Goal: Information Seeking & Learning: Learn about a topic

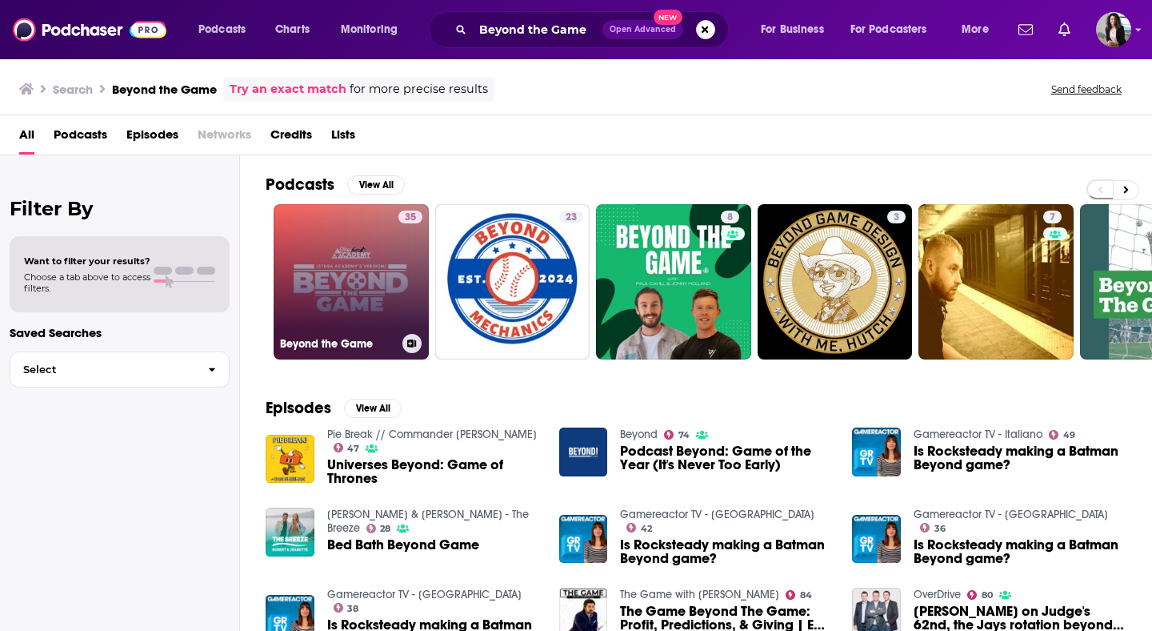
click at [346, 272] on link "35 Beyond the Game" at bounding box center [351, 281] width 155 height 155
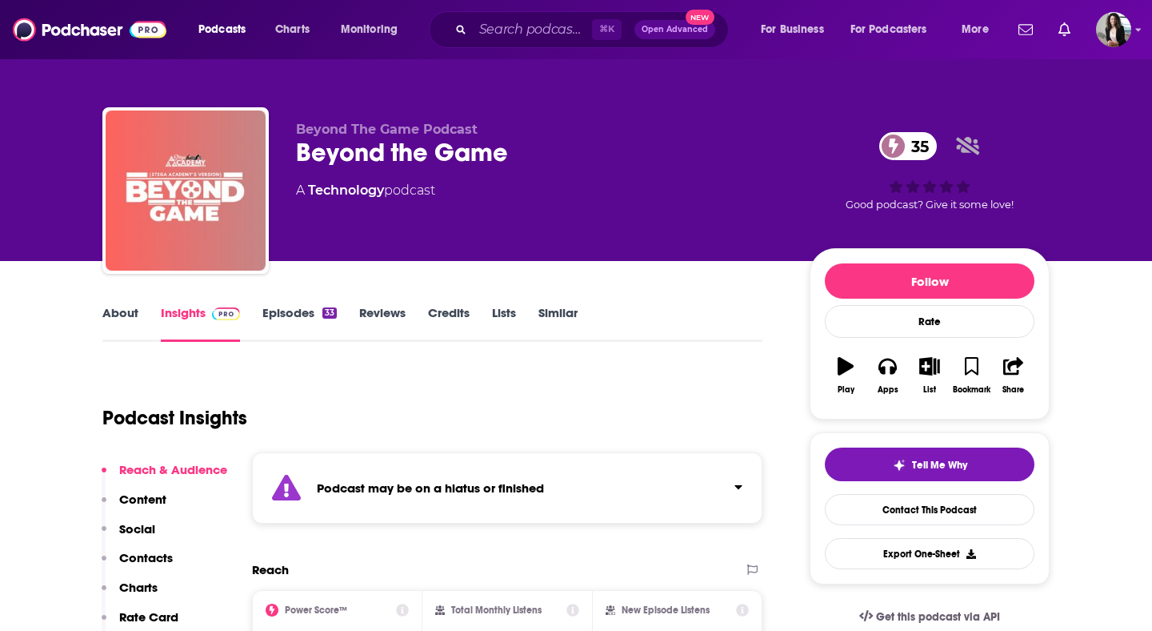
click at [114, 316] on link "About" at bounding box center [120, 323] width 36 height 37
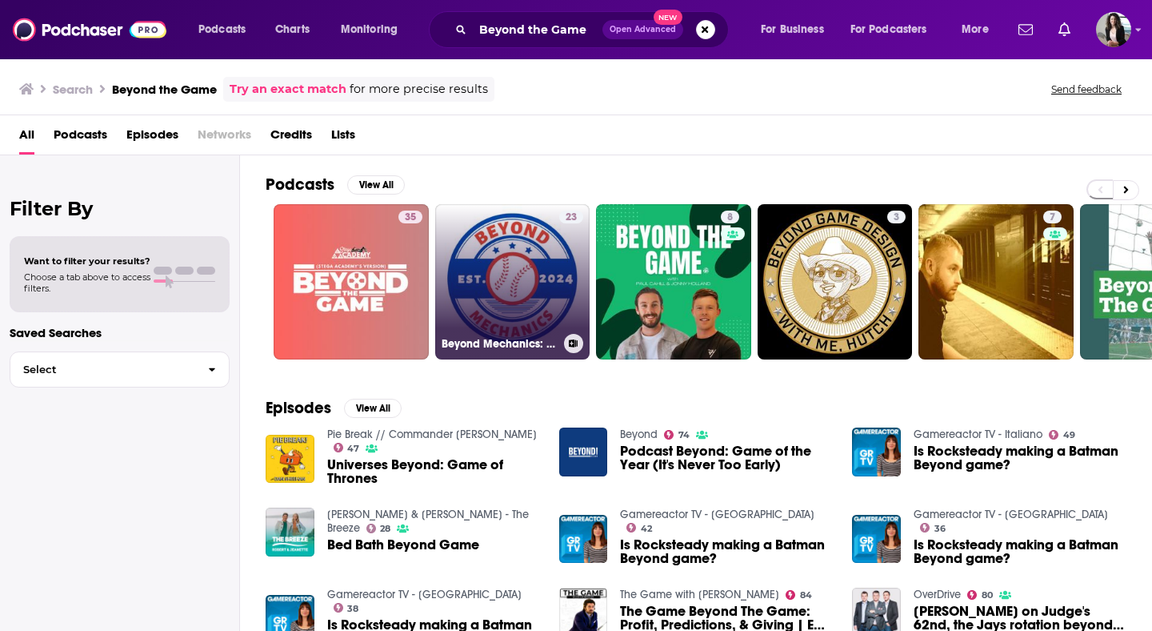
click at [527, 248] on link "23 Beyond Mechanics: The Game Within the Game" at bounding box center [512, 281] width 155 height 155
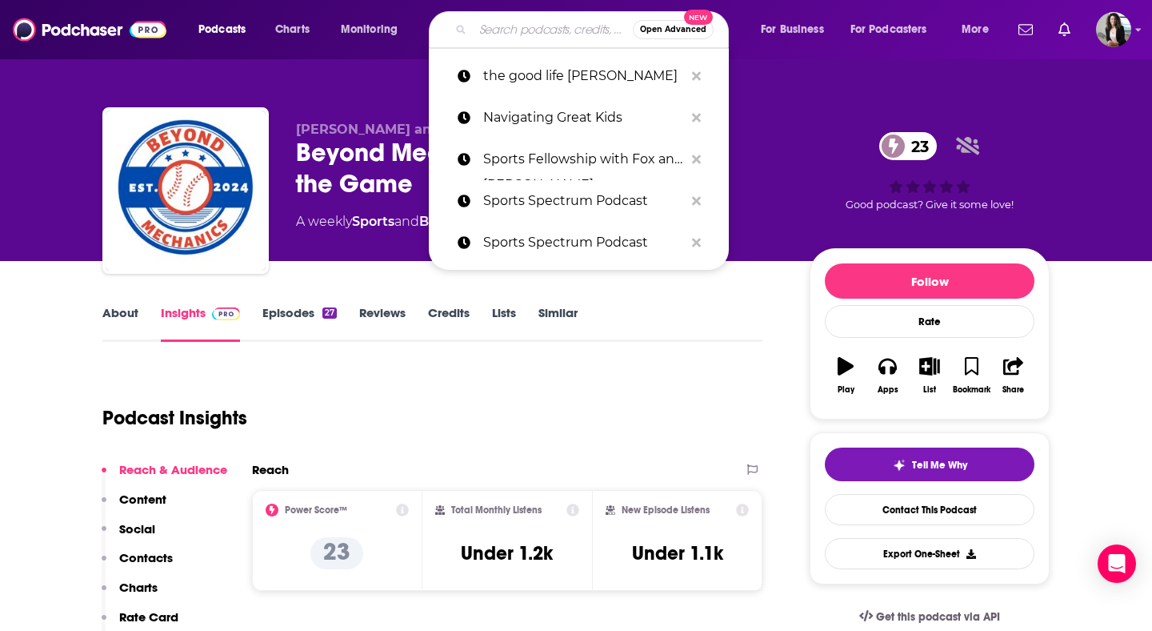
click at [534, 30] on input "Search podcasts, credits, & more..." at bounding box center [553, 30] width 160 height 26
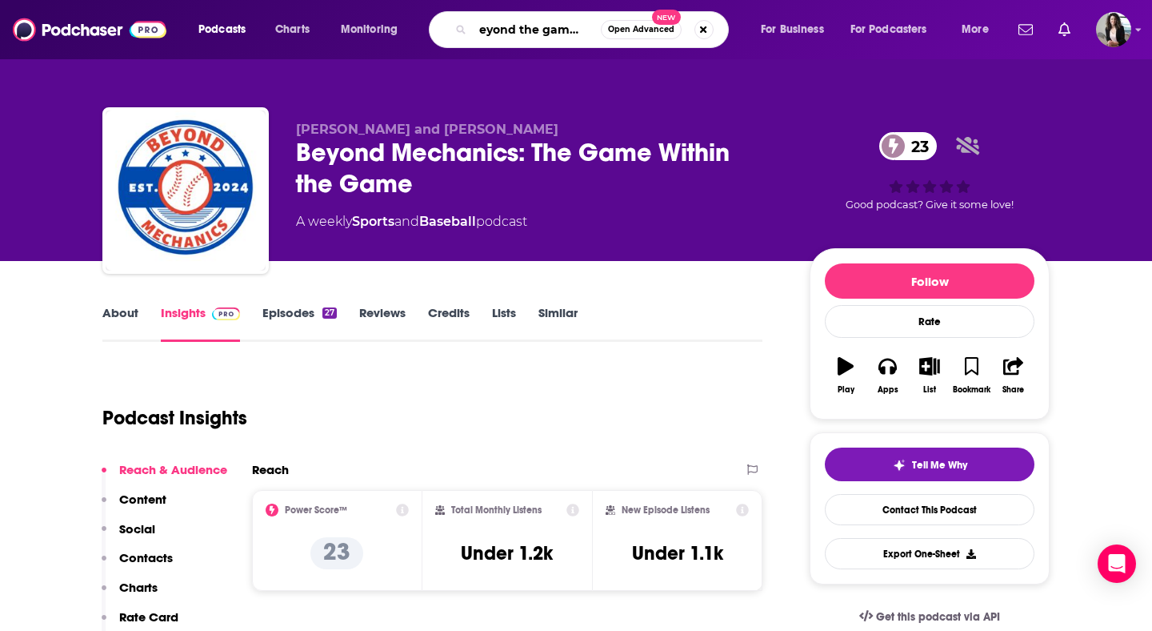
scroll to position [0, 15]
type input "beyond the game [PERSON_NAME]"
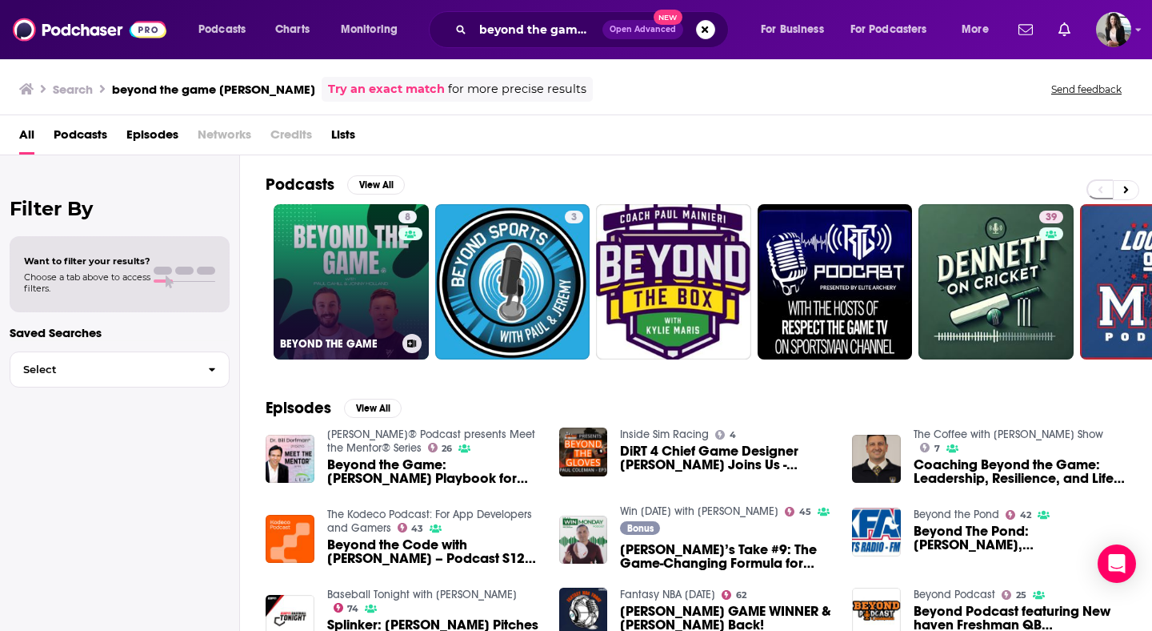
click at [345, 267] on link "8 BEYOND THE GAME" at bounding box center [351, 281] width 155 height 155
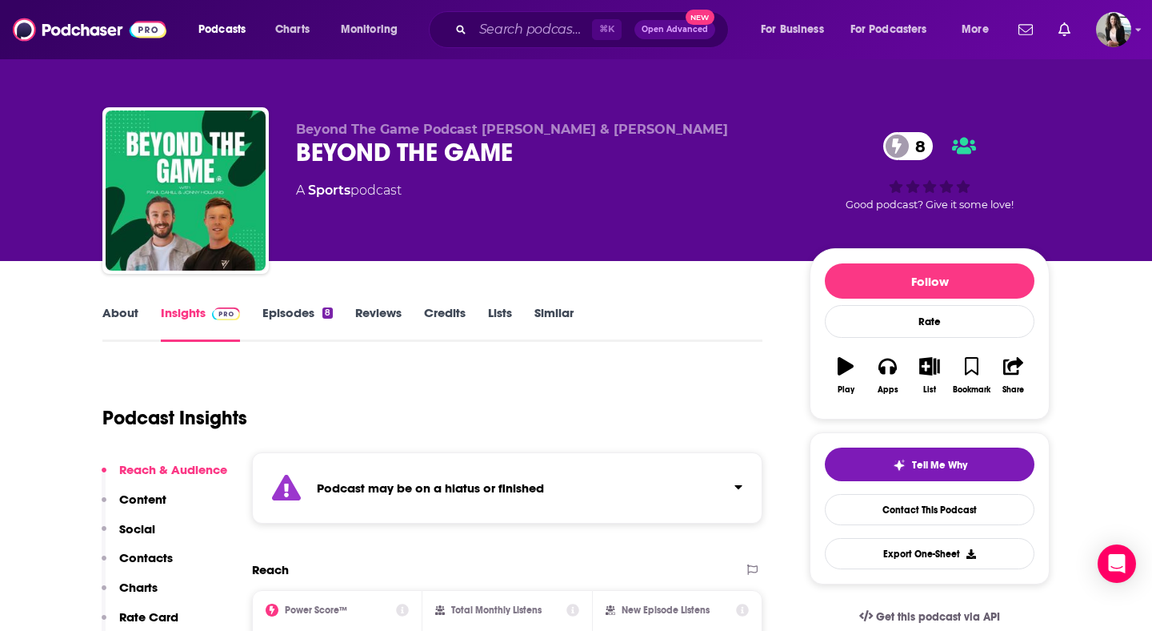
click at [307, 320] on link "Episodes 8" at bounding box center [298, 323] width 70 height 37
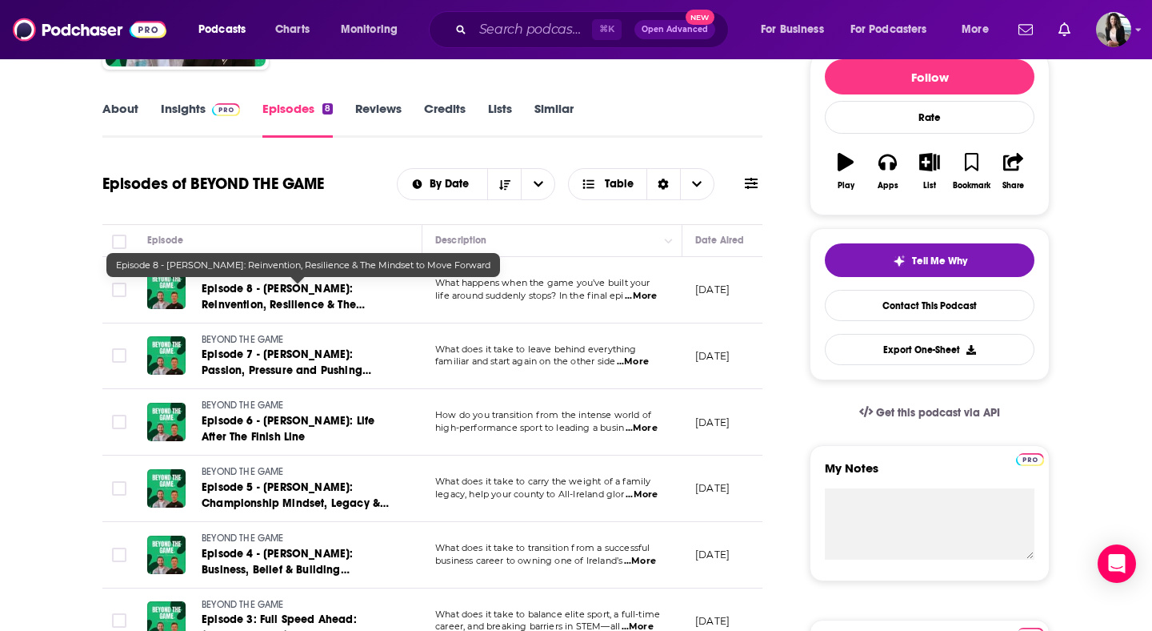
scroll to position [205, 0]
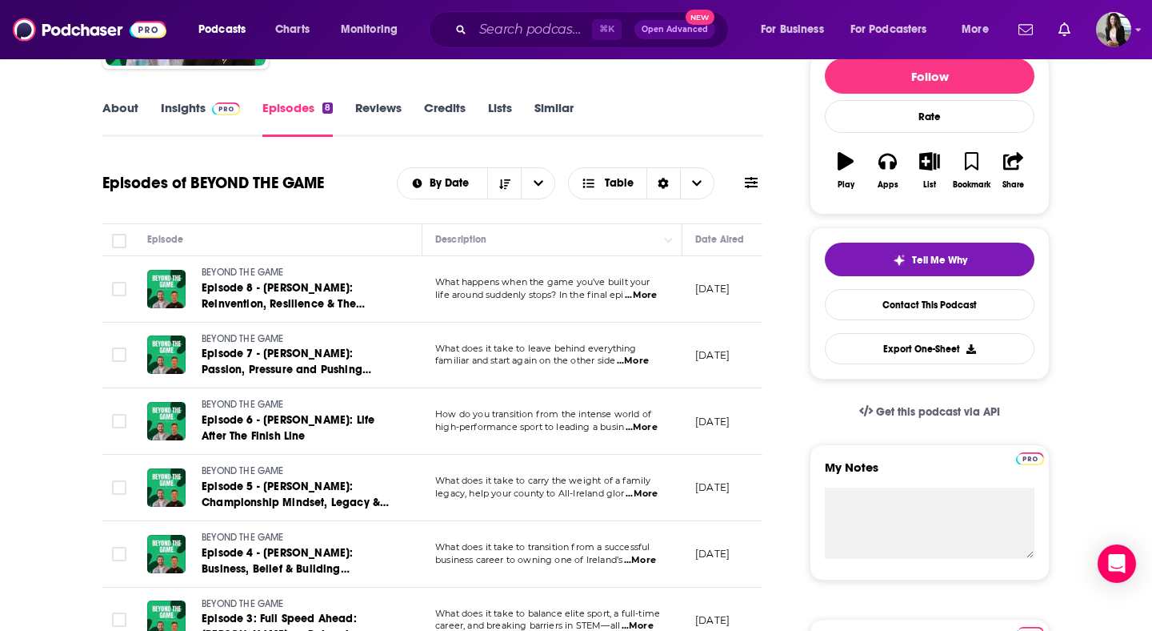
click at [191, 120] on link "Insights" at bounding box center [200, 118] width 79 height 37
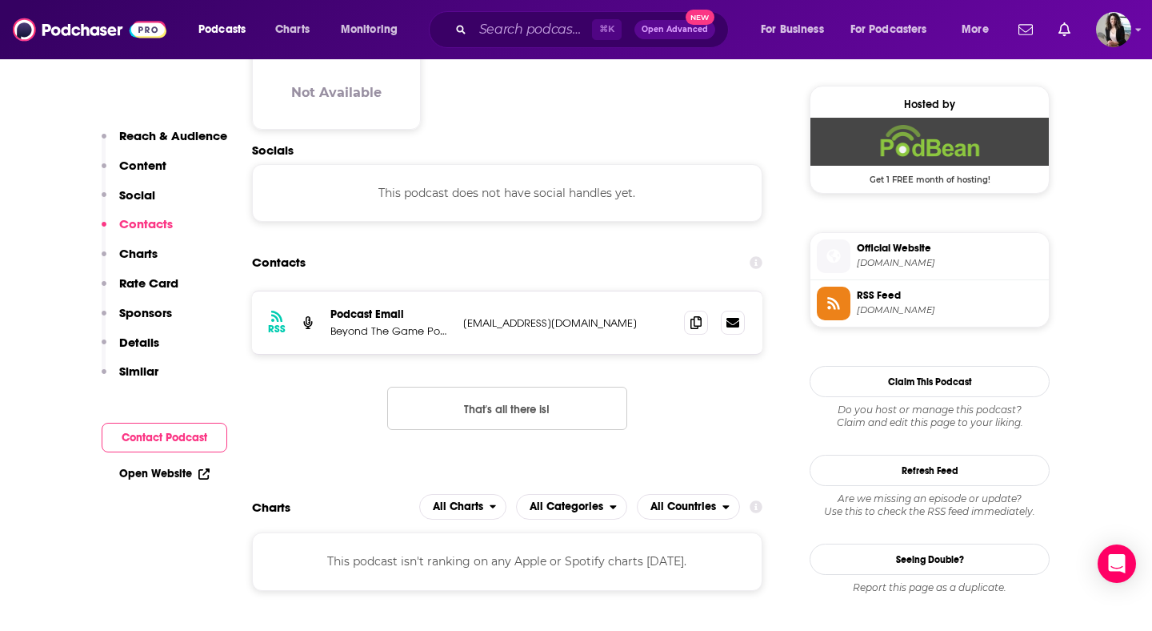
scroll to position [1173, 0]
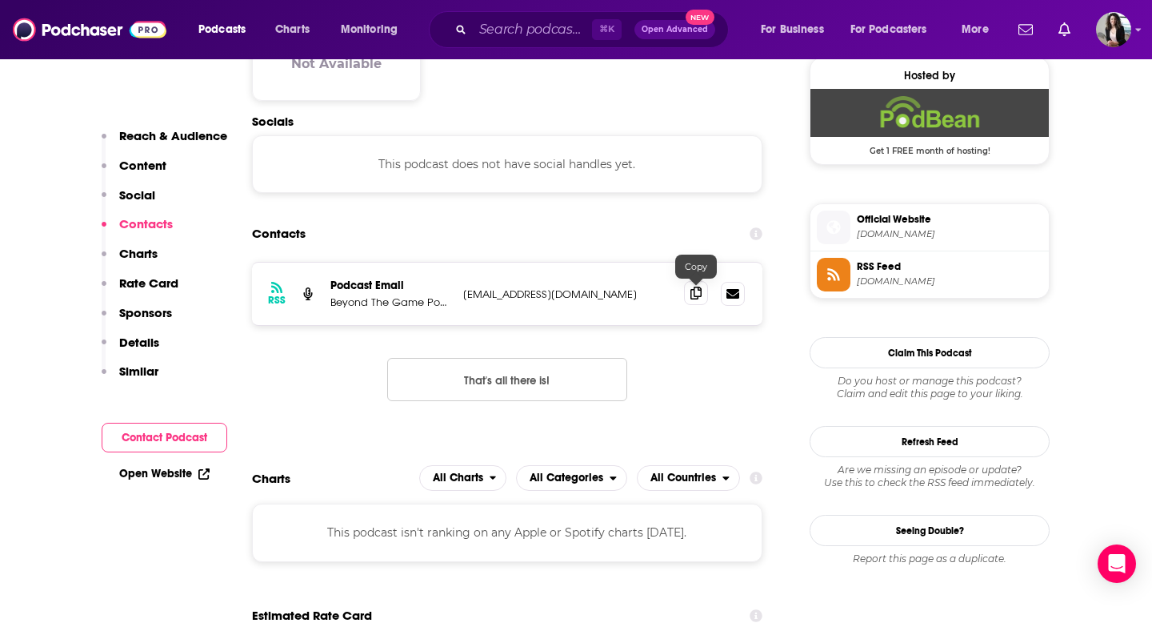
click at [701, 303] on span at bounding box center [696, 293] width 24 height 24
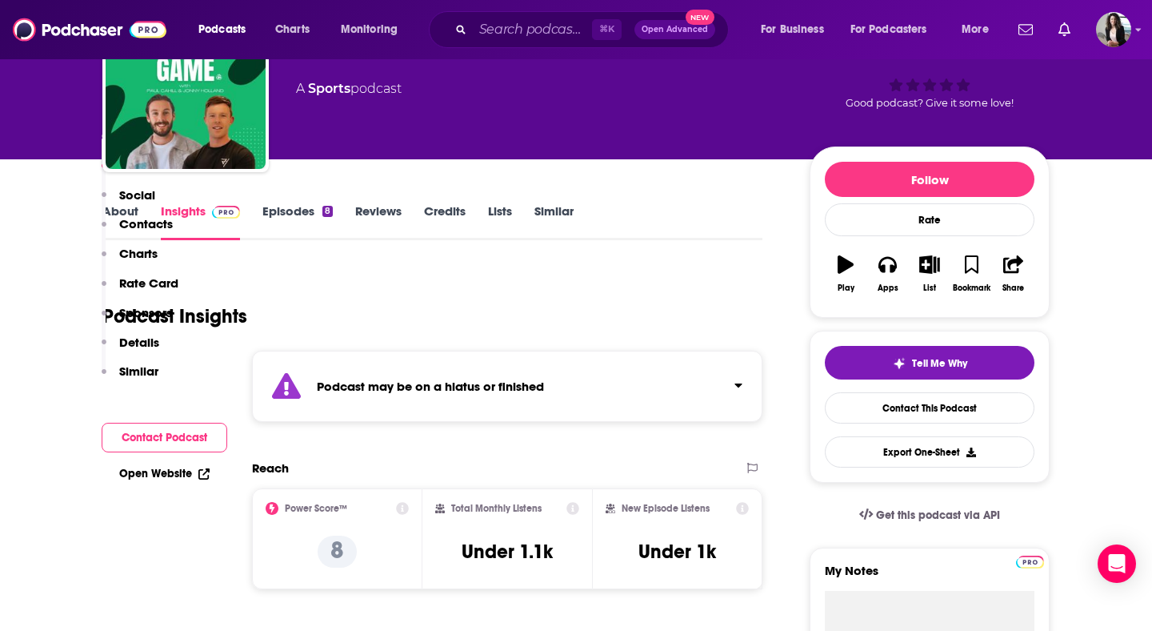
scroll to position [0, 0]
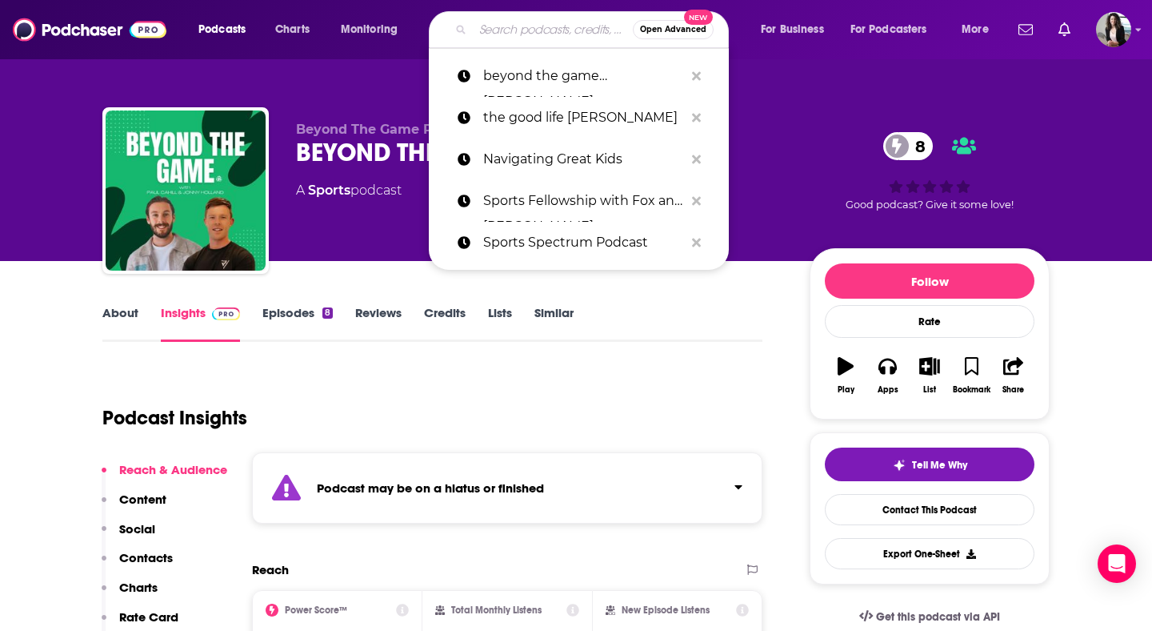
click at [567, 37] on input "Search podcasts, credits, & more..." at bounding box center [553, 30] width 160 height 26
paste input "Breakpoint Podcast"
type input "Breakpoint Podcast"
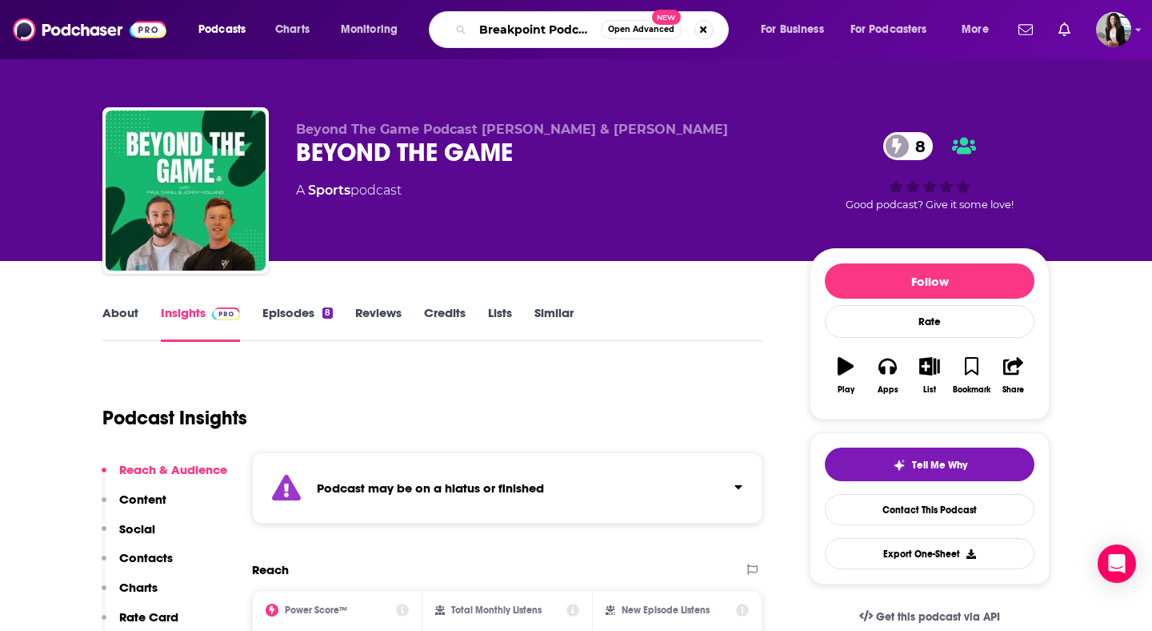
scroll to position [0, 2]
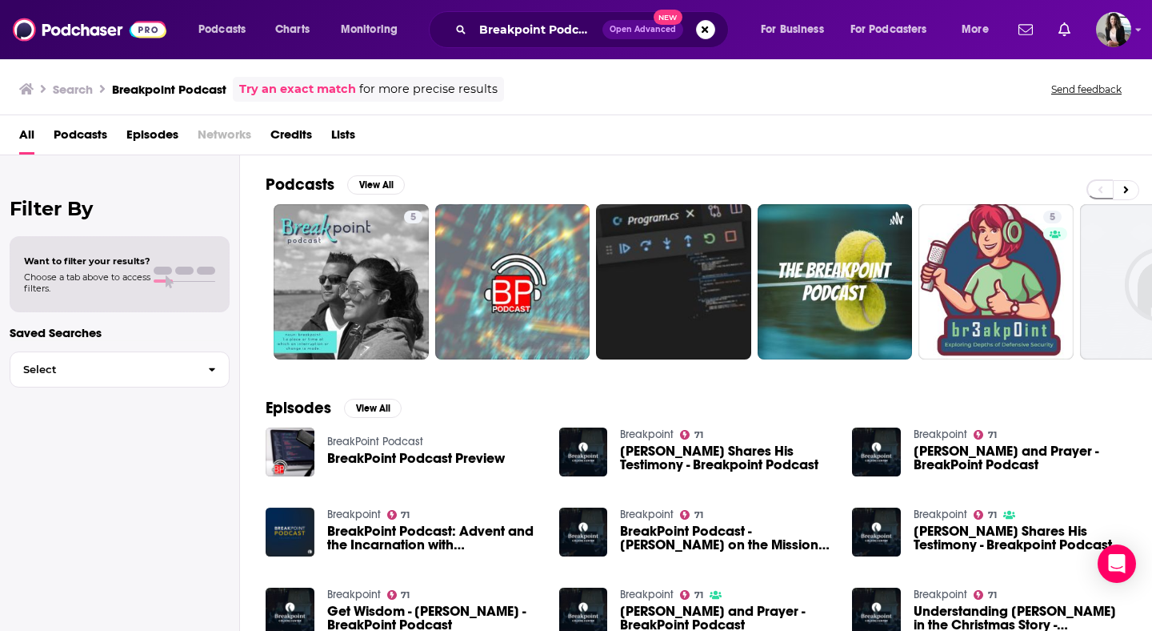
click at [558, 454] on div "BreakPoint Podcast BreakPoint Podcast Preview Breakpoint 71 [PERSON_NAME] Share…" at bounding box center [696, 539] width 861 height 224
click at [595, 456] on img "Chuck Colson Shares His Testimony - Breakpoint Podcast" at bounding box center [583, 451] width 49 height 49
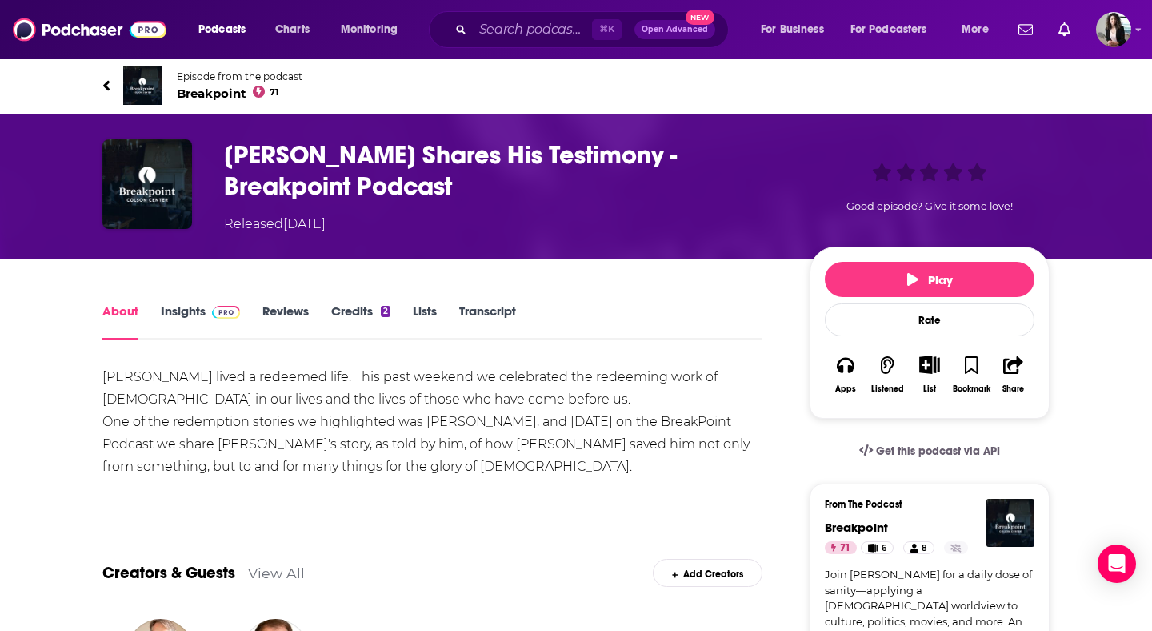
click at [210, 86] on span "Breakpoint 71" at bounding box center [240, 93] width 126 height 15
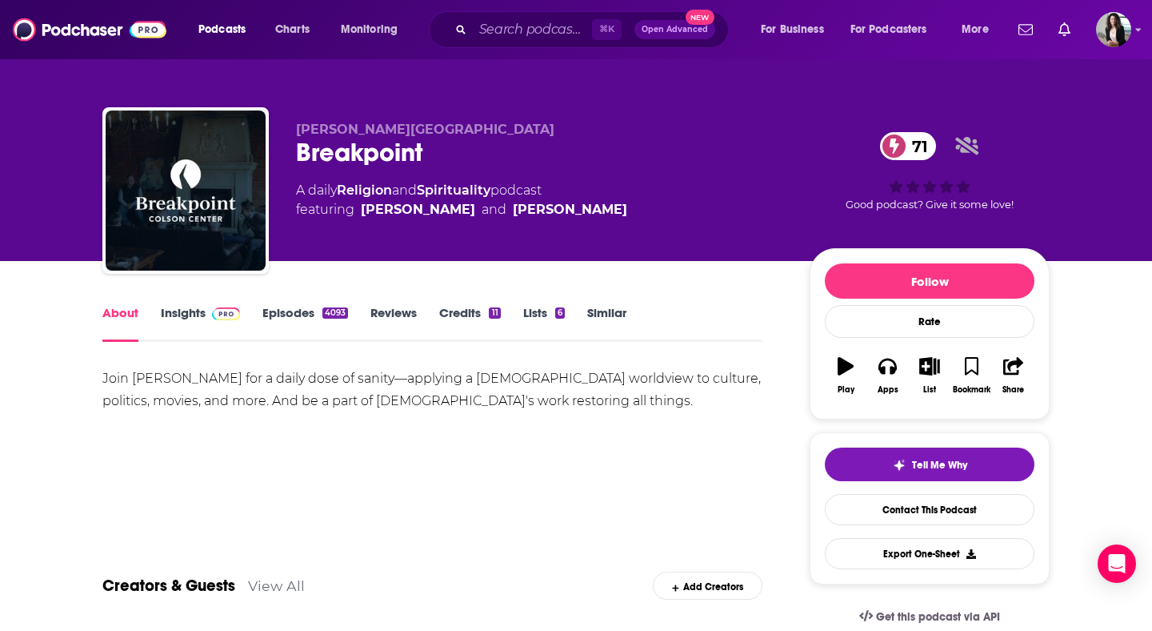
click at [199, 317] on link "Insights" at bounding box center [200, 323] width 79 height 37
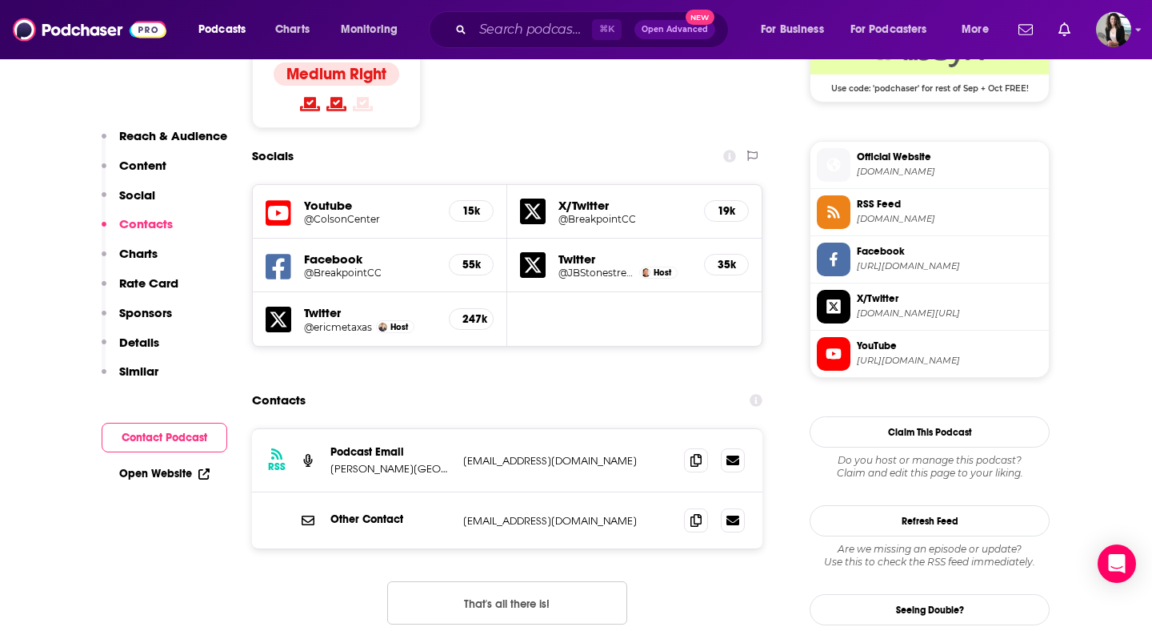
scroll to position [1363, 0]
click at [695, 508] on span at bounding box center [696, 520] width 24 height 24
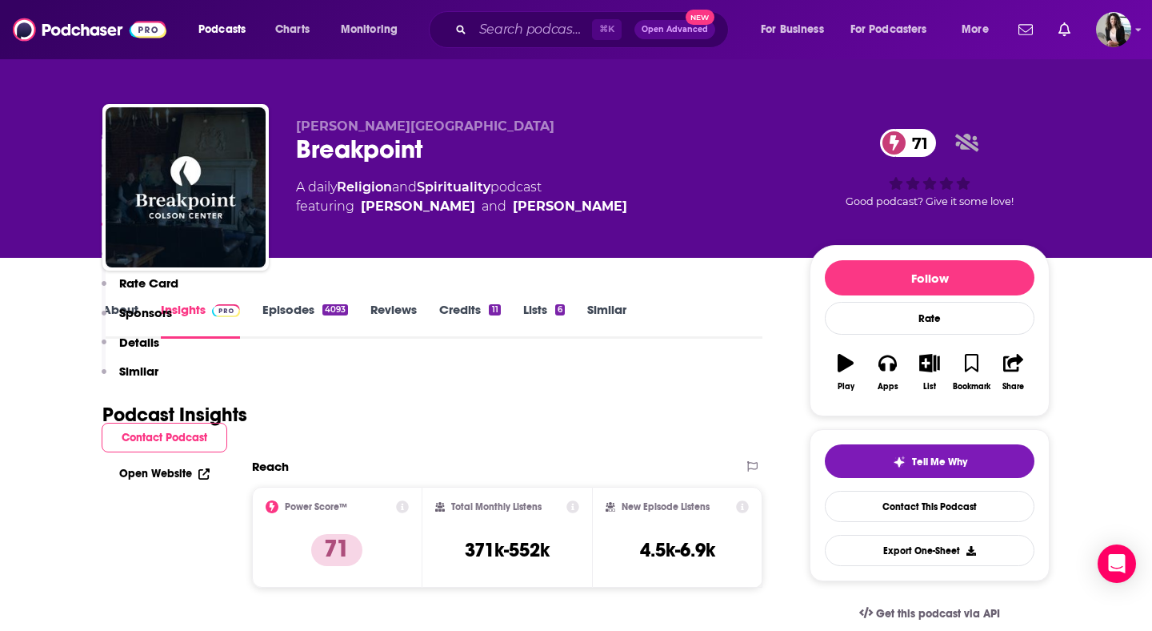
scroll to position [0, 0]
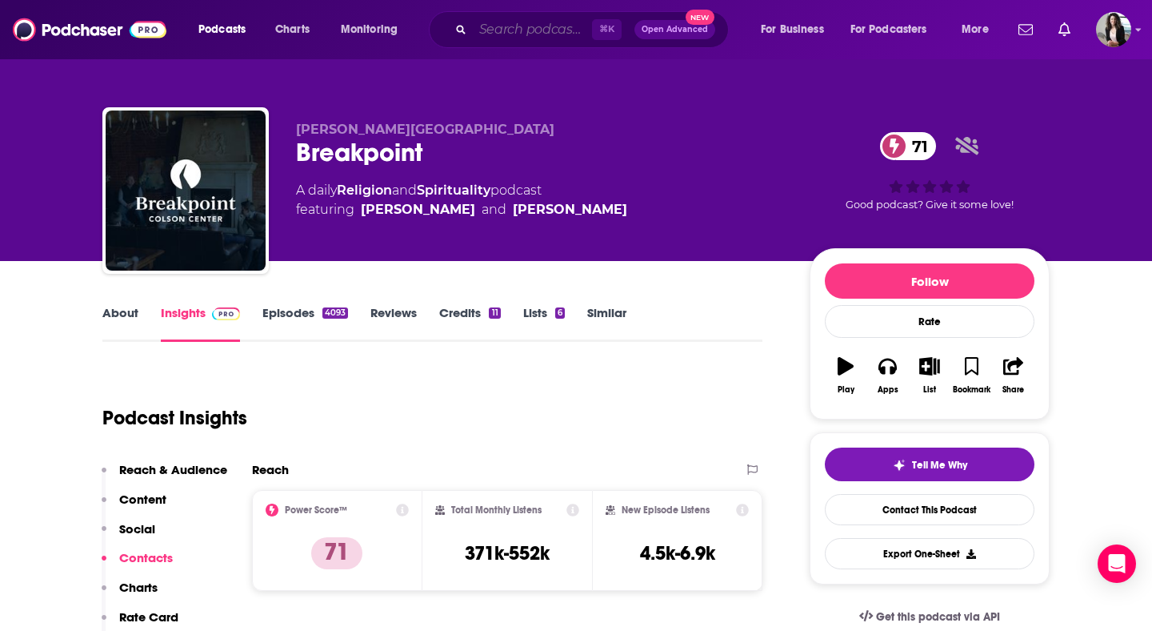
click at [548, 30] on input "Search podcasts, credits, & more..." at bounding box center [532, 30] width 119 height 26
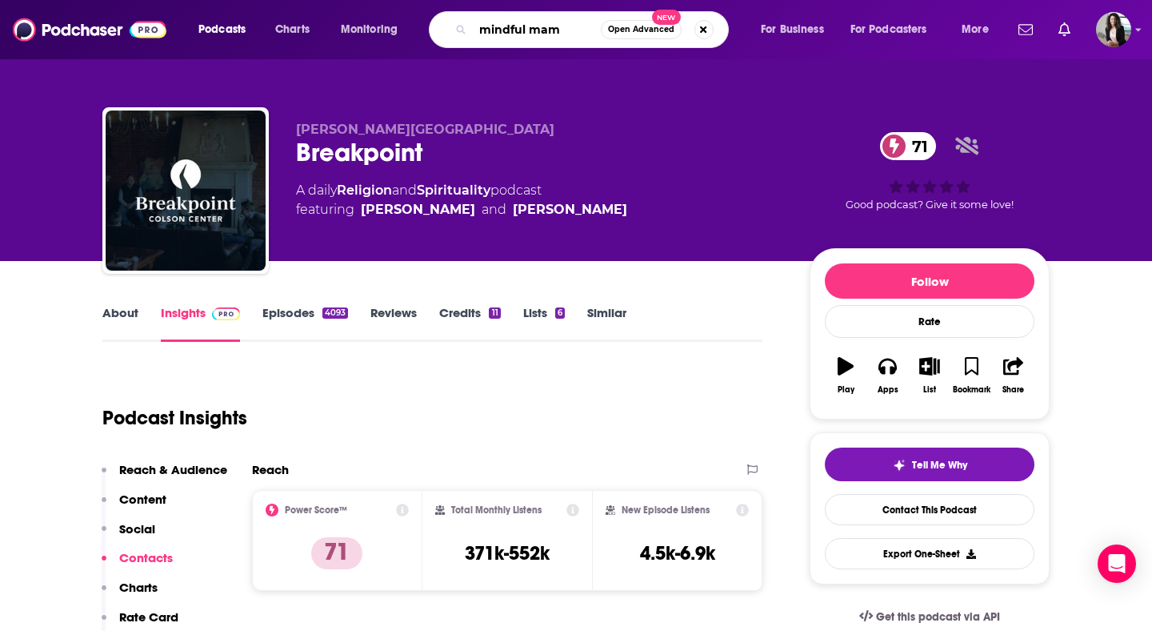
type input "mindful mama"
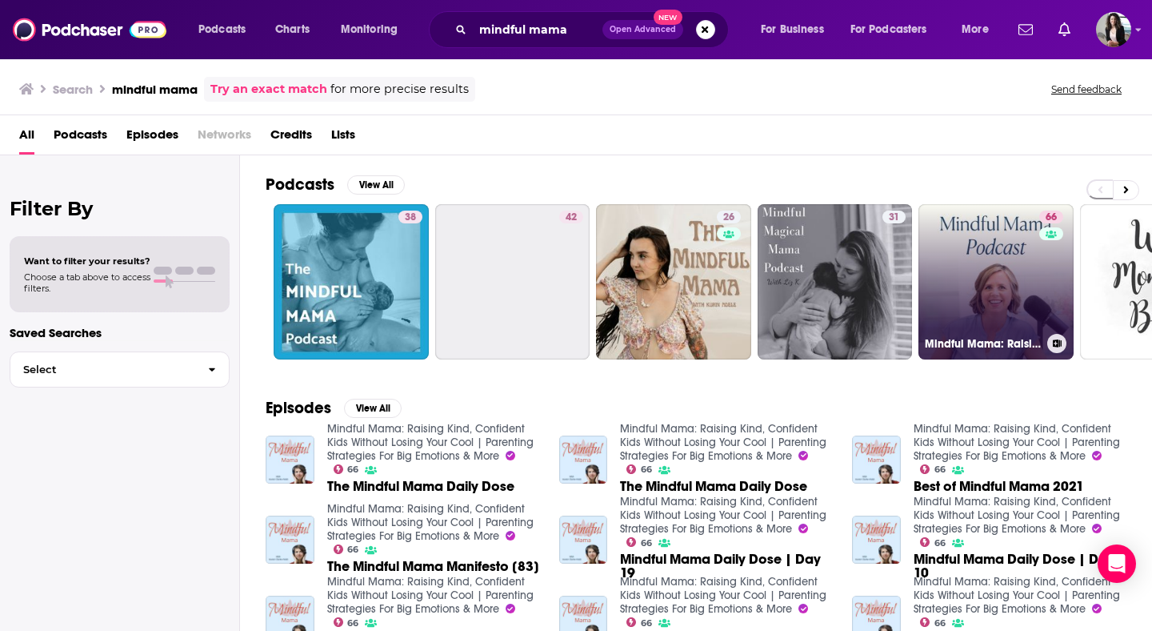
click at [952, 222] on link "66 Mindful Mama: Raising Kind, Confident Kids Without Losing Your Cool | Parent…" at bounding box center [996, 281] width 155 height 155
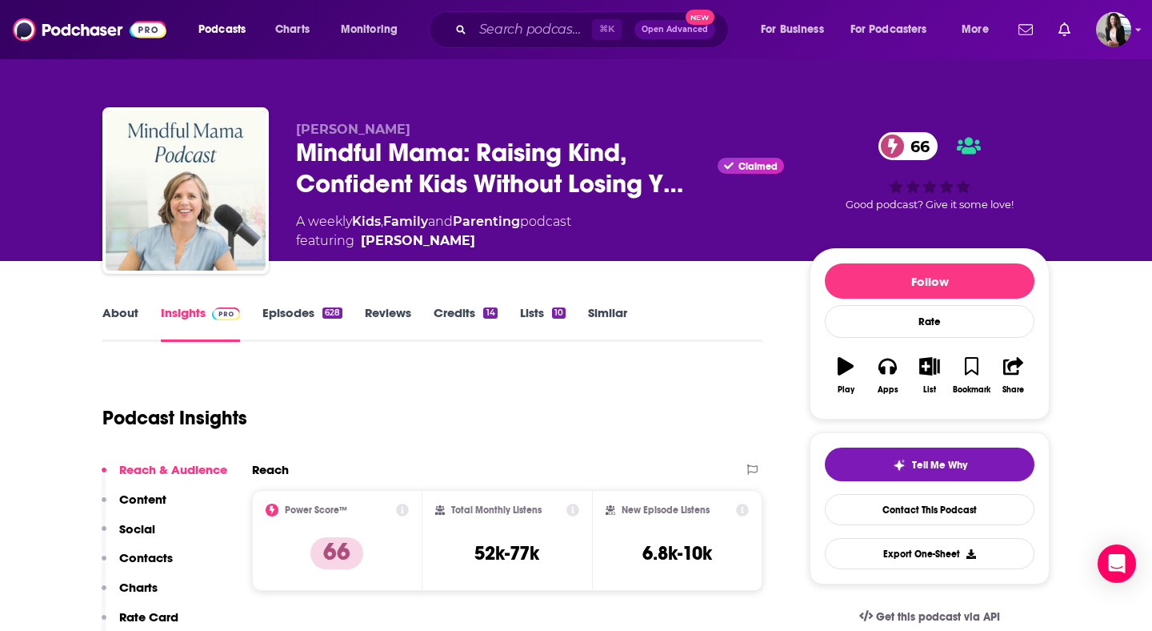
click at [283, 311] on link "Episodes 628" at bounding box center [303, 323] width 80 height 37
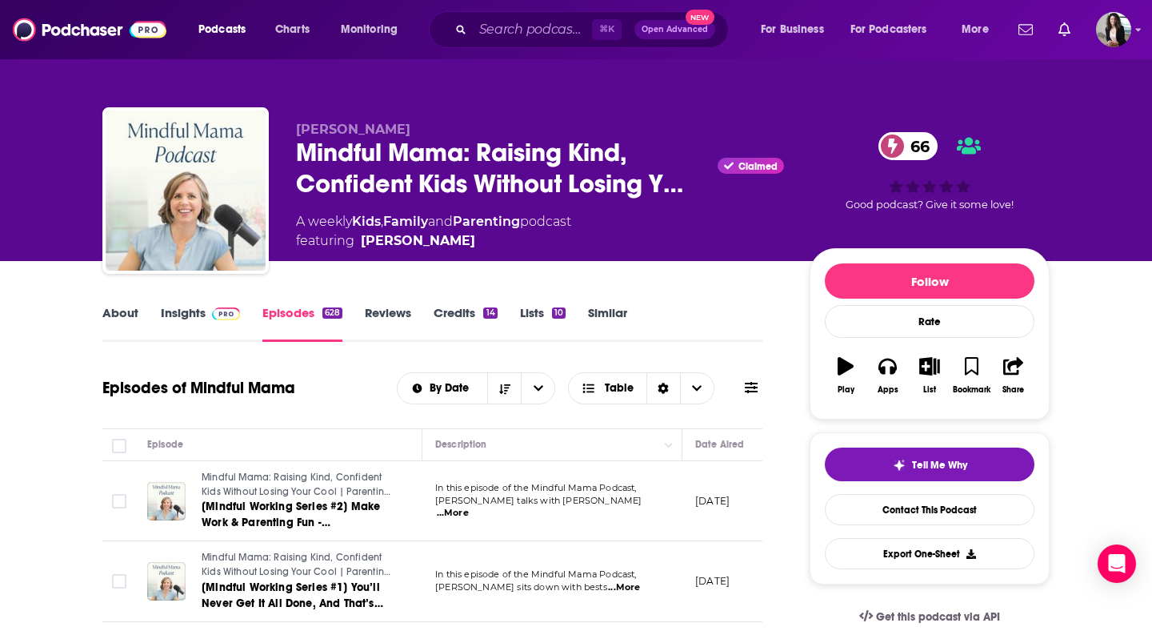
click at [192, 324] on link "Insights" at bounding box center [200, 323] width 79 height 37
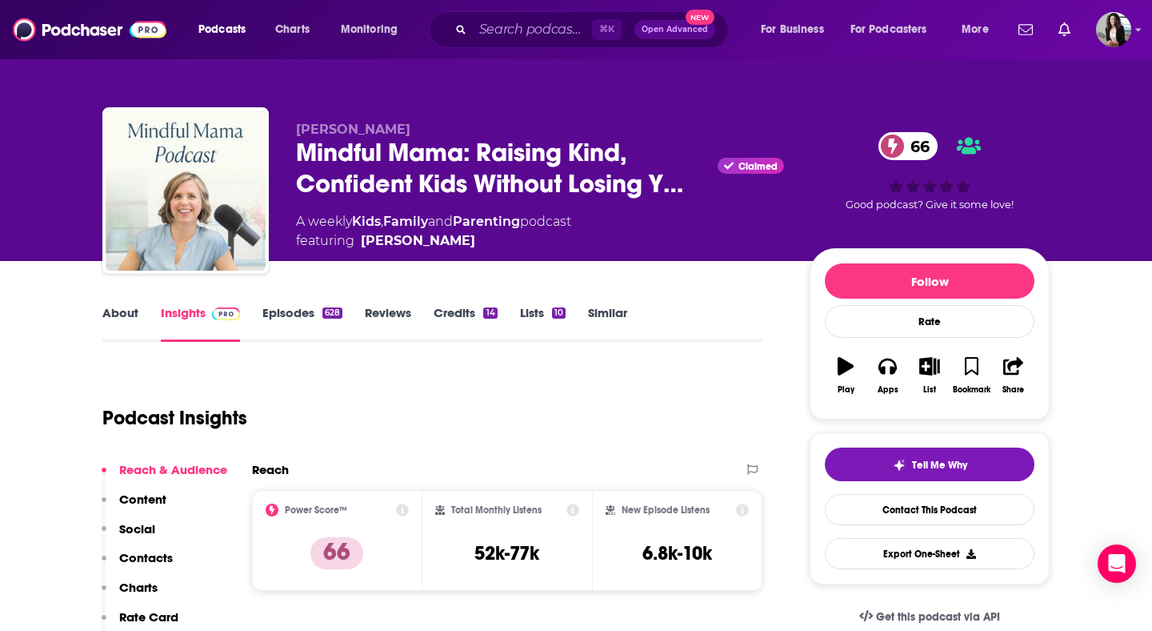
click at [123, 323] on link "About" at bounding box center [120, 323] width 36 height 37
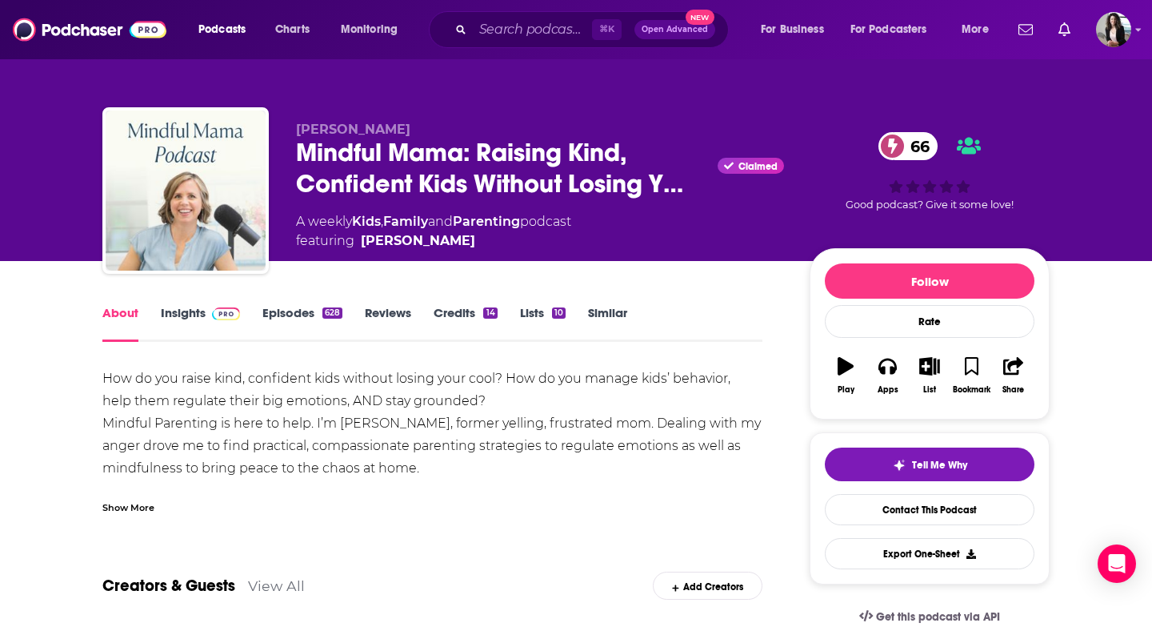
click at [171, 319] on link "Insights" at bounding box center [200, 323] width 79 height 37
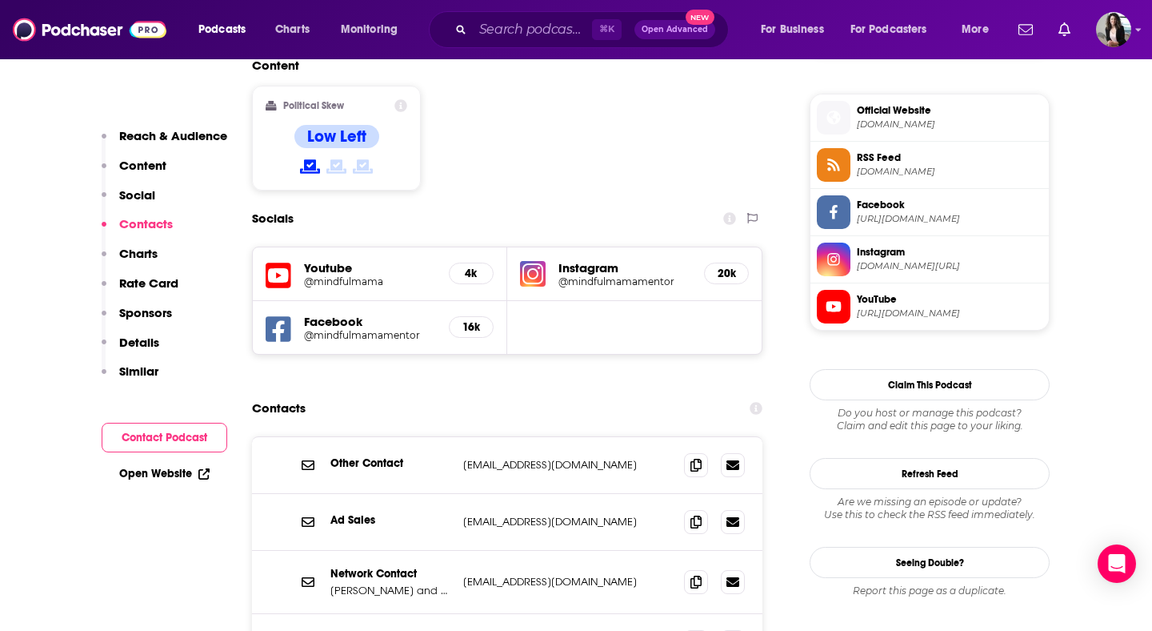
scroll to position [1367, 0]
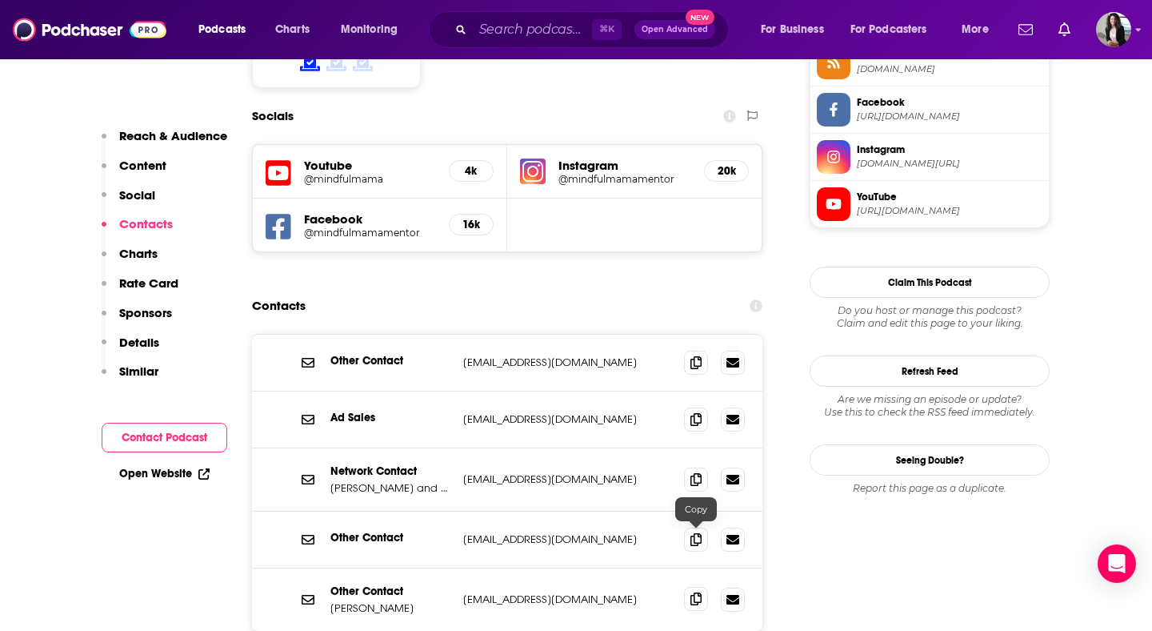
click at [699, 587] on span at bounding box center [696, 599] width 24 height 24
click at [533, 34] on input "Search podcasts, credits, & more..." at bounding box center [532, 30] width 119 height 26
paste input "Navigating Great Kids"
type input "Navigating Great Kids"
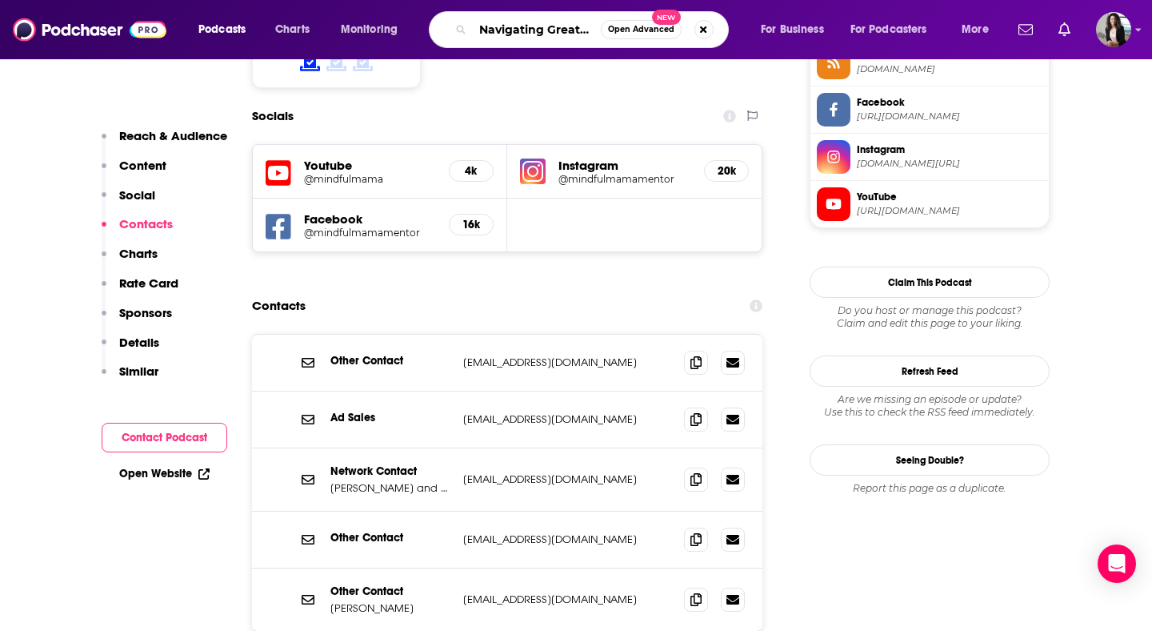
scroll to position [0, 14]
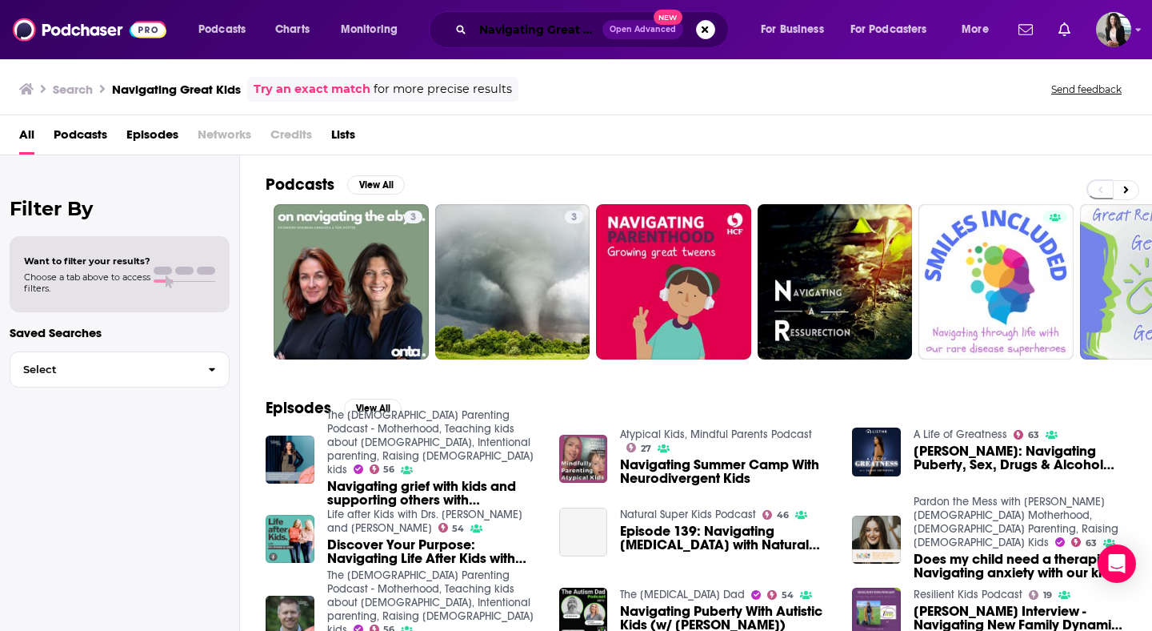
click at [567, 30] on input "Navigating Great Kids" at bounding box center [538, 30] width 130 height 26
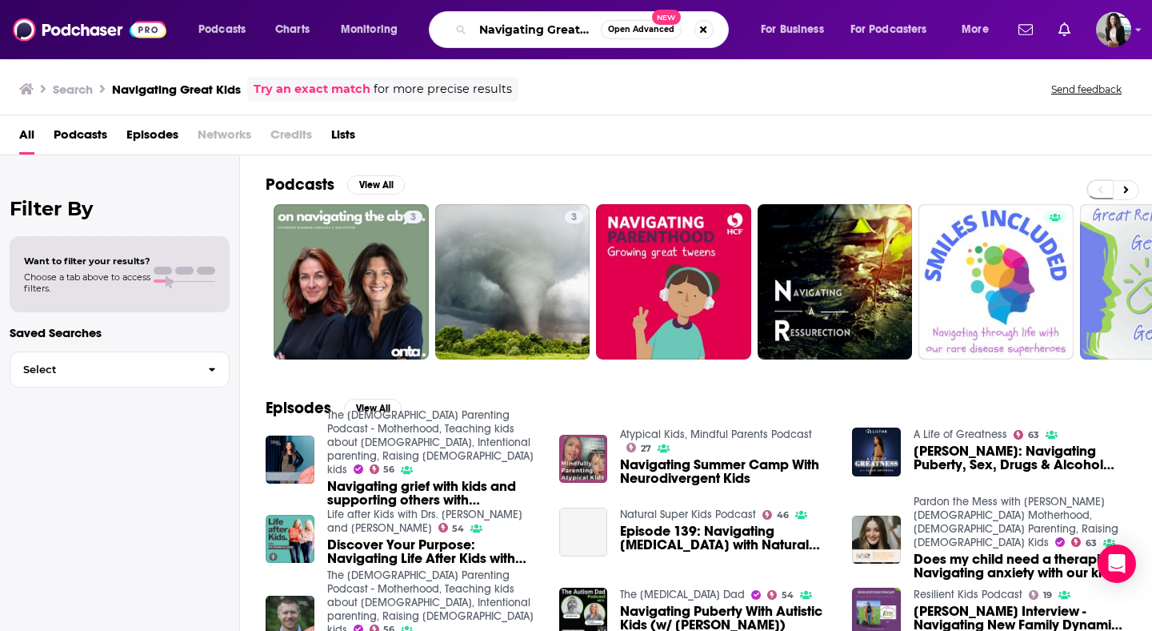
click at [567, 30] on input "Navigating Great Kids" at bounding box center [537, 30] width 128 height 26
type input "parenting great kids"
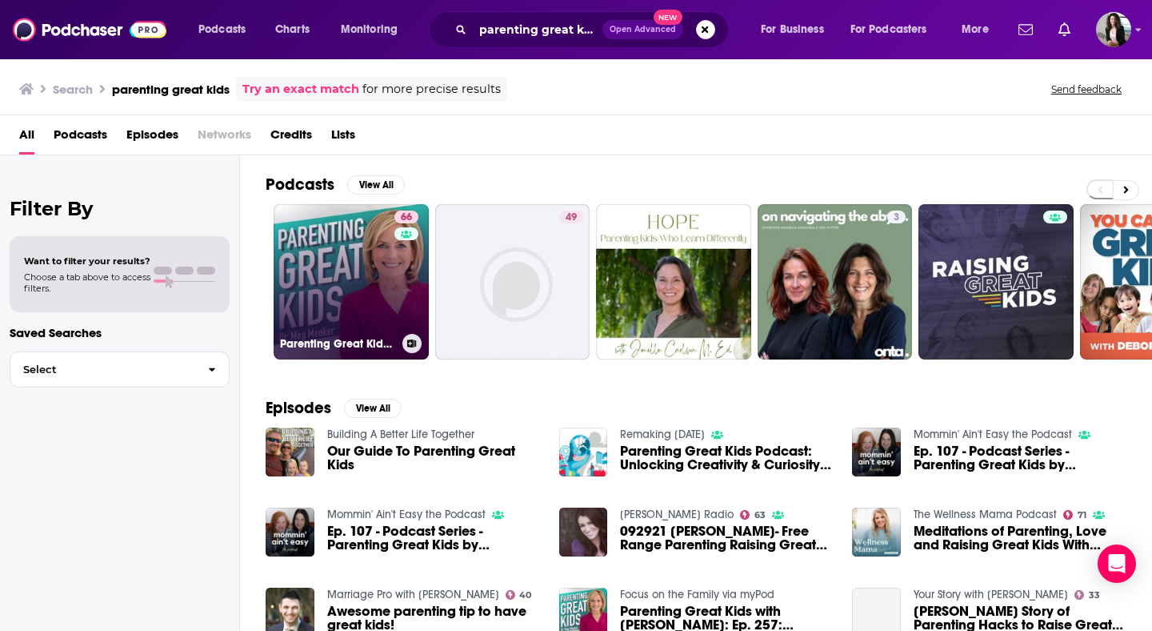
click at [384, 300] on link "66 Parenting Great Kids with [PERSON_NAME]" at bounding box center [351, 281] width 155 height 155
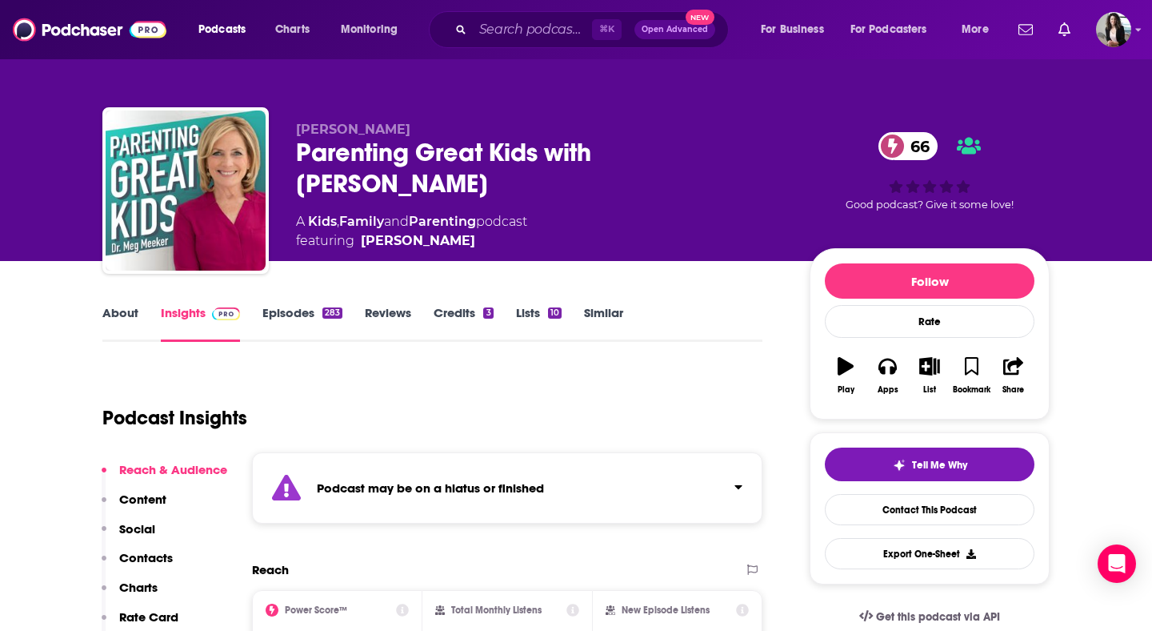
click at [323, 307] on link "Episodes 283" at bounding box center [303, 323] width 80 height 37
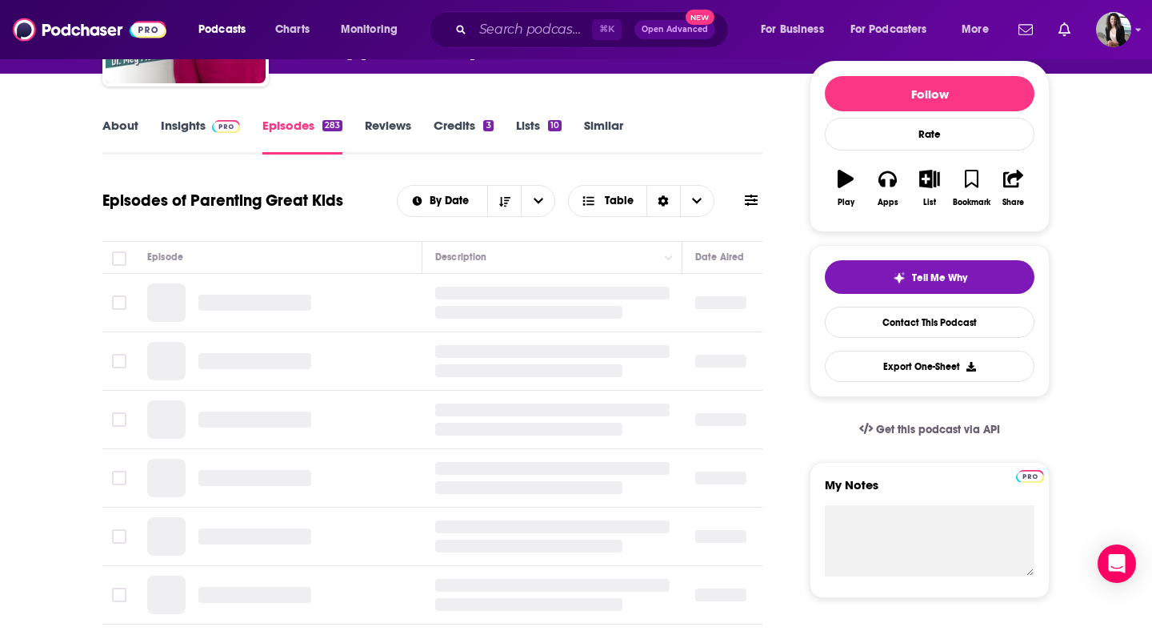
scroll to position [186, 0]
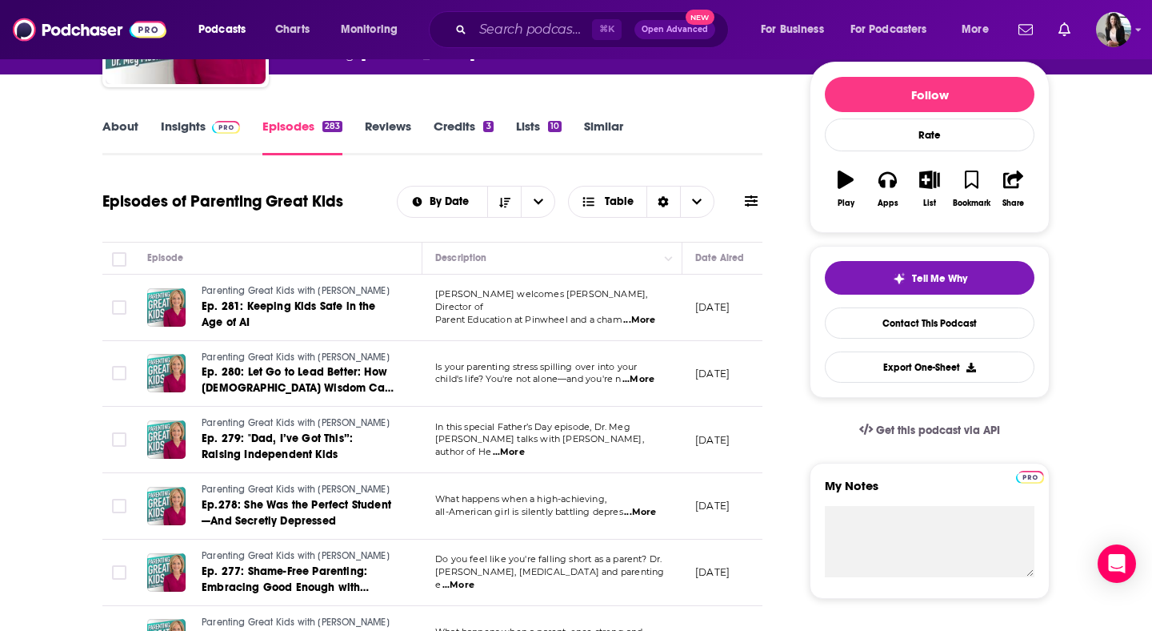
click at [178, 136] on link "Insights" at bounding box center [200, 136] width 79 height 37
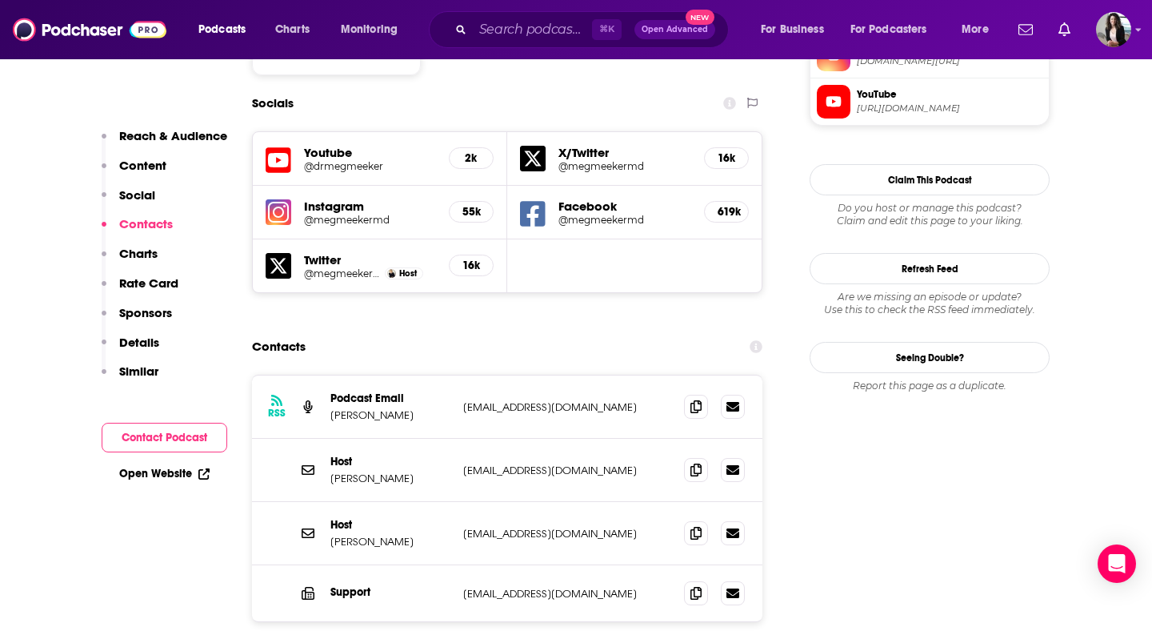
scroll to position [1557, 0]
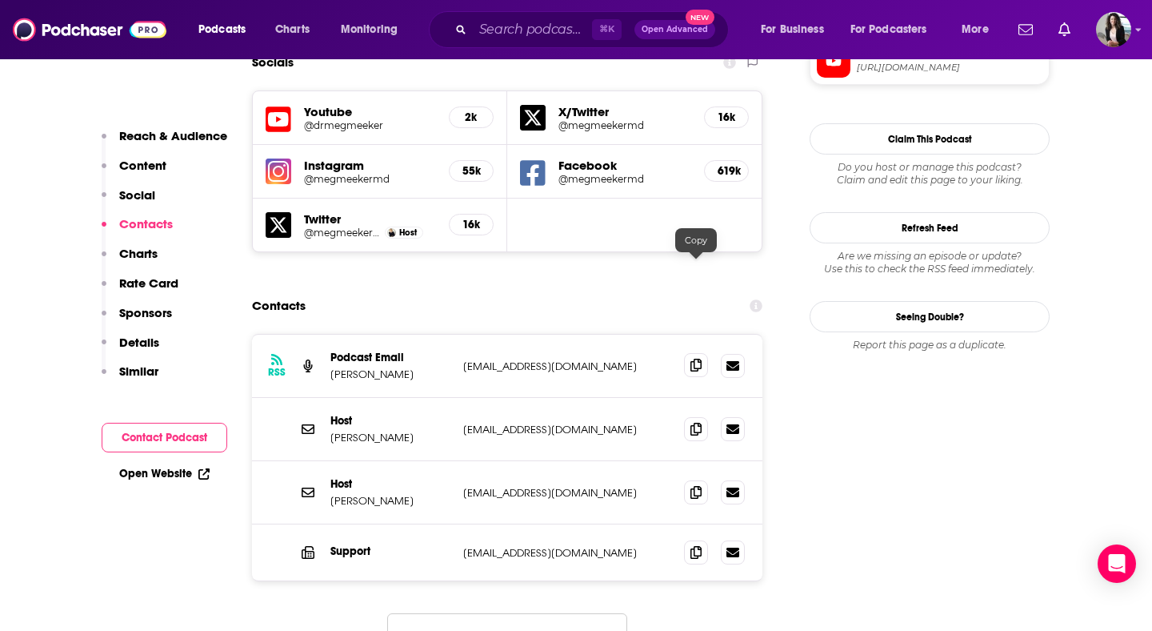
click at [695, 359] on icon at bounding box center [696, 365] width 11 height 13
click at [699, 479] on span at bounding box center [696, 491] width 24 height 24
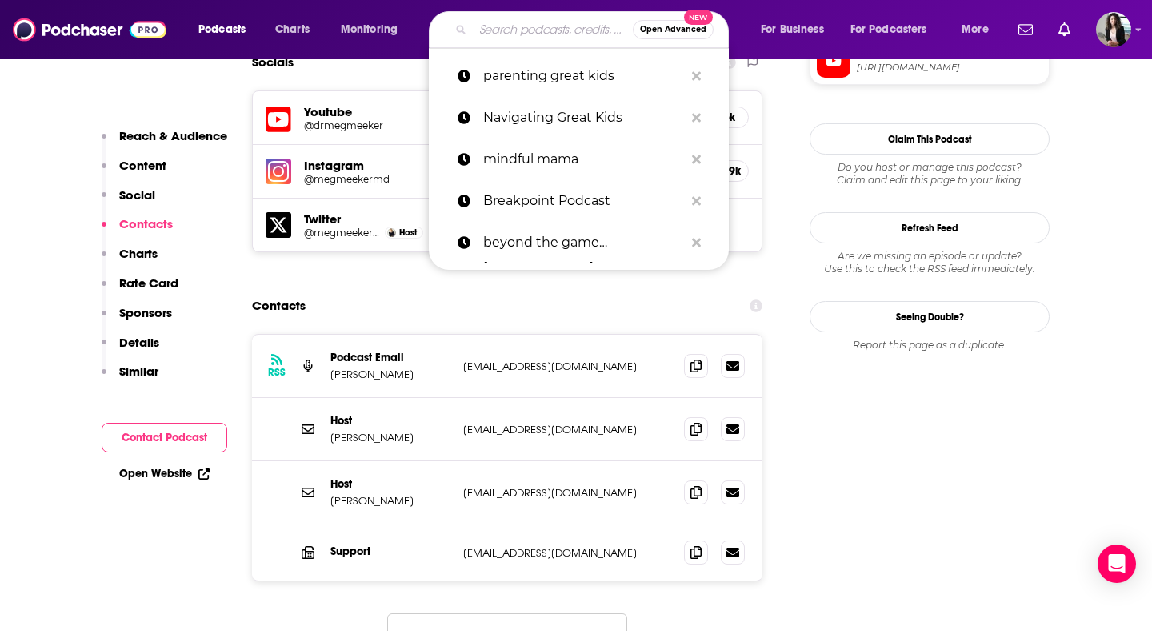
click at [545, 37] on input "Search podcasts, credits, & more..." at bounding box center [553, 30] width 160 height 26
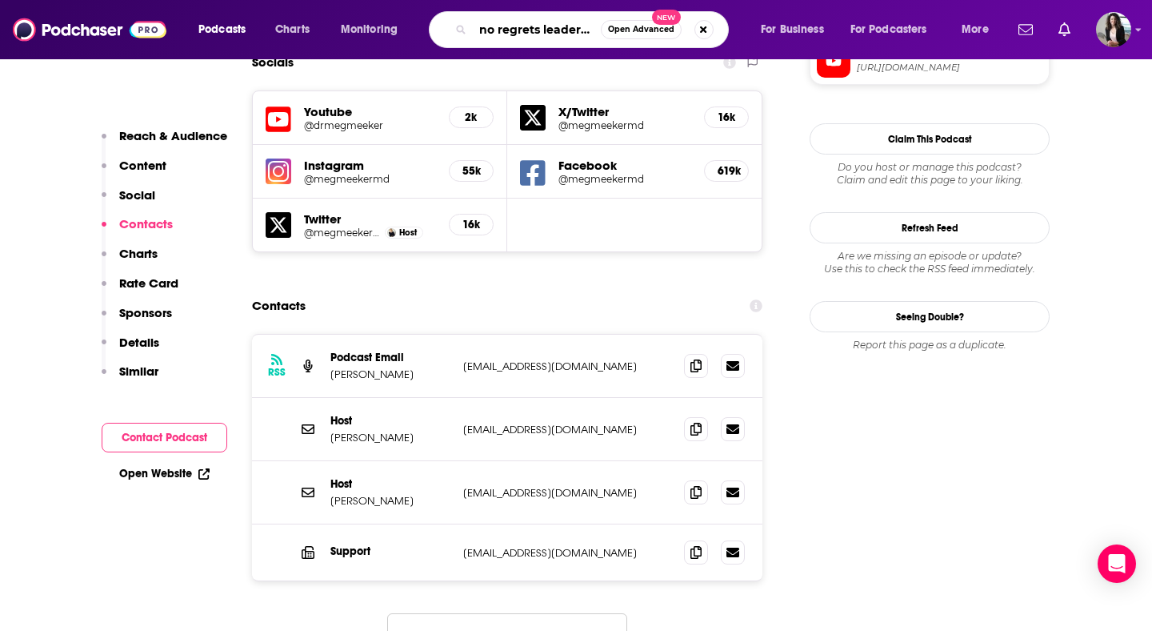
type input "no regrets leadership"
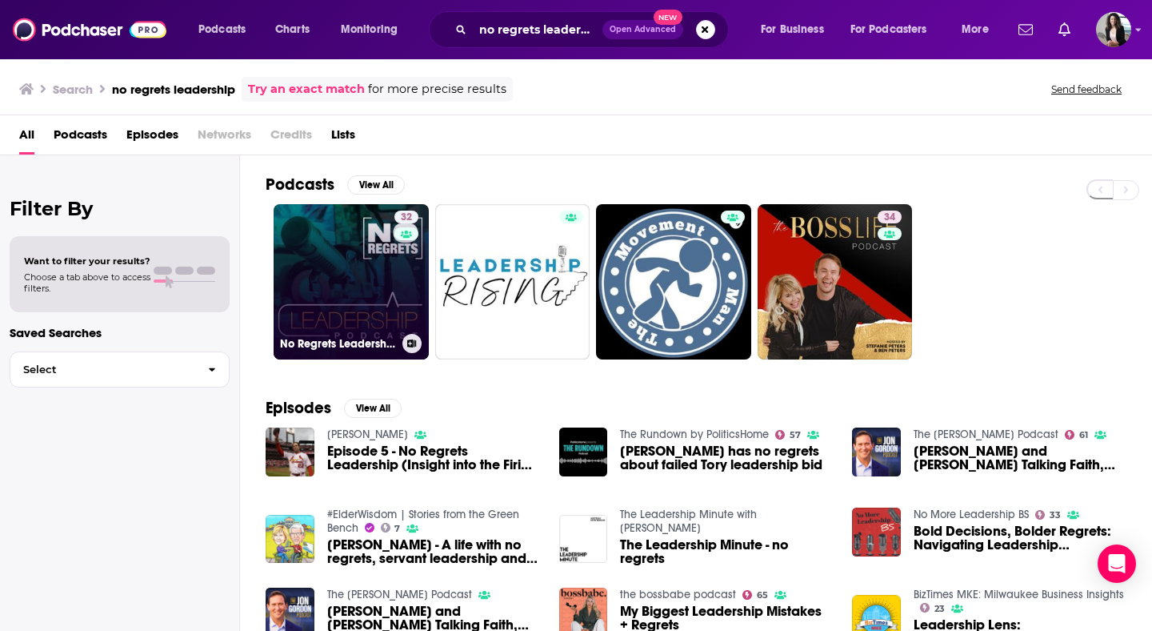
click at [359, 279] on link "32 No Regrets Leadership Podcast" at bounding box center [351, 281] width 155 height 155
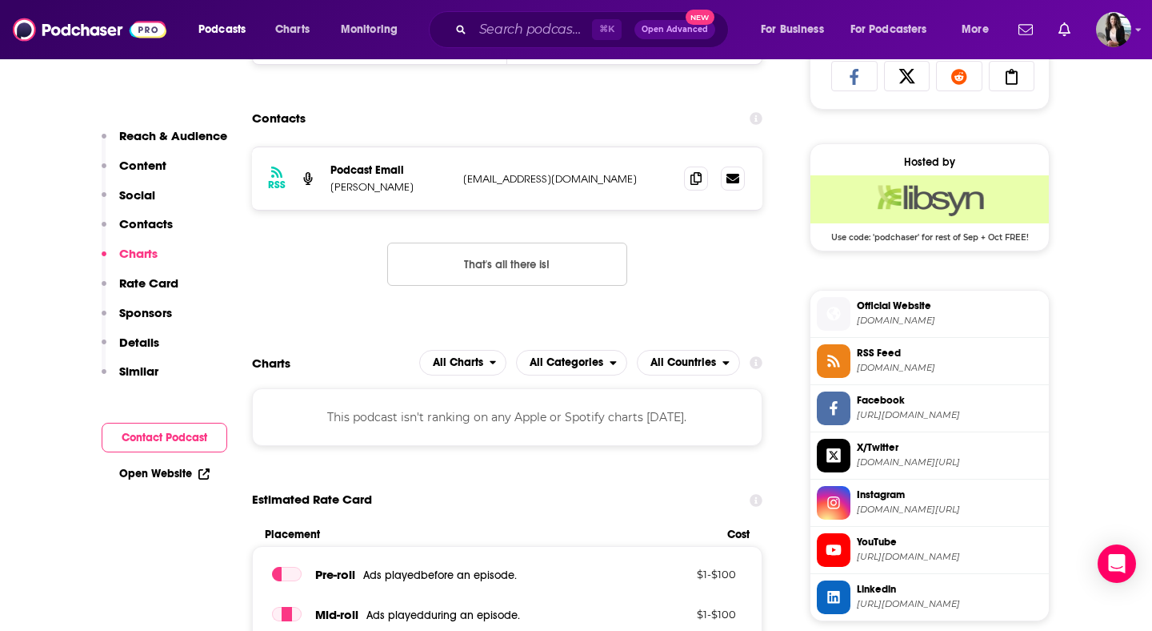
scroll to position [1074, 0]
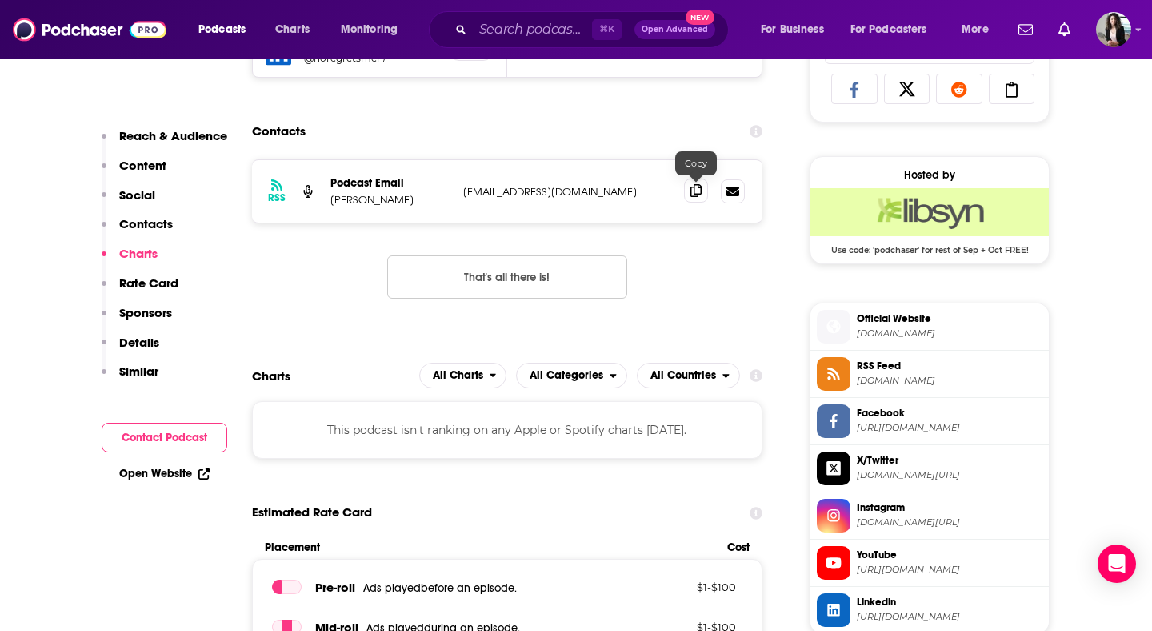
click at [691, 194] on icon at bounding box center [696, 190] width 11 height 13
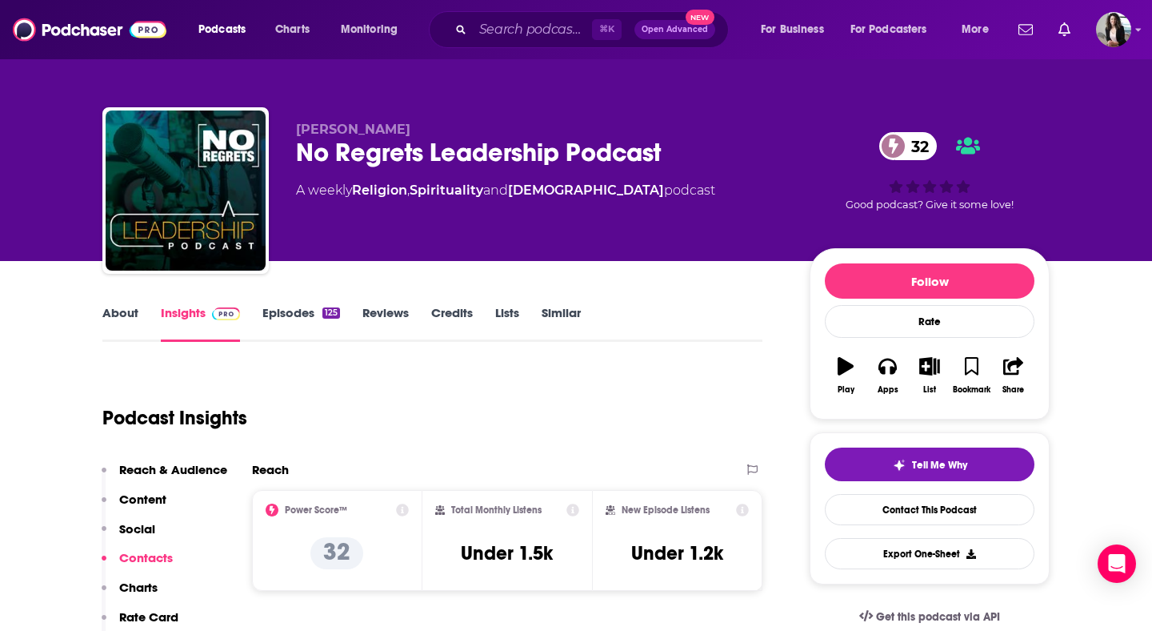
click at [127, 319] on link "About" at bounding box center [120, 323] width 36 height 37
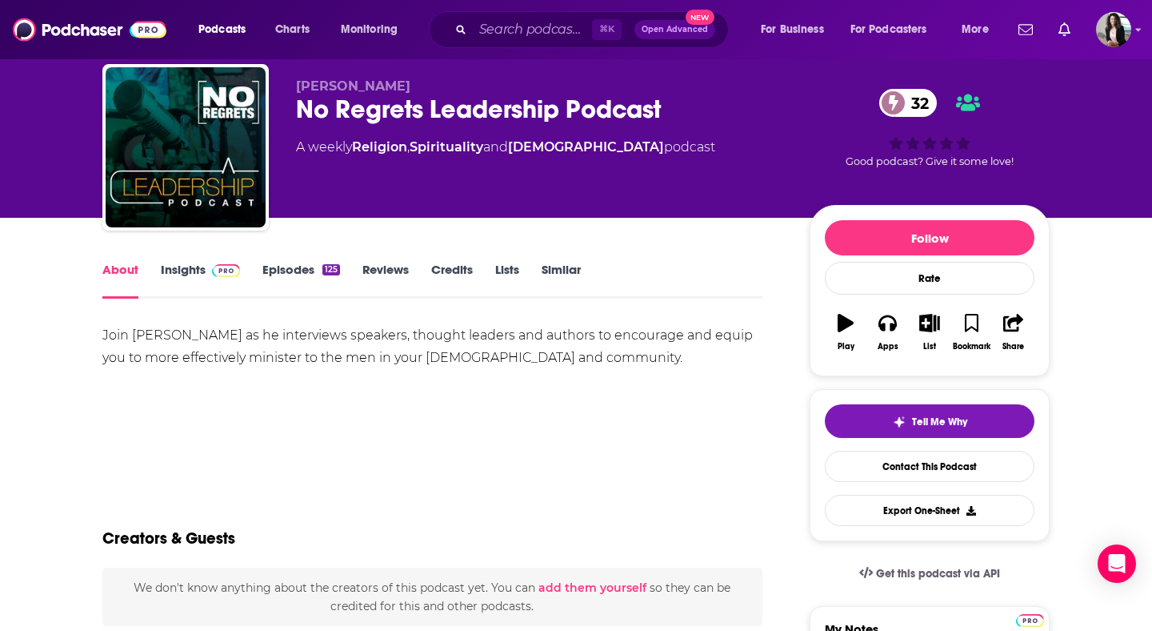
scroll to position [58, 0]
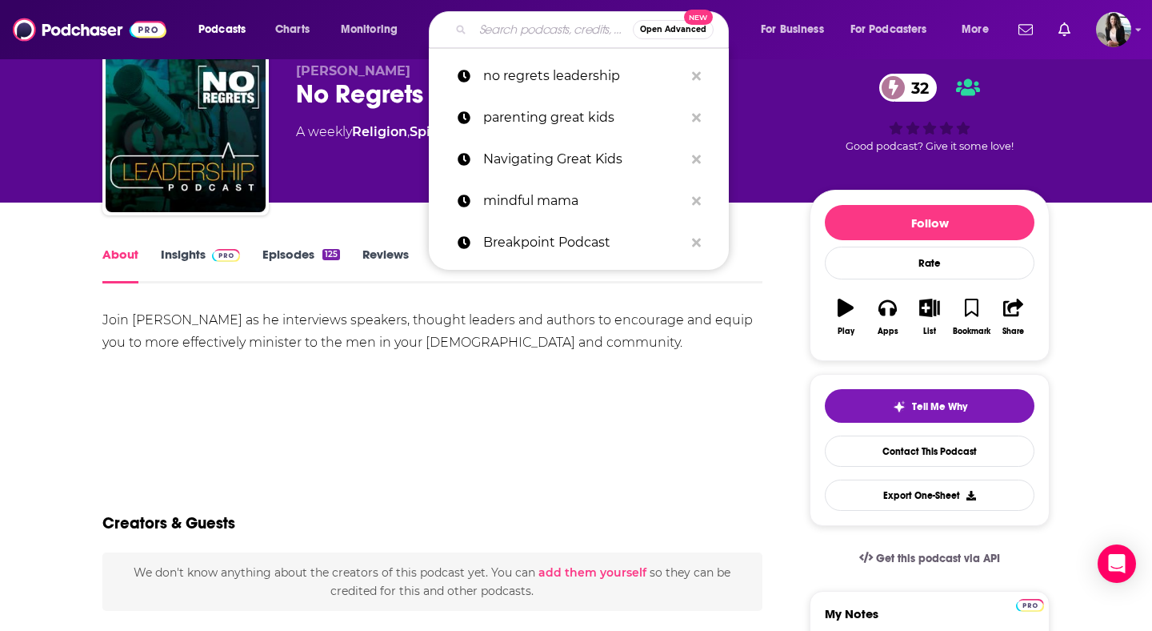
click at [533, 26] on input "Search podcasts, credits, & more..." at bounding box center [553, 30] width 160 height 26
paste input "PITCHED"
type input "PITCHED"
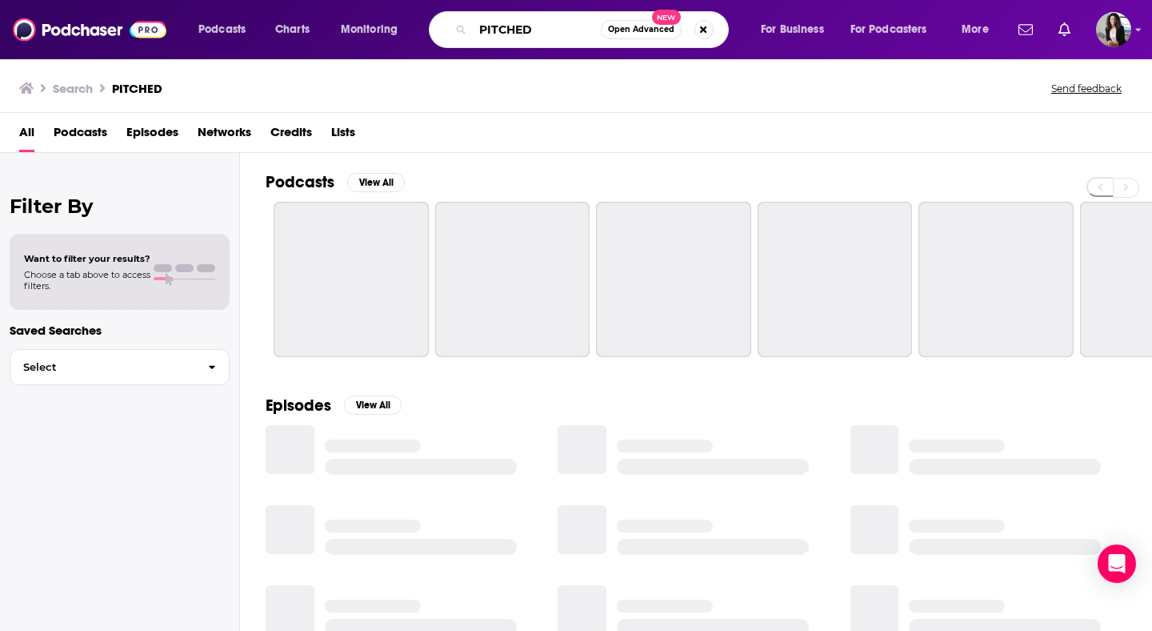
click at [531, 27] on input "PITCHED" at bounding box center [537, 30] width 128 height 26
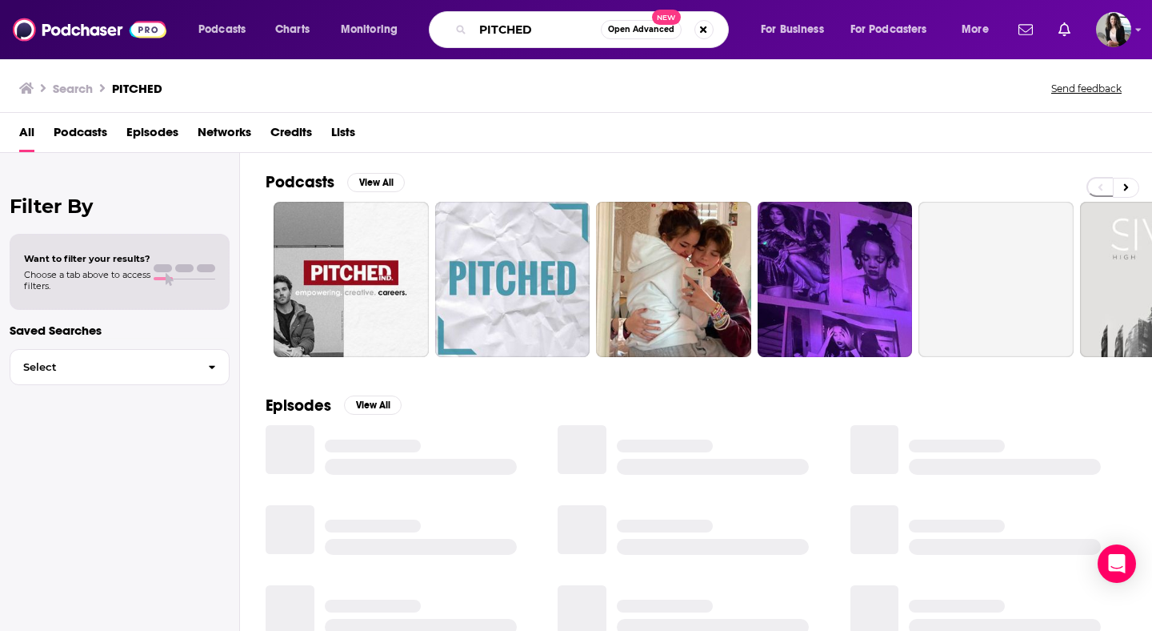
click at [531, 26] on input "PITCHED" at bounding box center [537, 30] width 128 height 26
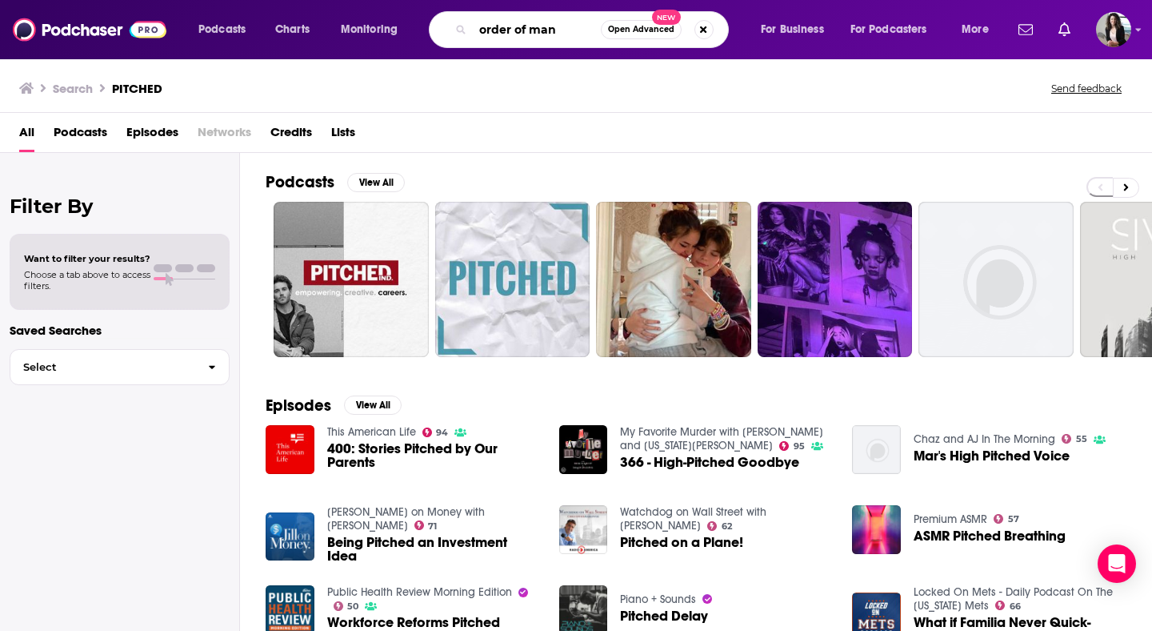
type input "order of man"
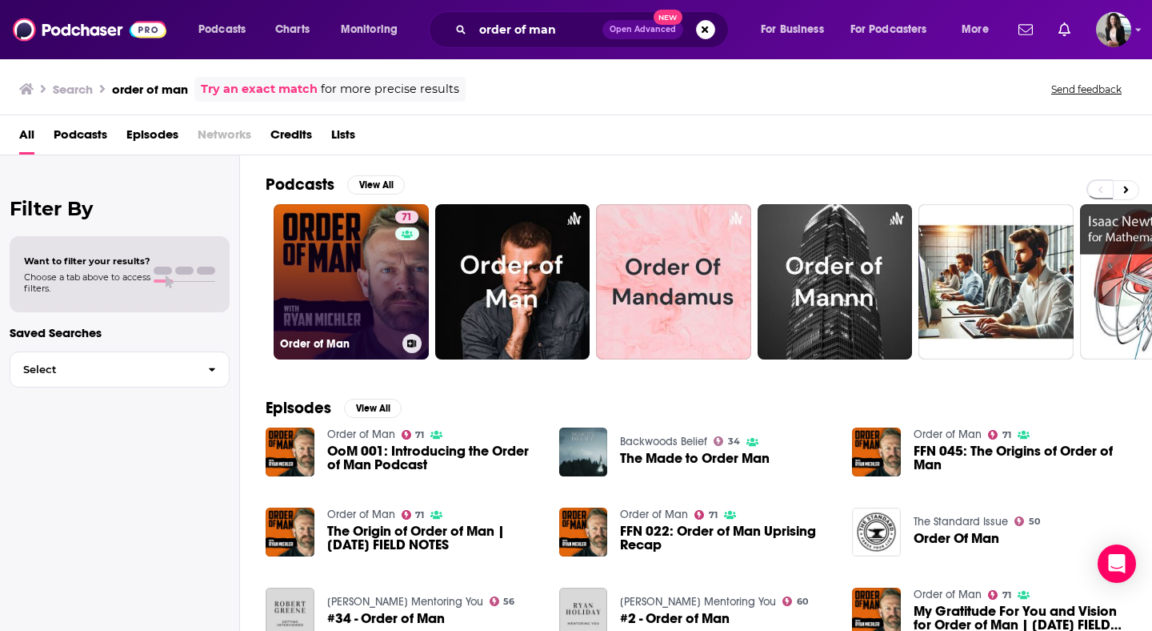
click at [331, 256] on link "71 Order of Man" at bounding box center [351, 281] width 155 height 155
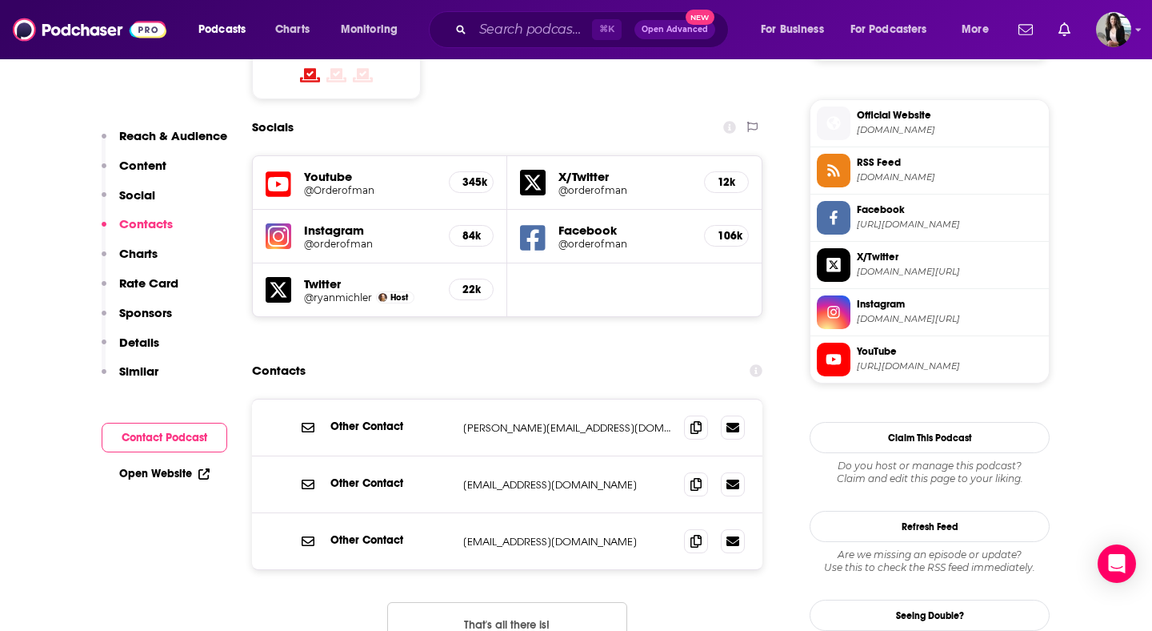
scroll to position [1408, 0]
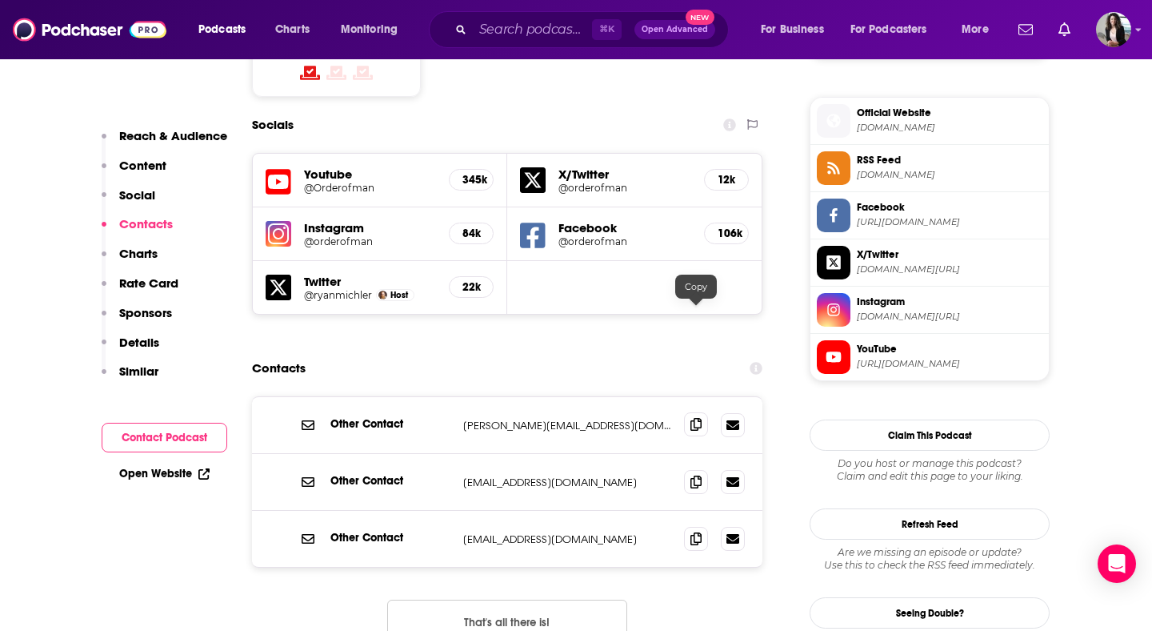
click at [703, 412] on span at bounding box center [696, 424] width 24 height 24
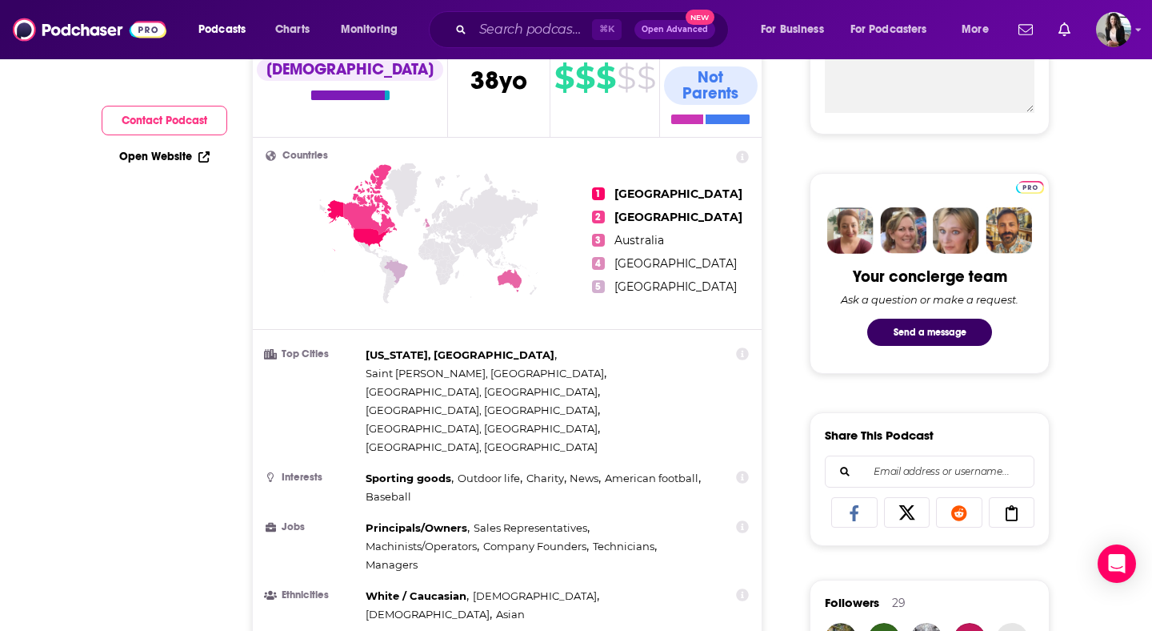
scroll to position [0, 0]
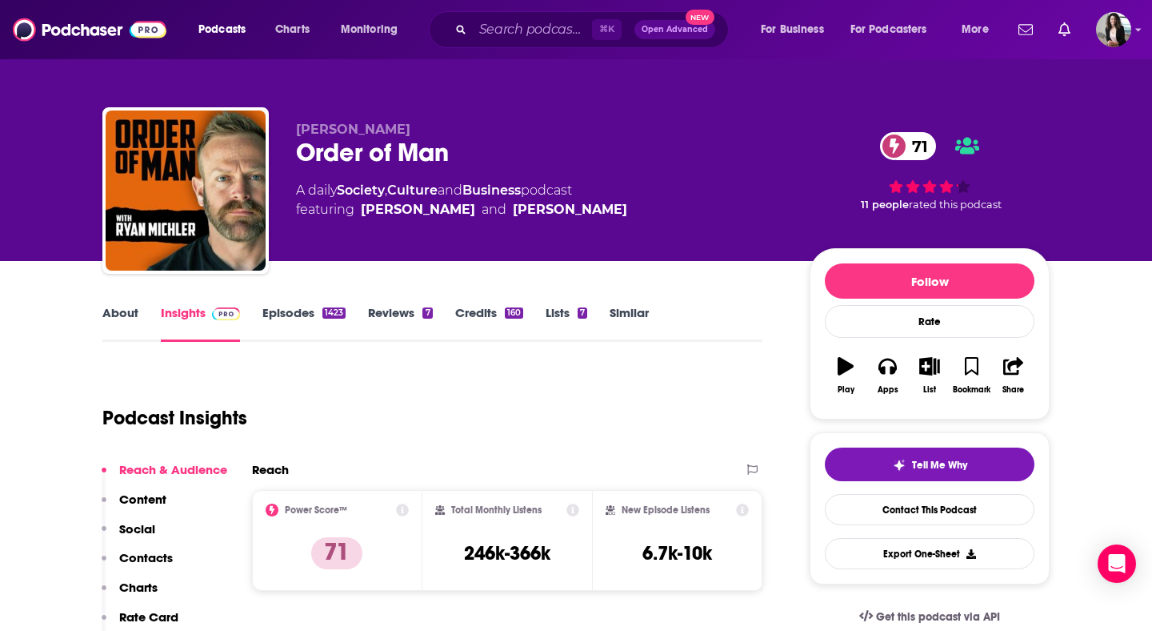
click at [298, 327] on link "Episodes 1423" at bounding box center [304, 323] width 83 height 37
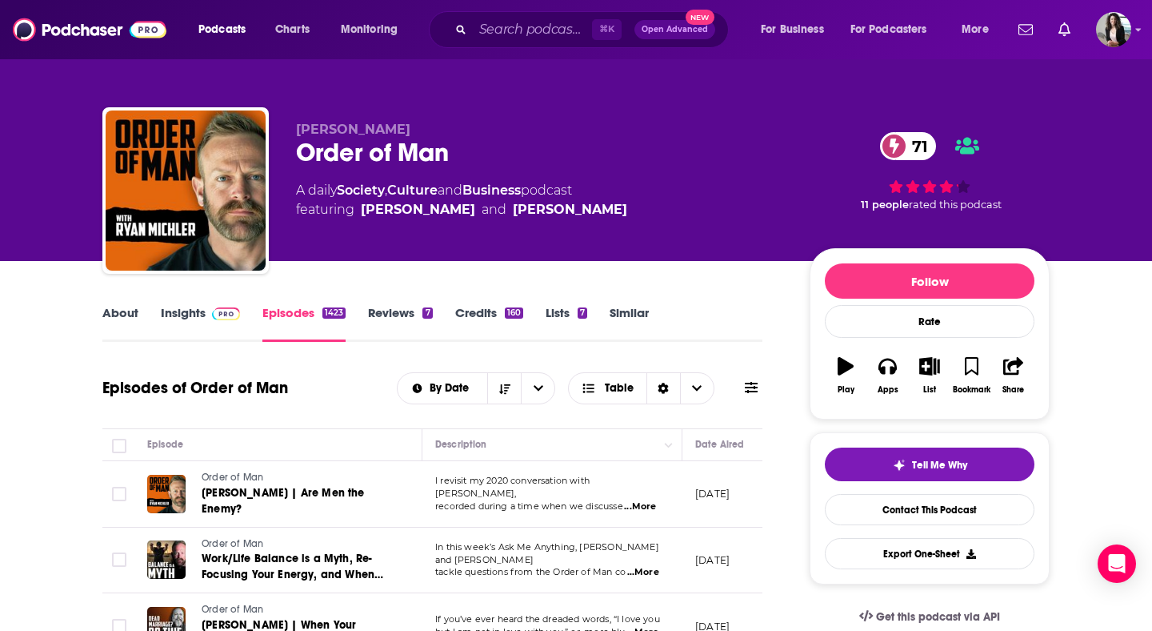
click at [106, 316] on link "About" at bounding box center [120, 323] width 36 height 37
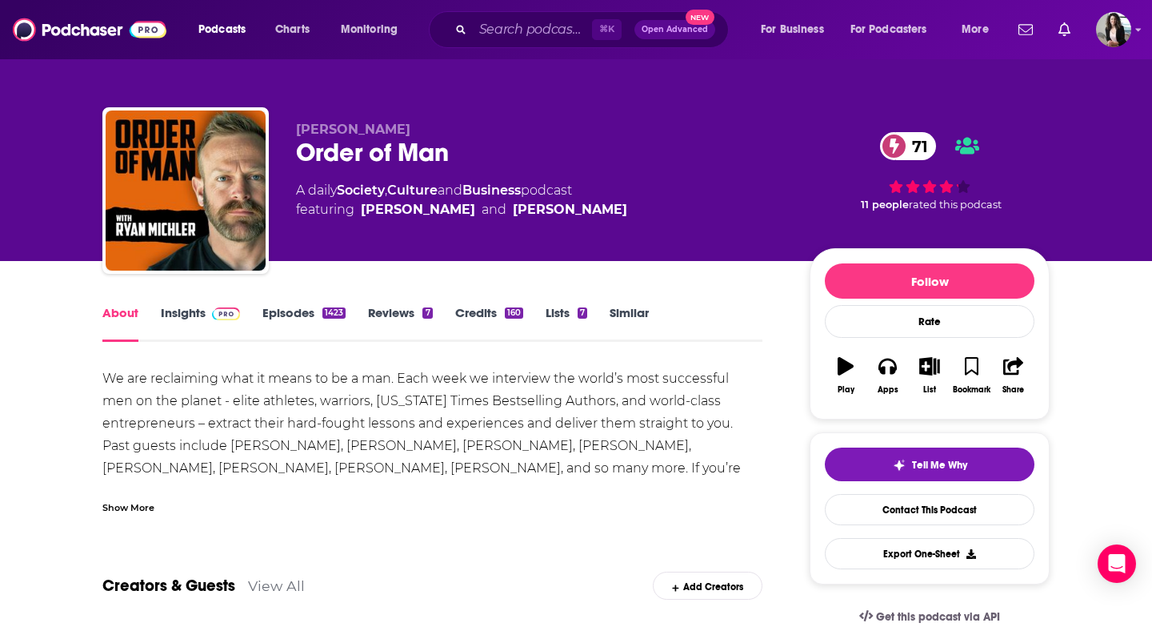
click at [128, 501] on div "Show More" at bounding box center [128, 506] width 52 height 15
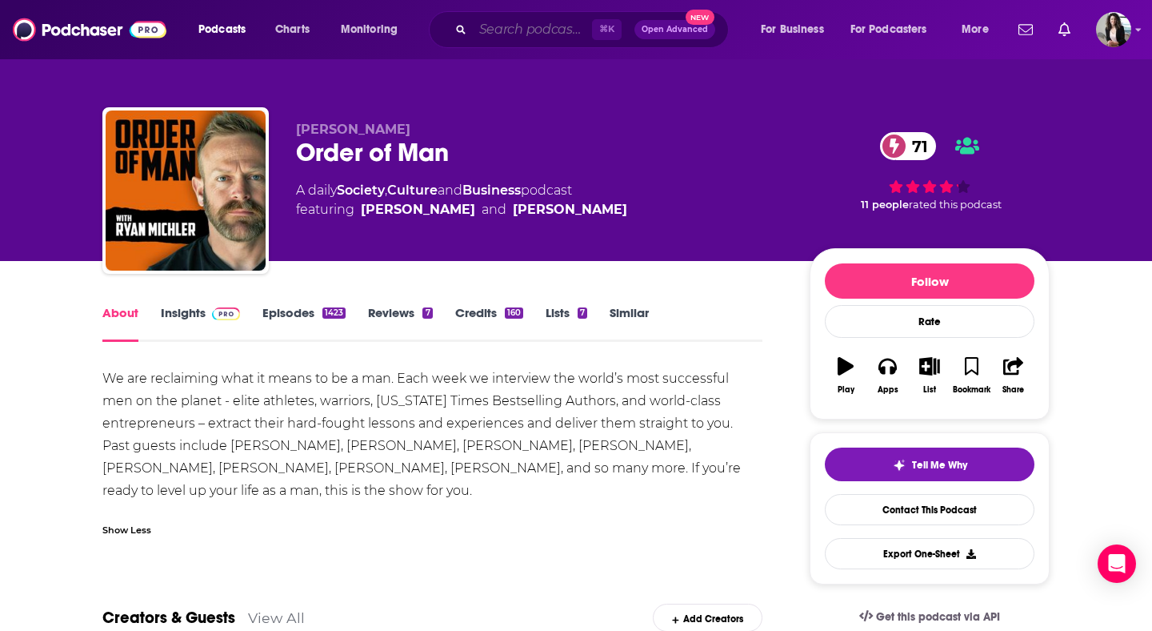
click at [541, 38] on input "Search podcasts, credits, & more..." at bounding box center [532, 30] width 119 height 26
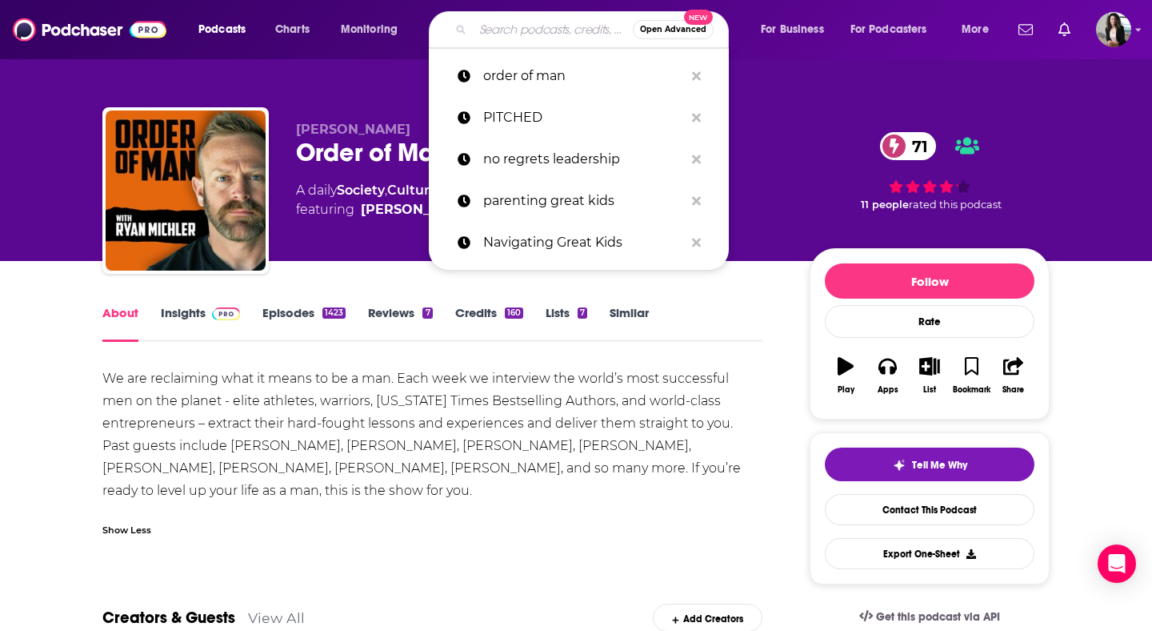
paste input "Pardon the Mess"
type input "Pardon the Mess"
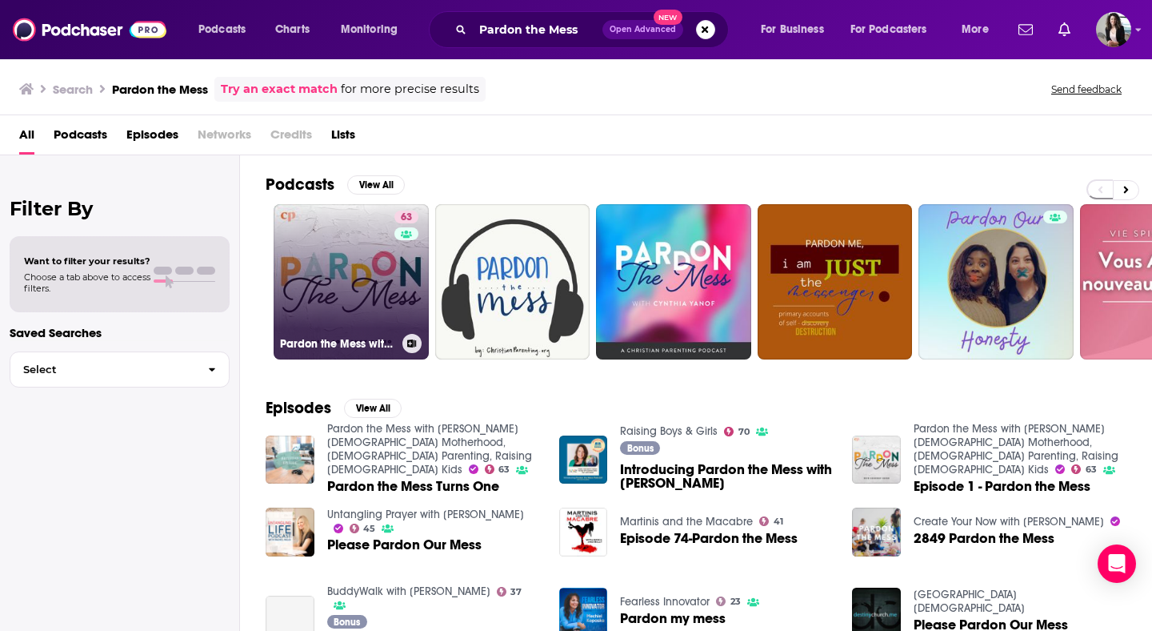
click at [324, 280] on link "63 Pardon the Mess with [PERSON_NAME][DEMOGRAPHIC_DATA] Motherhood, [DEMOGRAPHI…" at bounding box center [351, 281] width 155 height 155
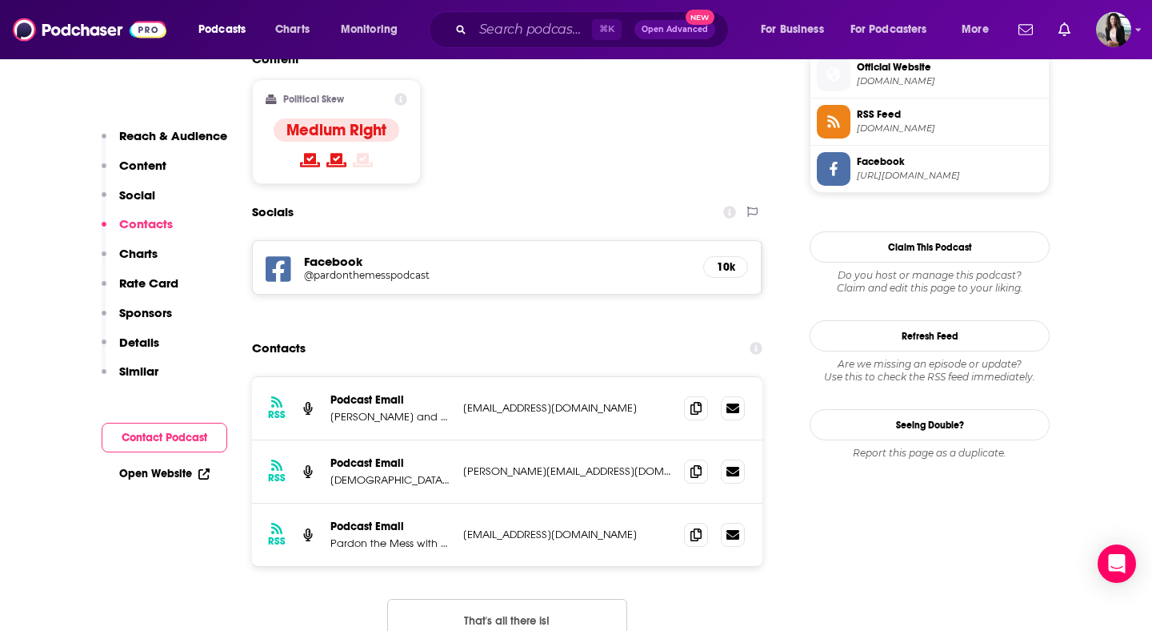
scroll to position [1403, 0]
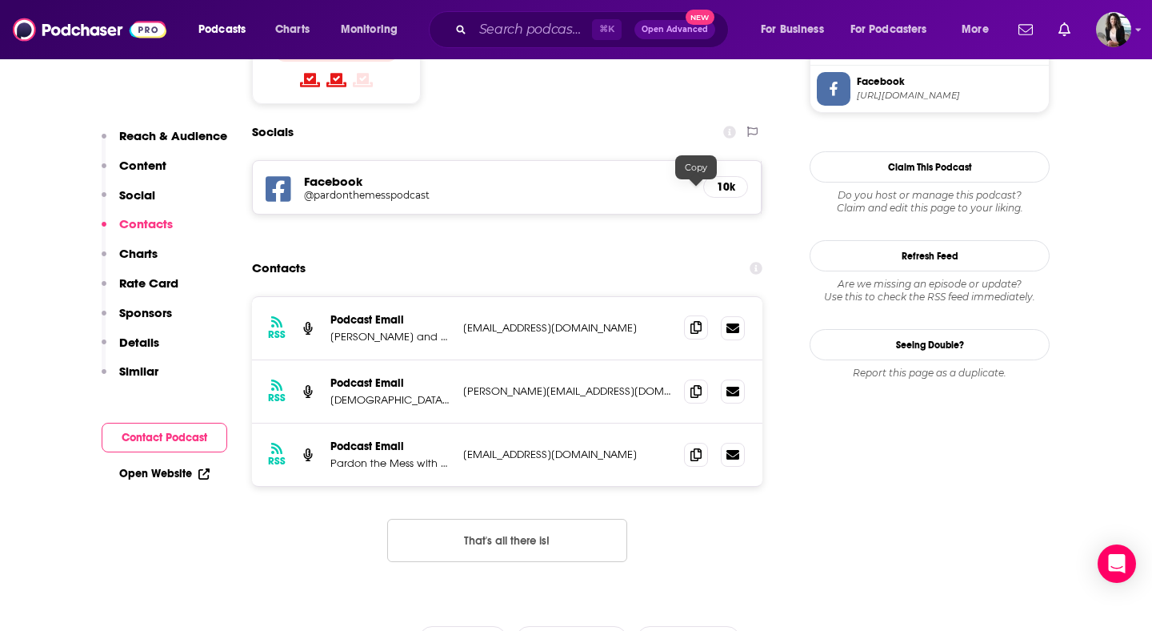
click at [695, 321] on icon at bounding box center [696, 327] width 11 height 13
click at [700, 384] on icon at bounding box center [696, 390] width 11 height 13
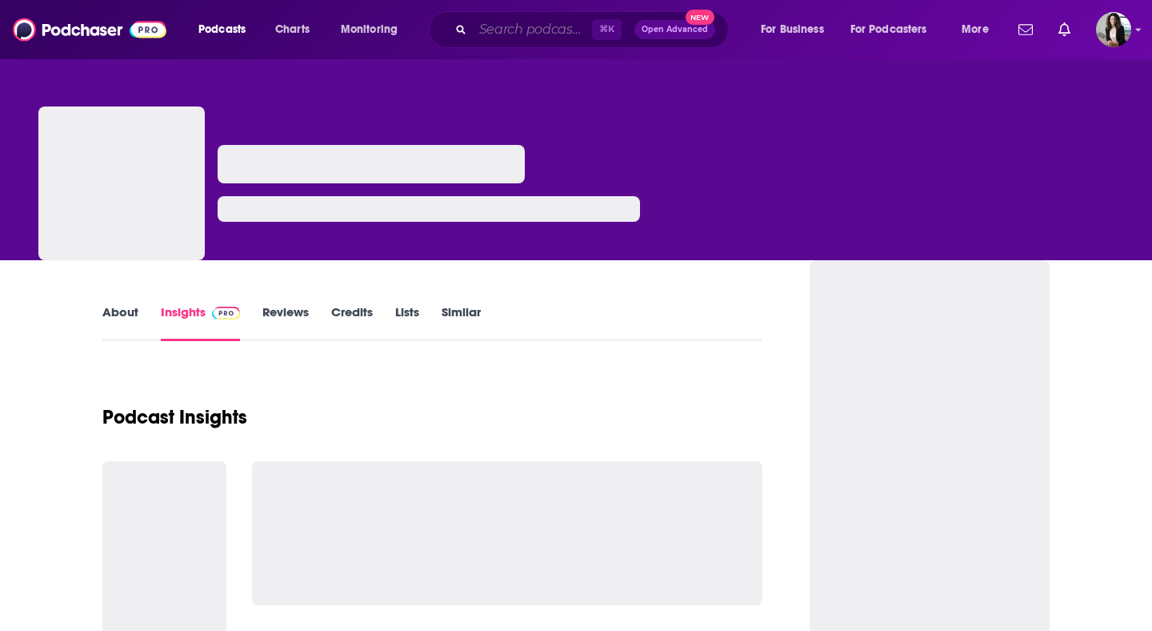
click at [534, 27] on input "Search podcasts, credits, & more..." at bounding box center [532, 30] width 119 height 26
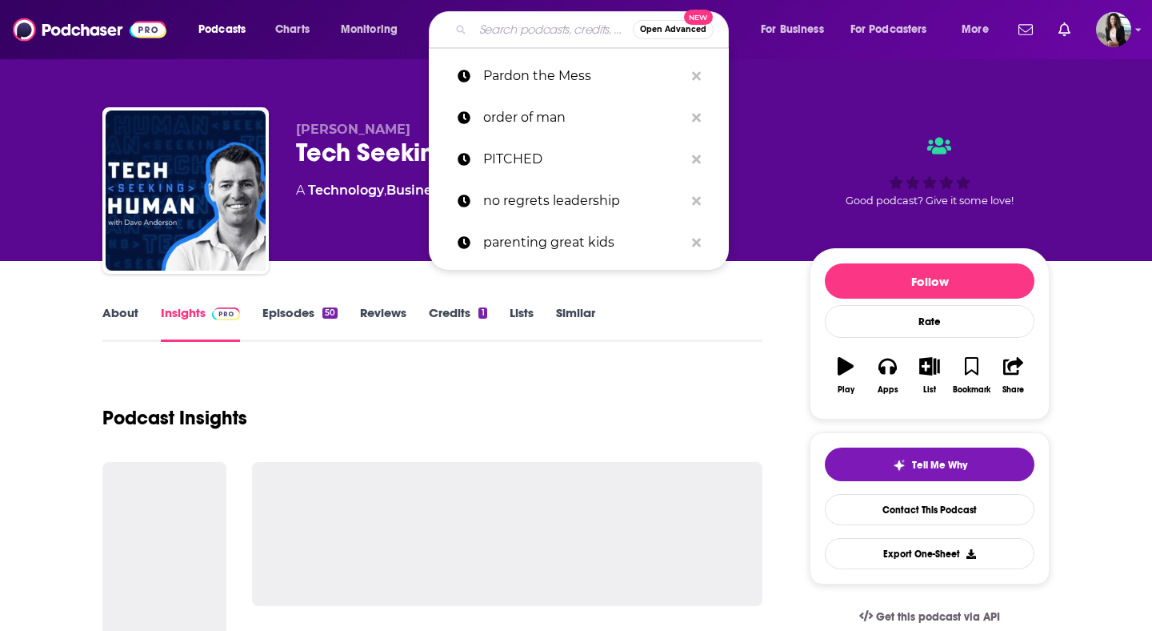
paste input "Pursuit of Manliness"
type input "Pursuit of Manliness"
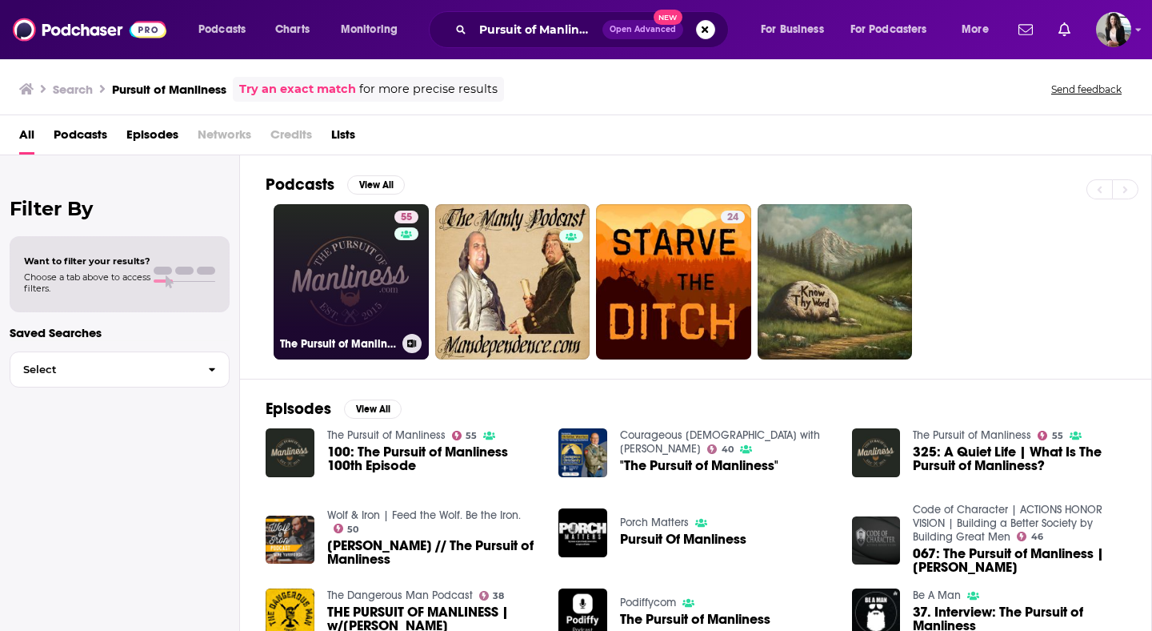
click at [355, 298] on link "55 The Pursuit of Manliness" at bounding box center [351, 281] width 155 height 155
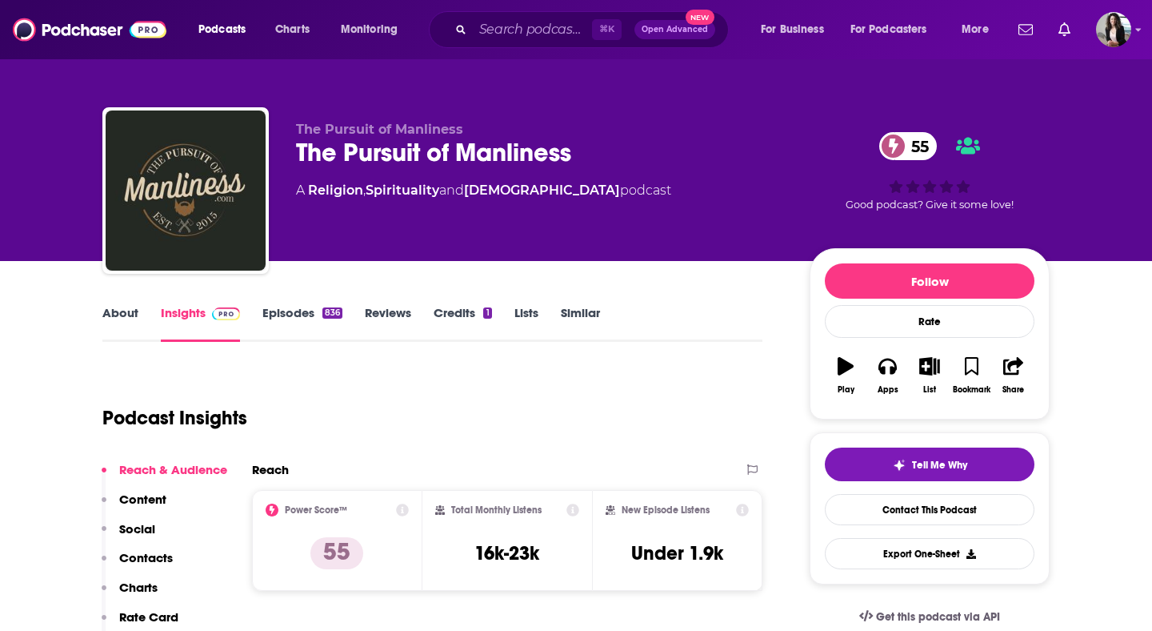
click at [133, 305] on link "About" at bounding box center [120, 323] width 36 height 37
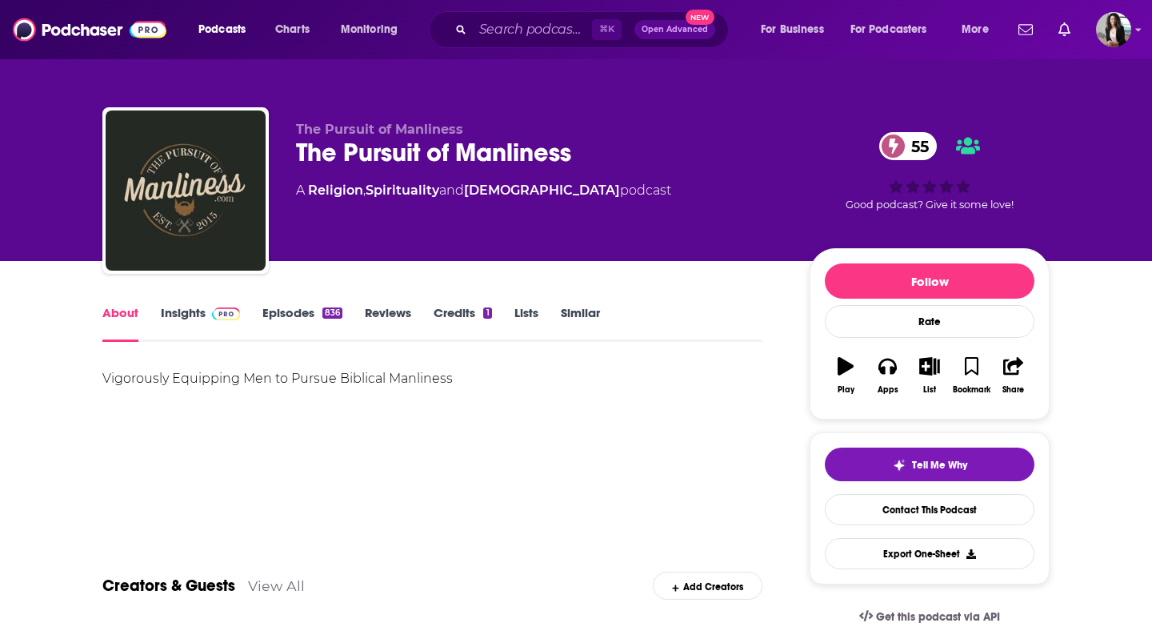
click at [184, 314] on link "Insights" at bounding box center [200, 323] width 79 height 37
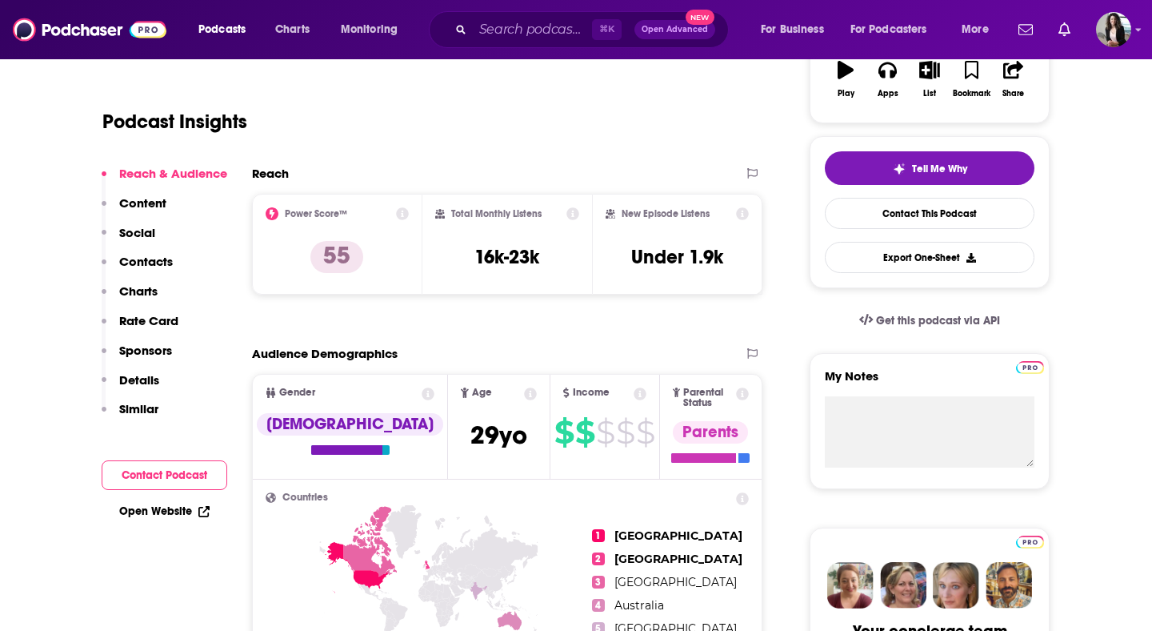
scroll to position [1204, 0]
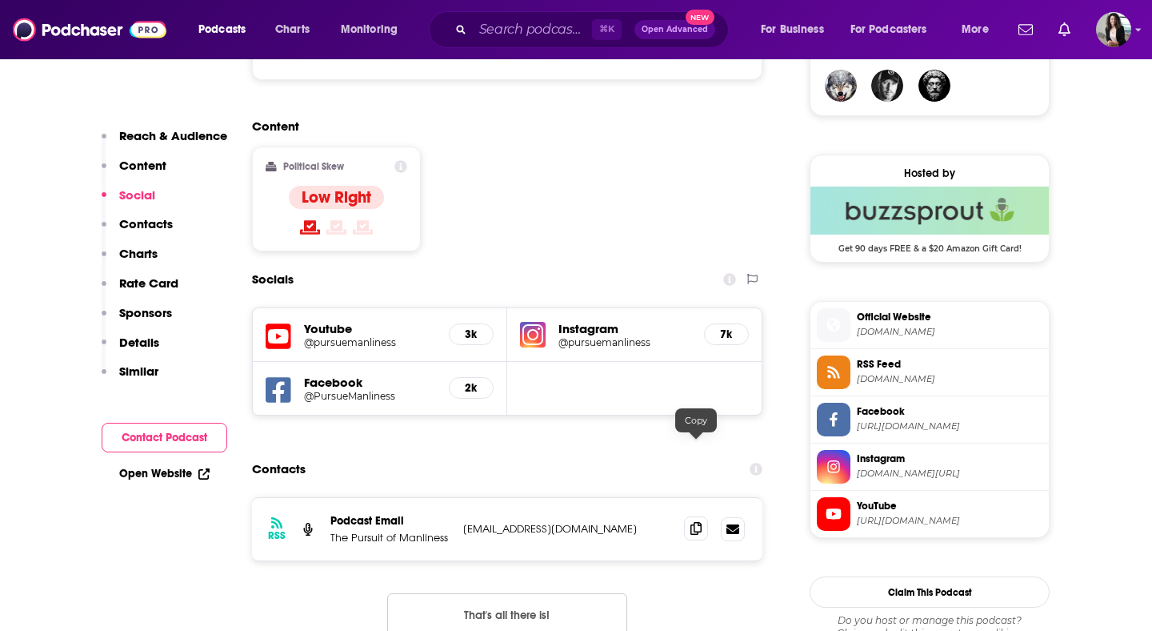
click at [700, 516] on span at bounding box center [696, 528] width 24 height 24
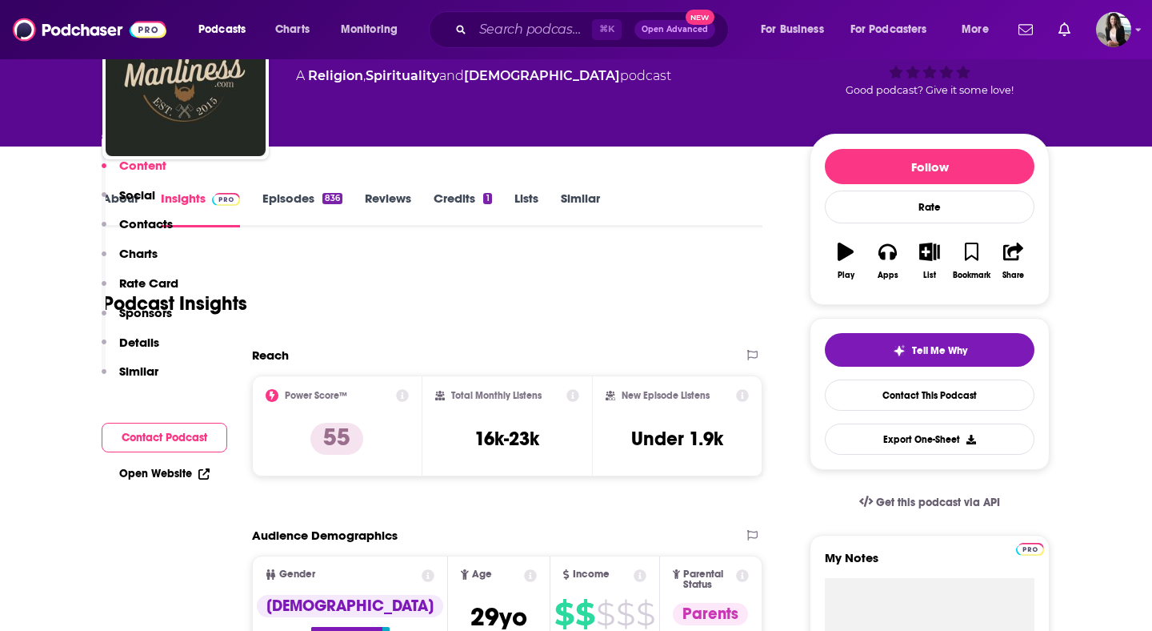
scroll to position [0, 0]
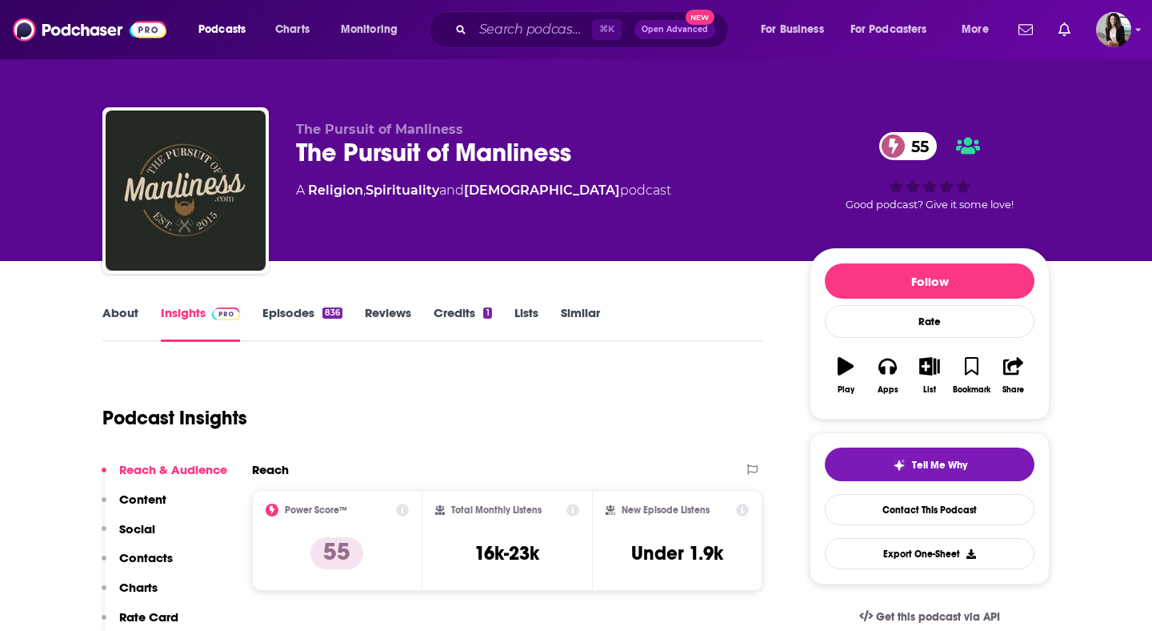
click at [319, 306] on link "Episodes 836" at bounding box center [303, 323] width 80 height 37
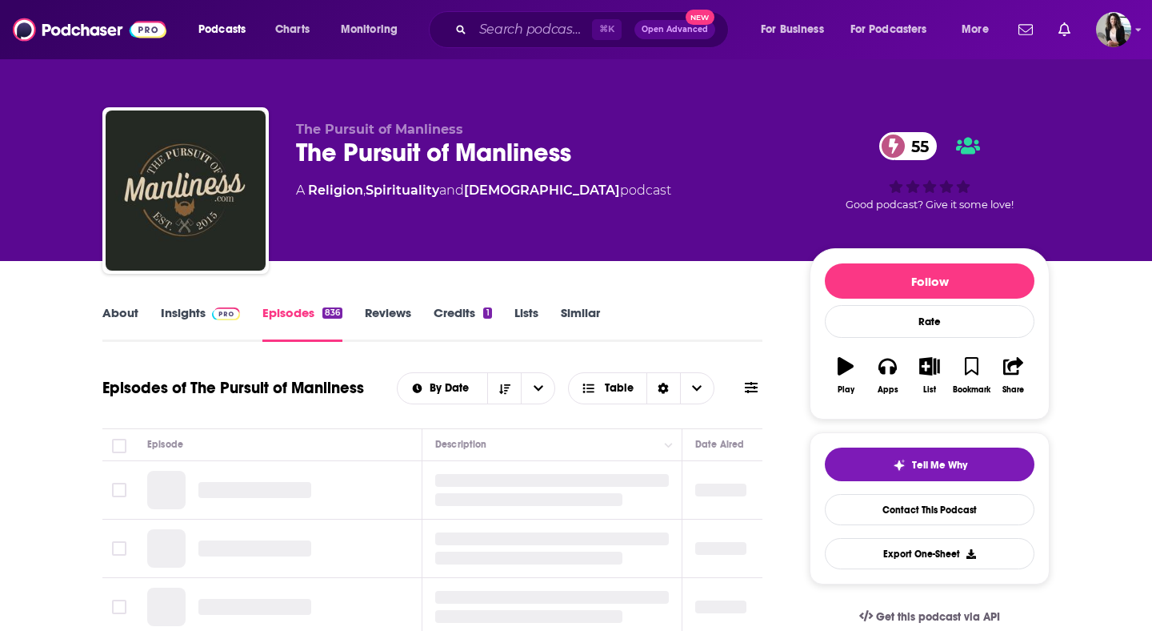
scroll to position [255, 0]
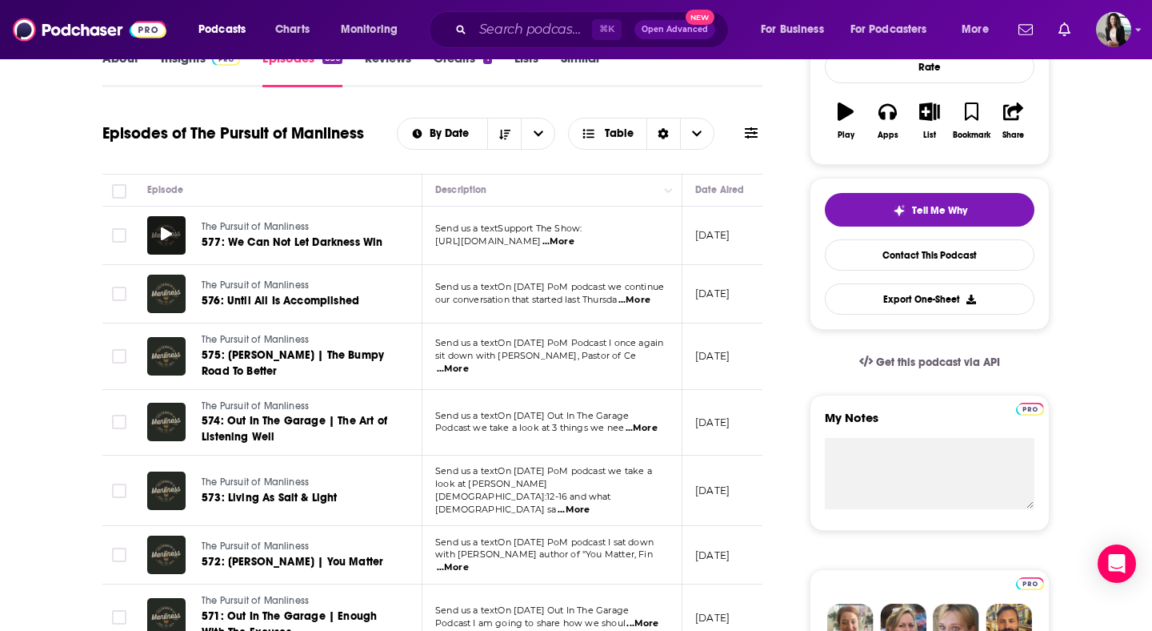
click at [167, 240] on icon at bounding box center [166, 233] width 11 height 13
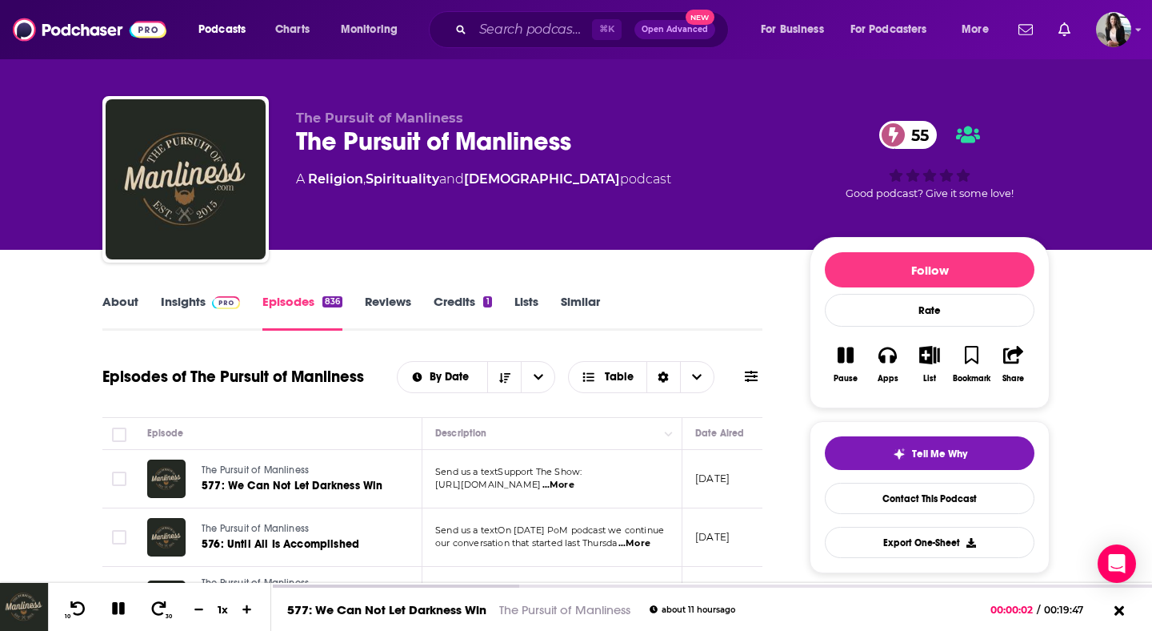
scroll to position [0, 0]
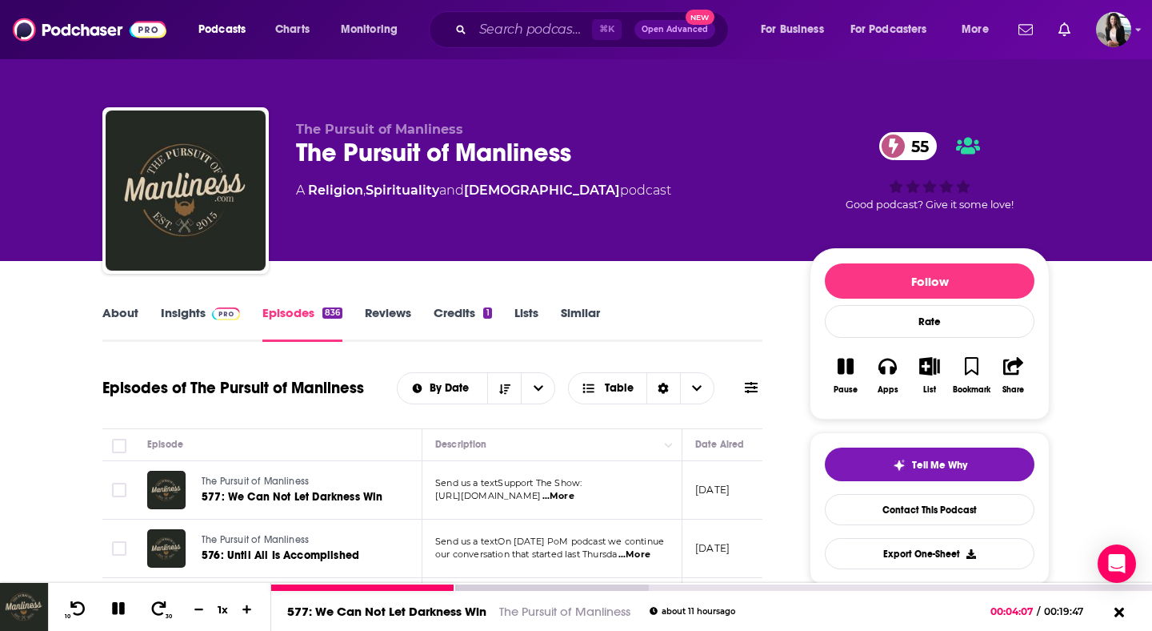
click at [113, 611] on icon at bounding box center [118, 608] width 13 height 13
click at [214, 318] on img at bounding box center [226, 313] width 28 height 13
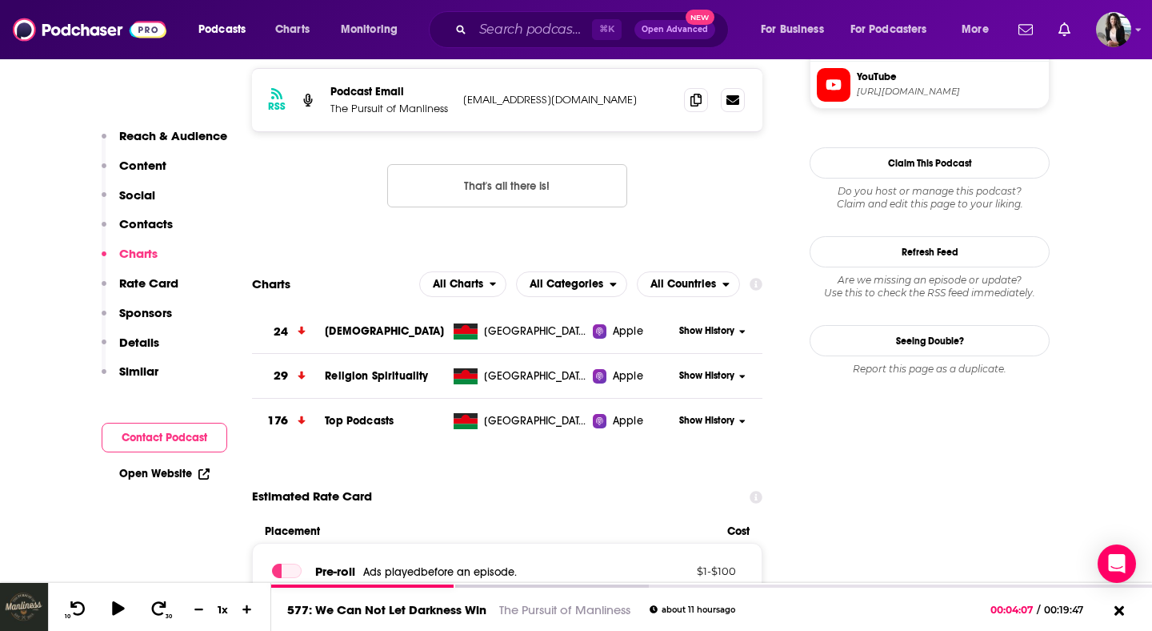
scroll to position [1305, 0]
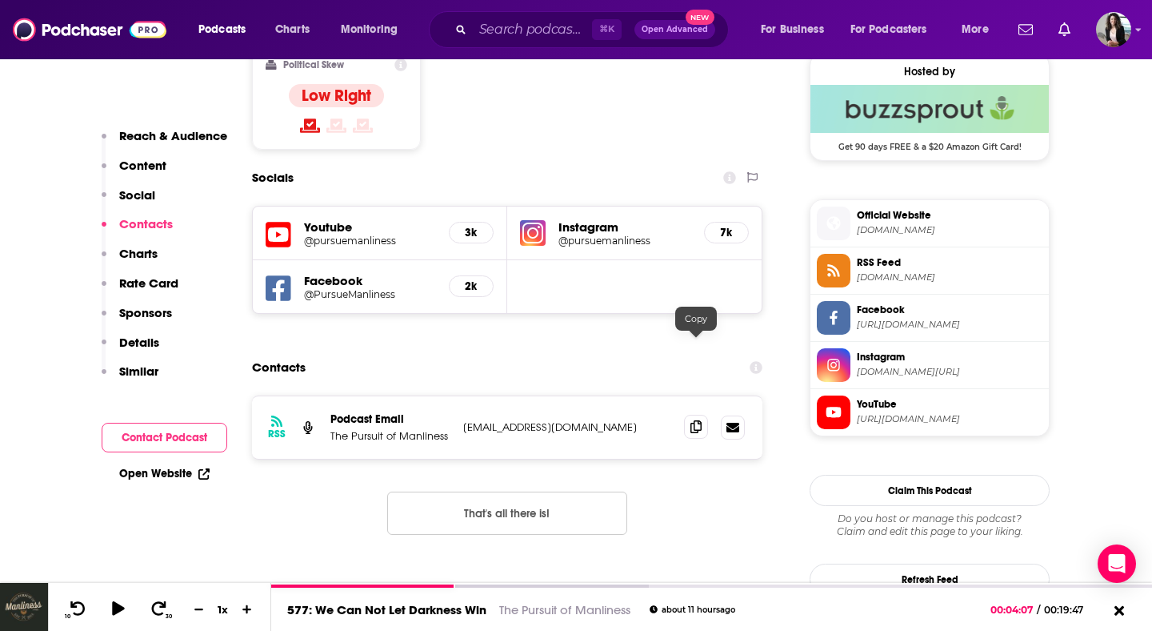
click at [694, 420] on icon at bounding box center [696, 426] width 11 height 13
click at [552, 14] on div "⌘ K Open Advanced New" at bounding box center [579, 29] width 300 height 37
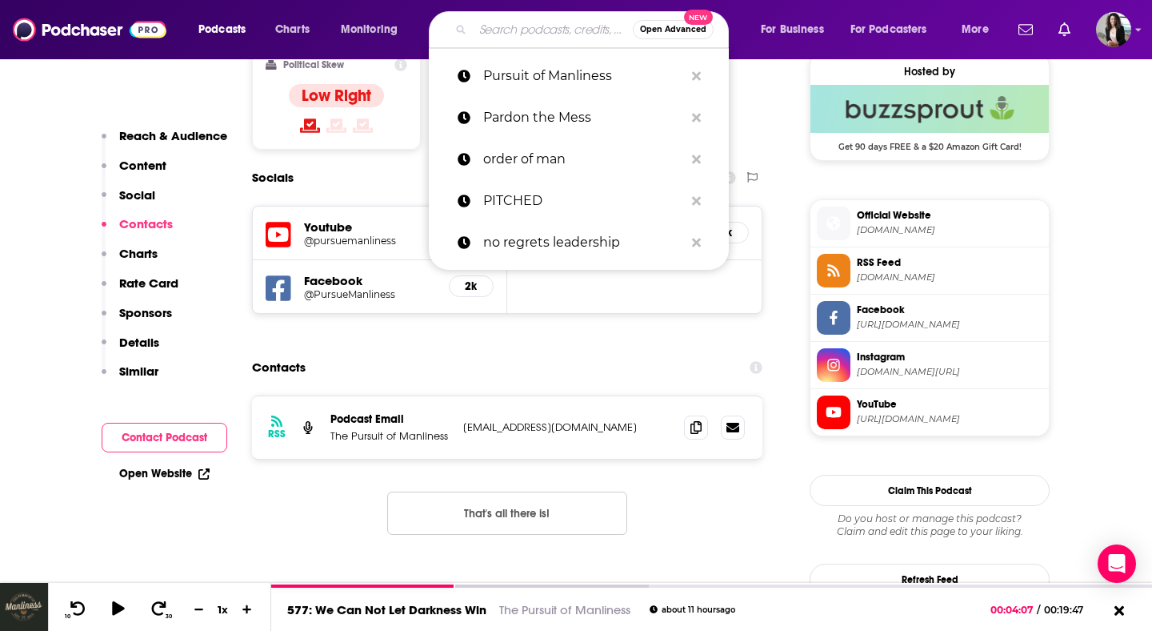
click at [551, 34] on input "Search podcasts, credits, & more..." at bounding box center [553, 30] width 160 height 26
paste input "Raising Christian Kids"
type input "Raising Christian Kids"
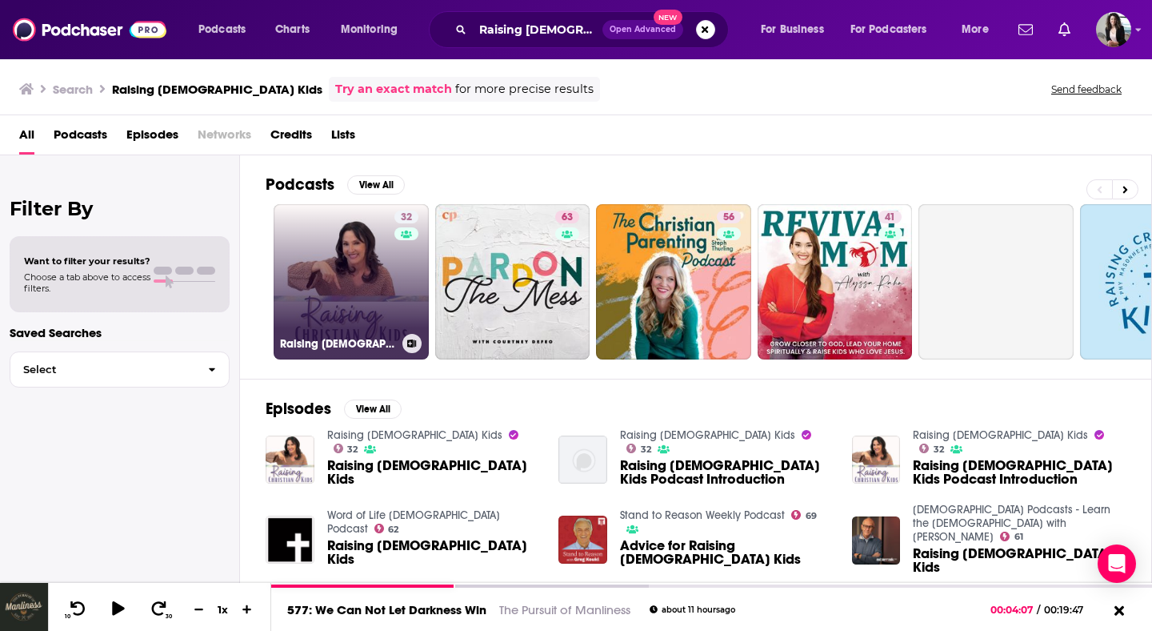
click at [347, 299] on link "32 Raising Christian Kids" at bounding box center [351, 281] width 155 height 155
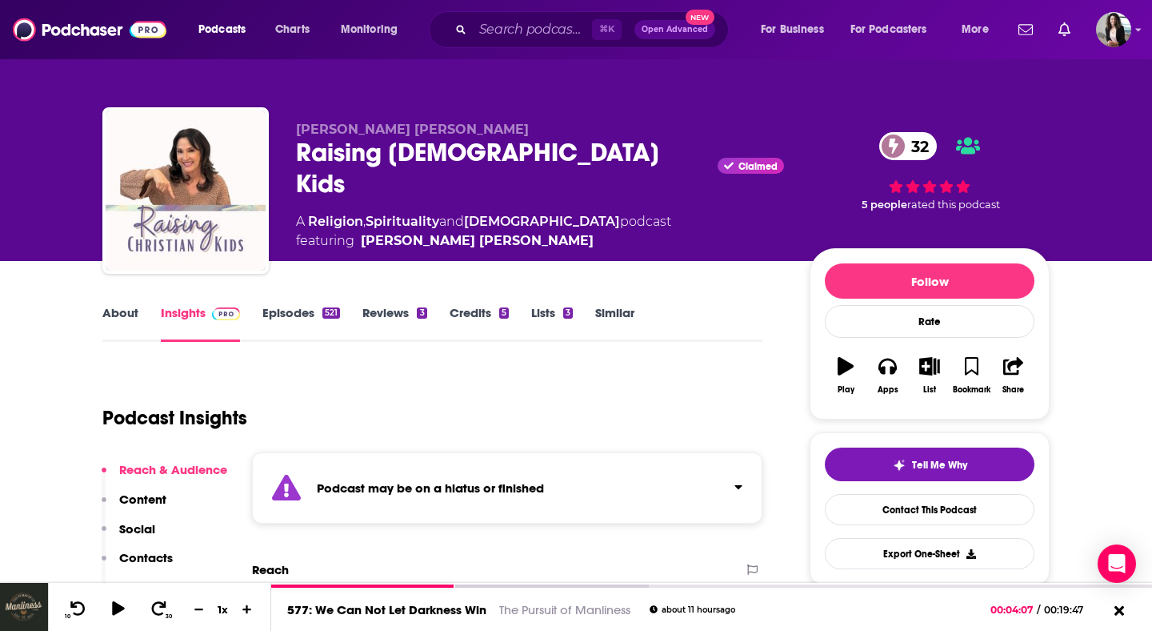
click at [299, 335] on link "Episodes 521" at bounding box center [302, 323] width 78 height 37
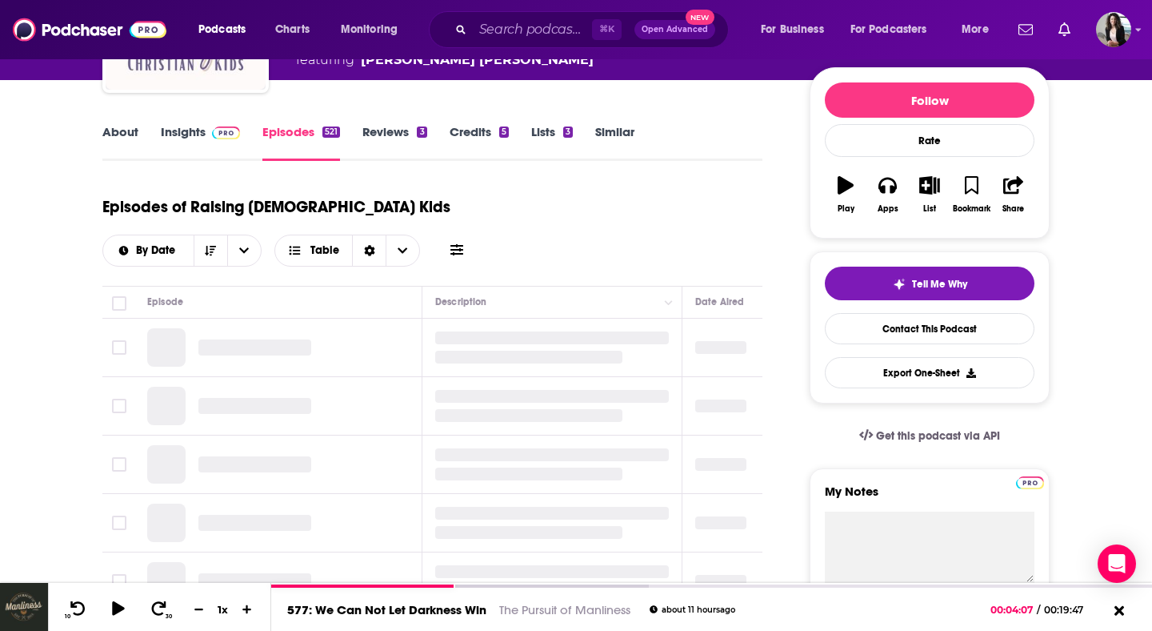
scroll to position [189, 0]
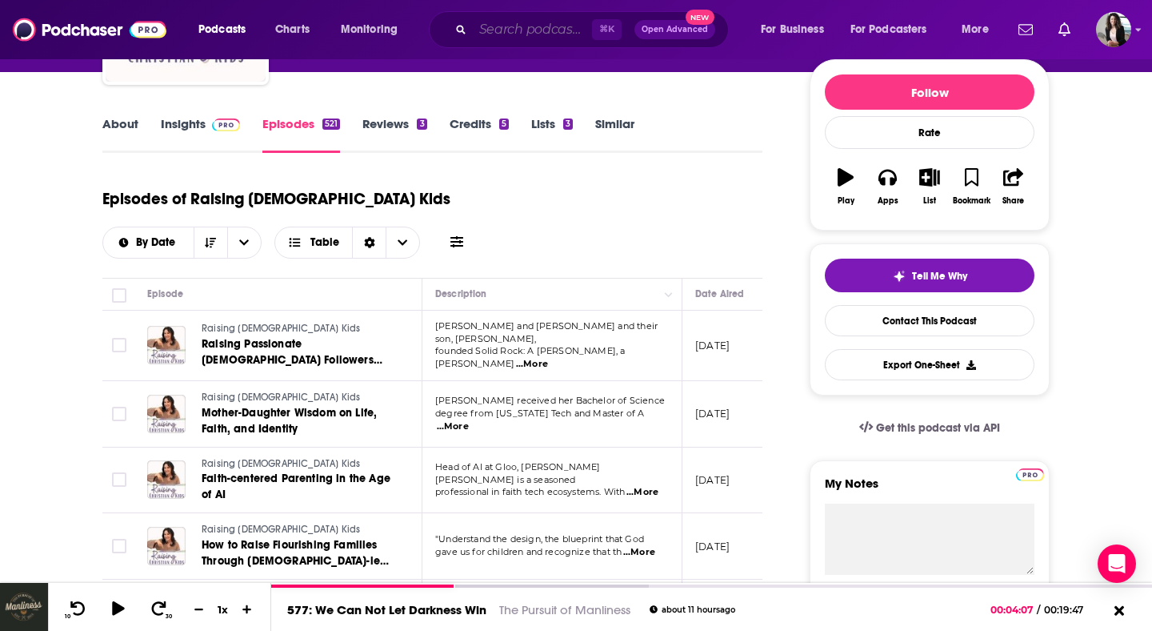
click at [553, 38] on input "Search podcasts, credits, & more..." at bounding box center [532, 30] width 119 height 26
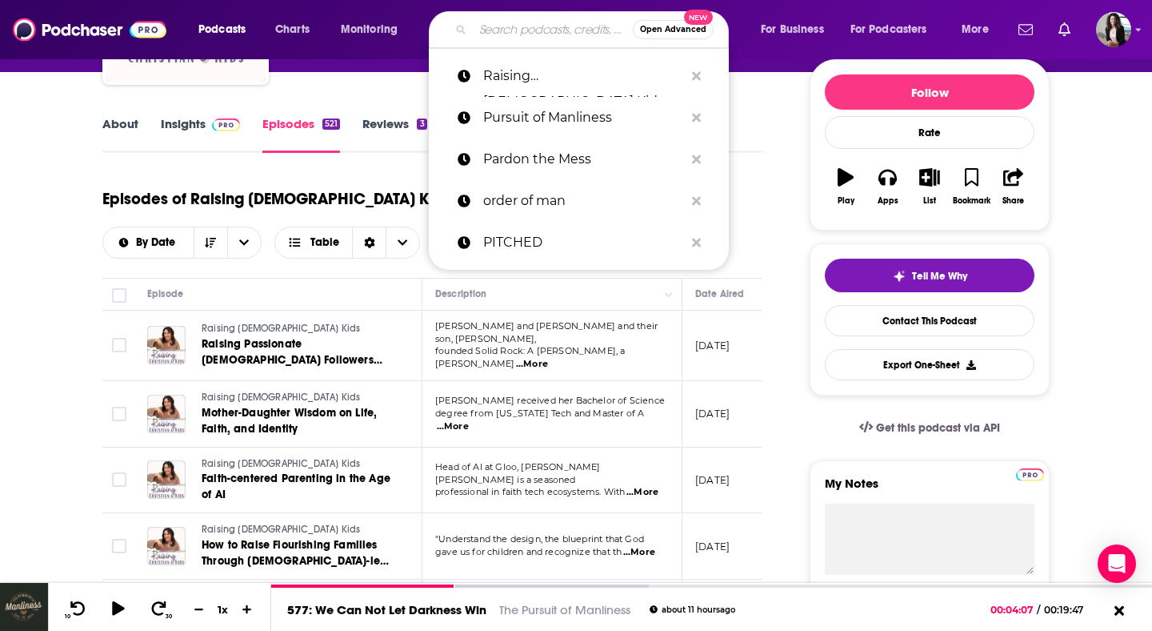
paste input "Raising Kids On Your Knees"
type input "Raising Kids On Your Knees"
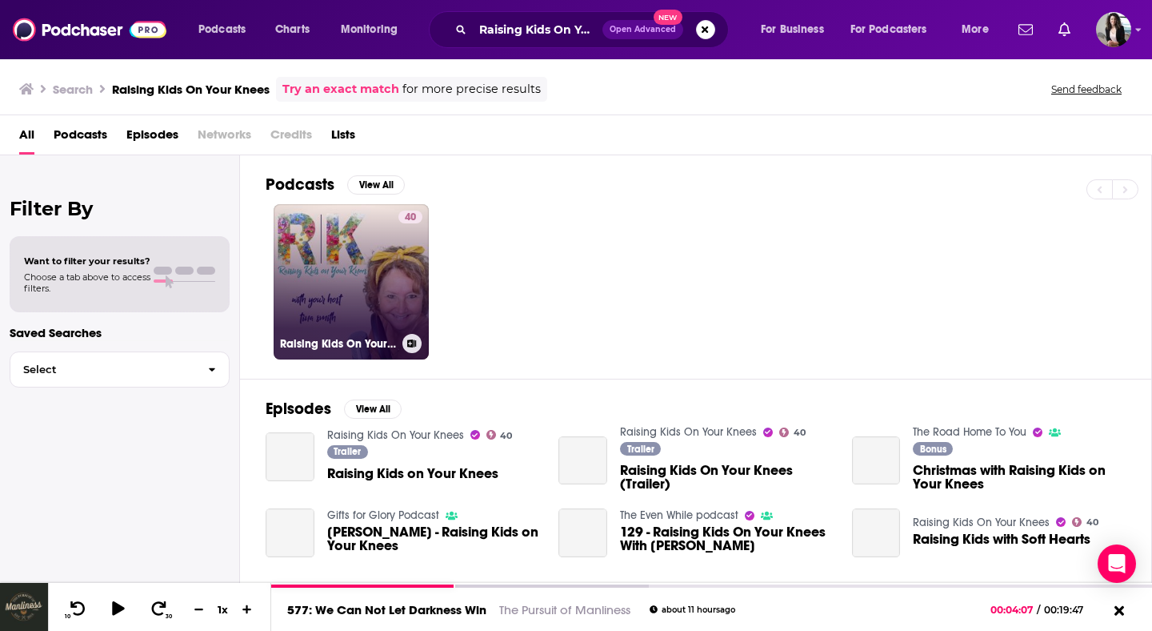
click at [367, 310] on link "40 Raising Kids On Your Knees" at bounding box center [351, 281] width 155 height 155
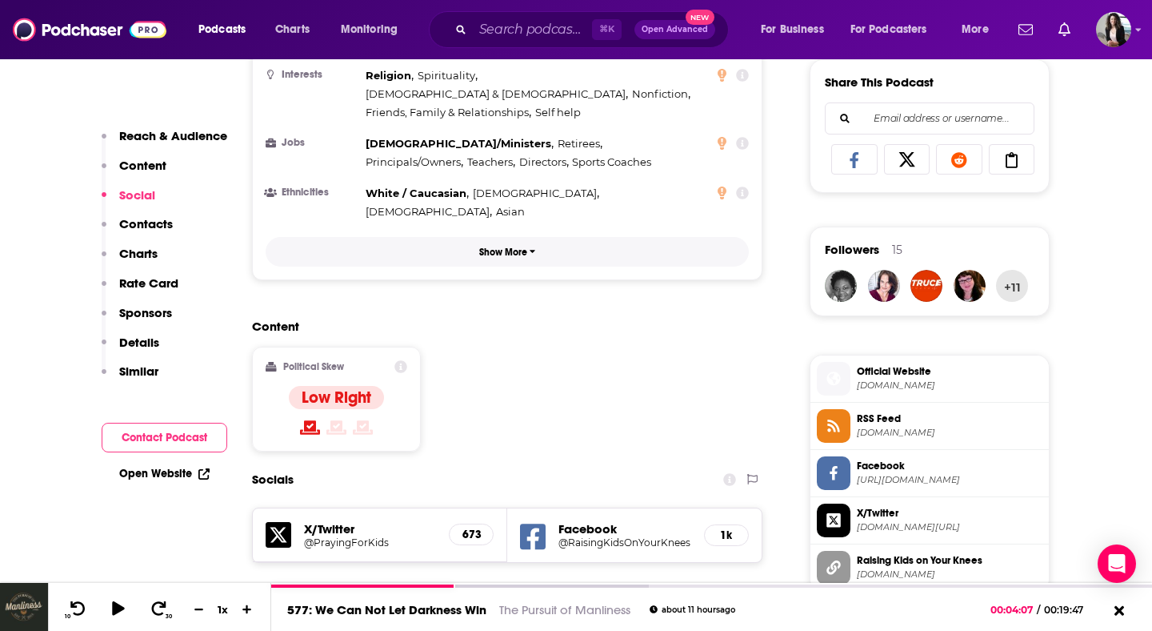
scroll to position [1247, 0]
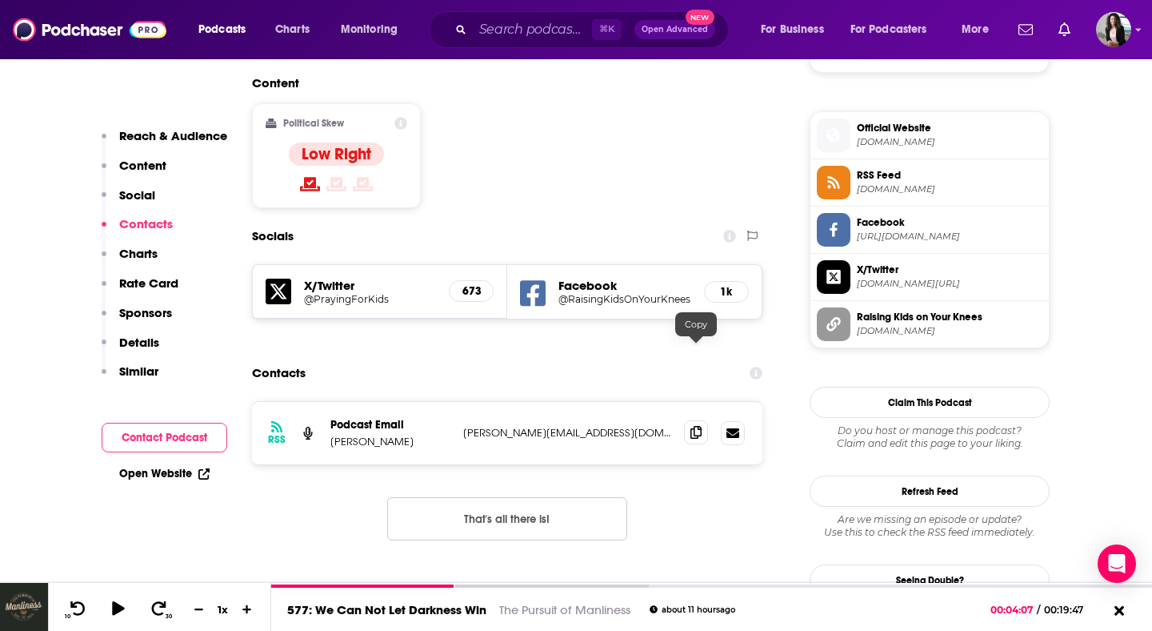
click at [706, 420] on span at bounding box center [696, 432] width 24 height 24
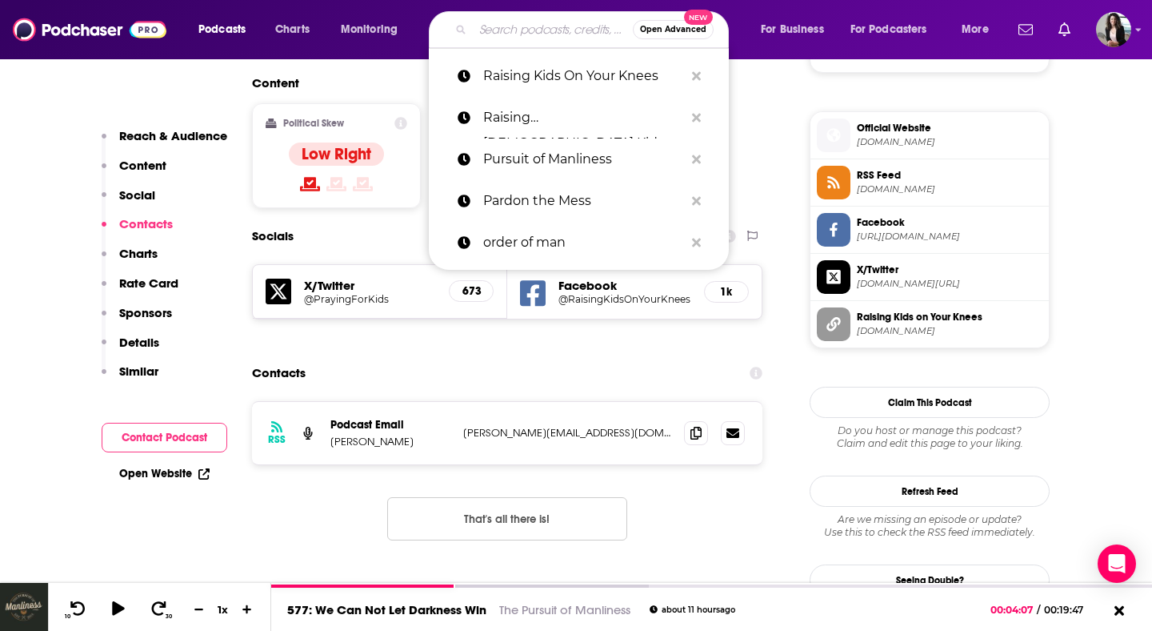
click at [547, 39] on input "Search podcasts, credits, & more..." at bounding box center [553, 30] width 160 height 26
paste input "Rhythms for Life"
type input "Rhythms for Life"
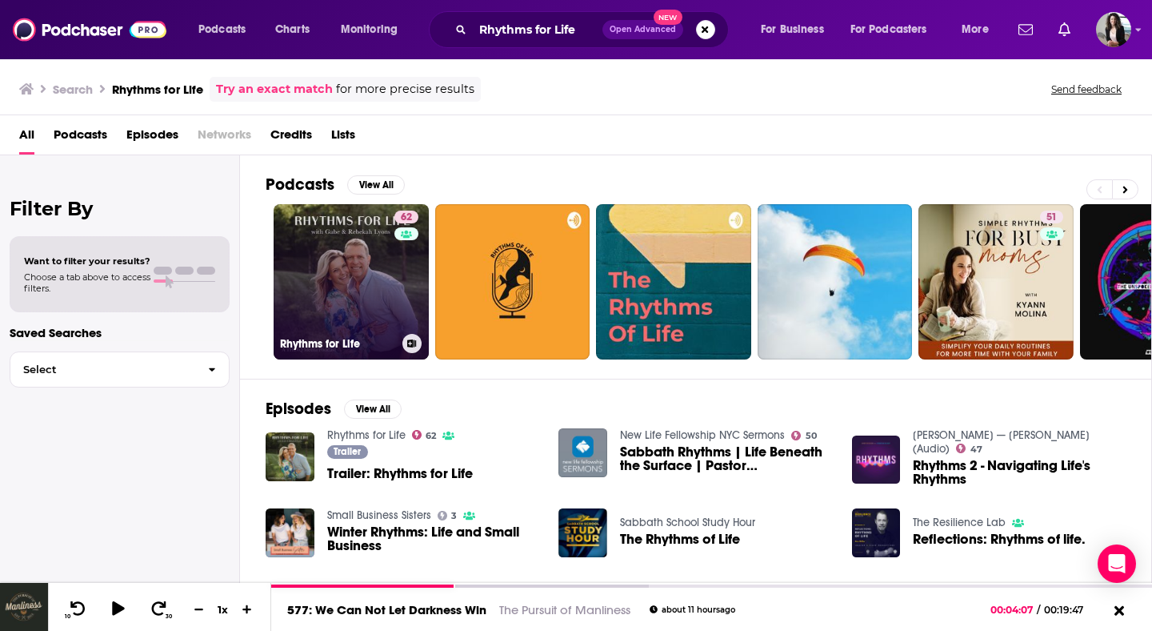
click at [366, 283] on link "62 Rhythms for Life" at bounding box center [351, 281] width 155 height 155
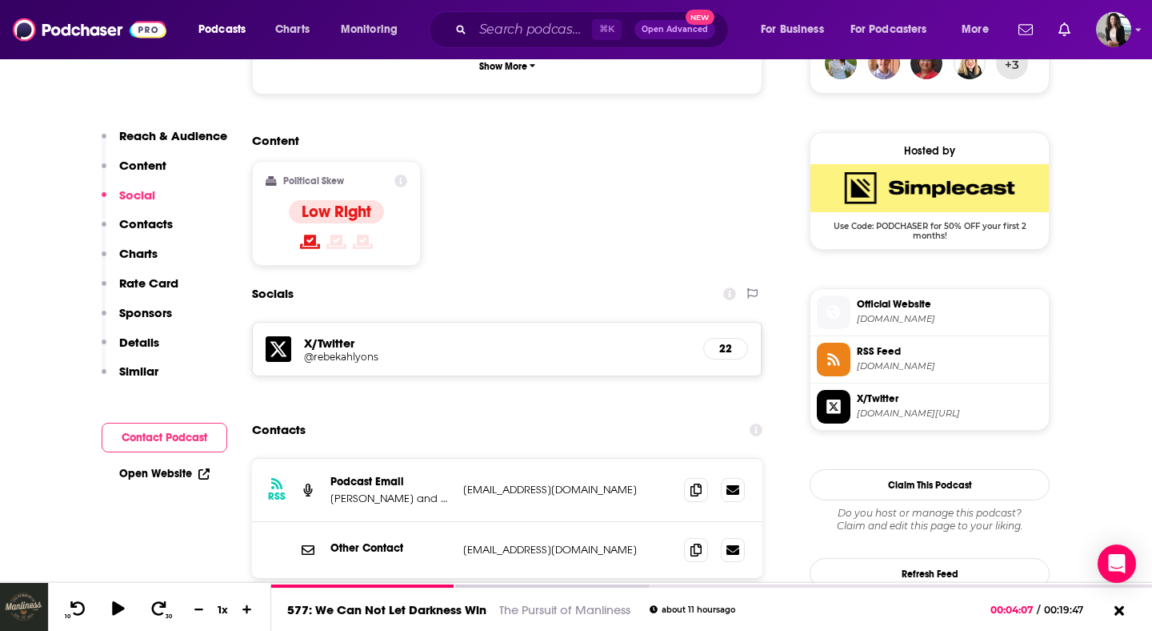
scroll to position [1230, 0]
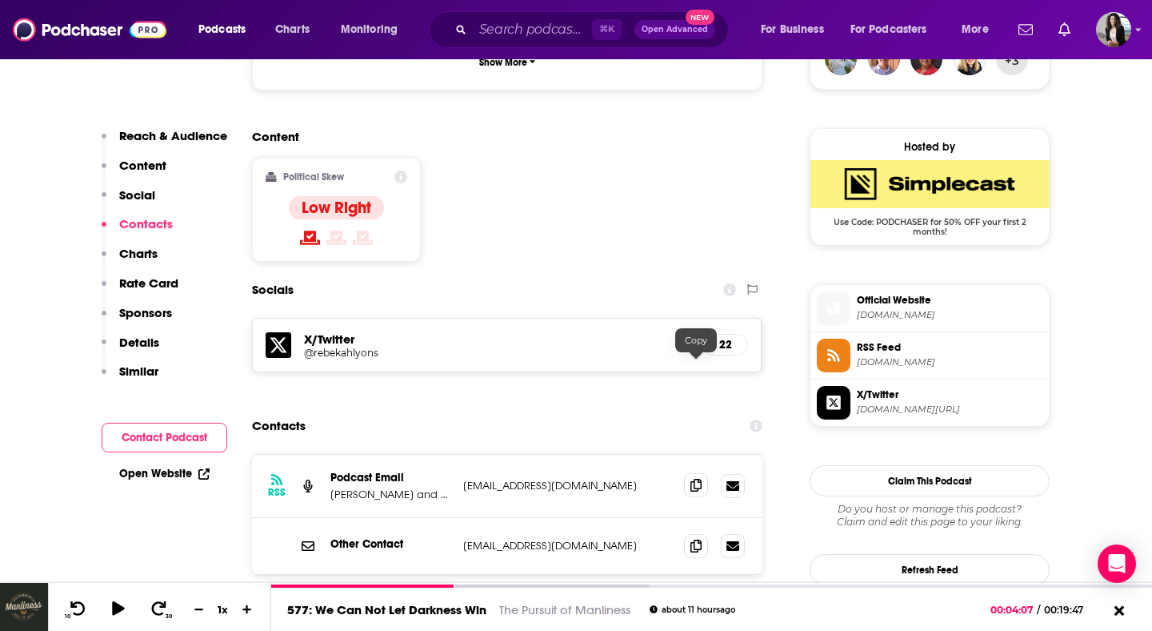
click at [701, 473] on span at bounding box center [696, 485] width 24 height 24
click at [702, 533] on span at bounding box center [696, 545] width 24 height 24
click at [535, 38] on input "Search podcasts, credits, & more..." at bounding box center [532, 30] width 119 height 26
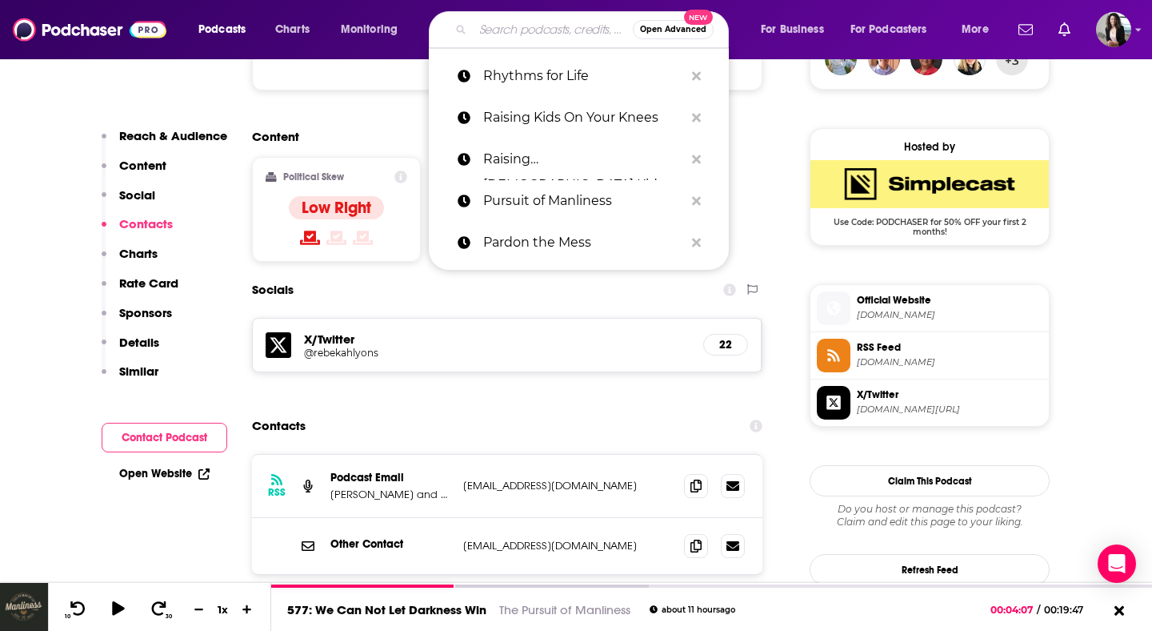
paste input "Stetzer ChurchLeaders Podcast"
type input "Stetzer ChurchLeaders Podcast"
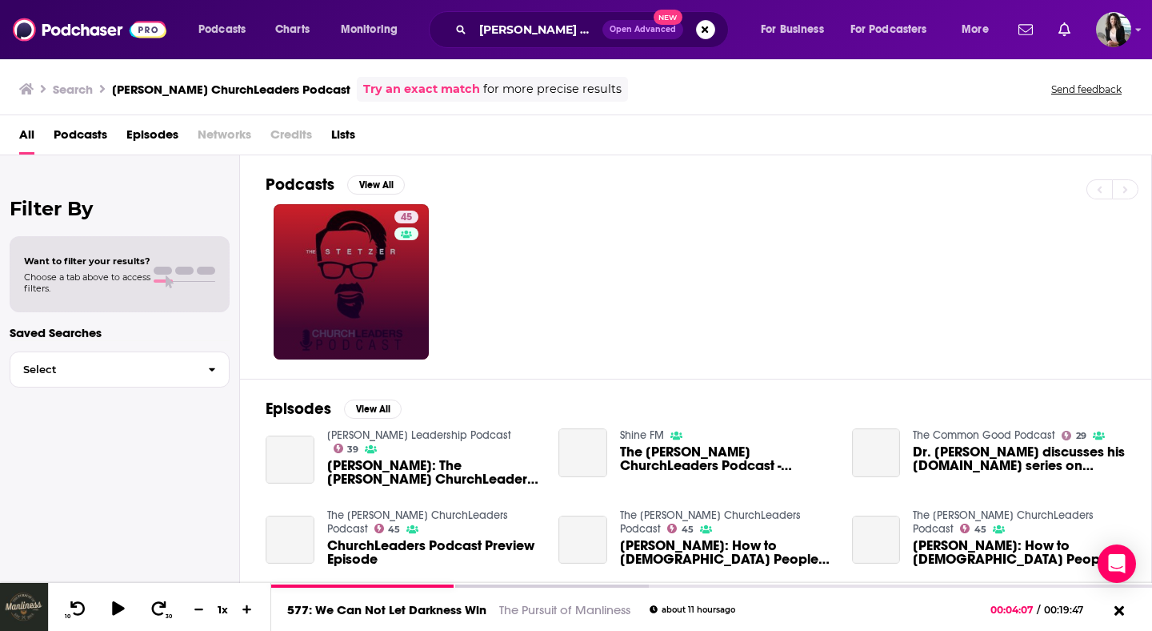
click at [367, 277] on link "45" at bounding box center [351, 281] width 155 height 155
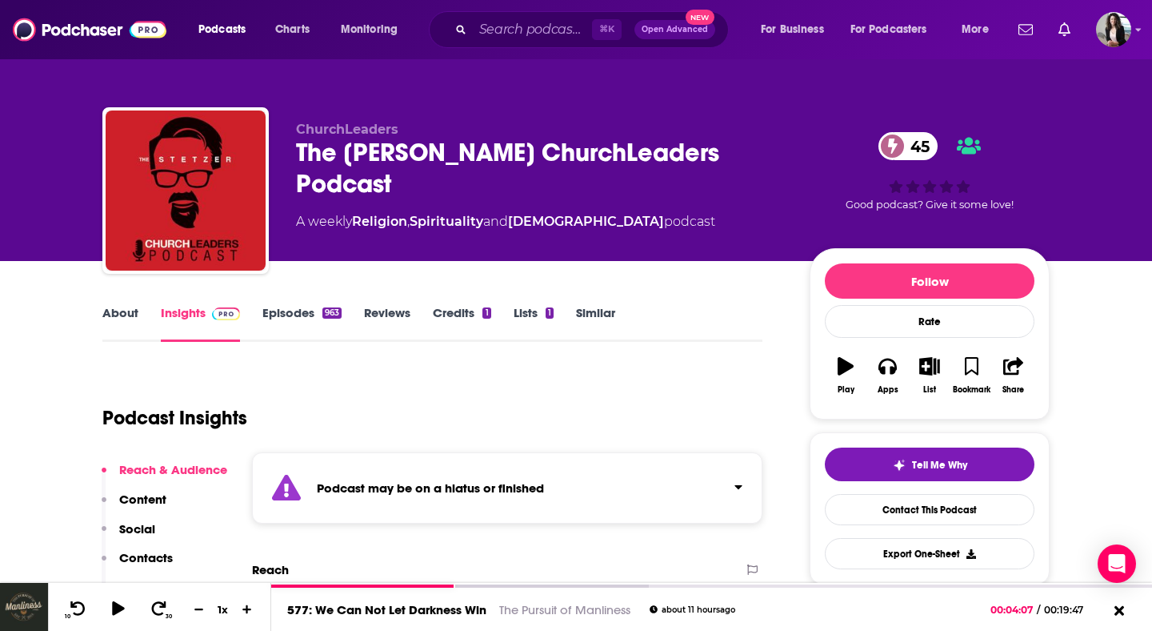
scroll to position [17, 0]
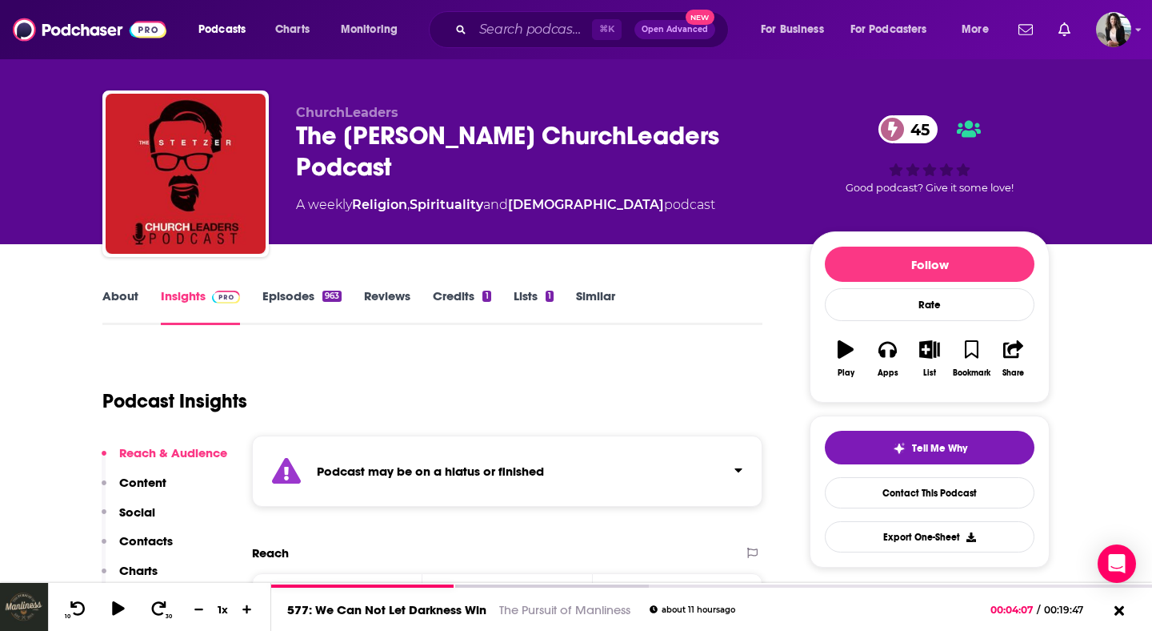
click at [301, 306] on link "Episodes 963" at bounding box center [302, 306] width 79 height 37
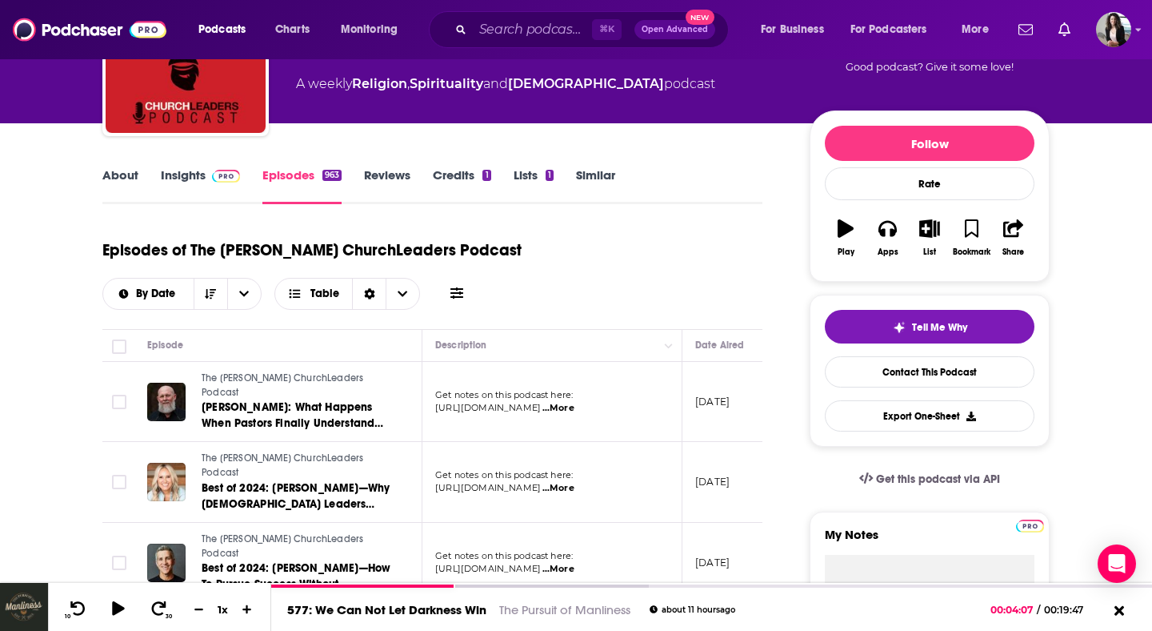
scroll to position [238, 0]
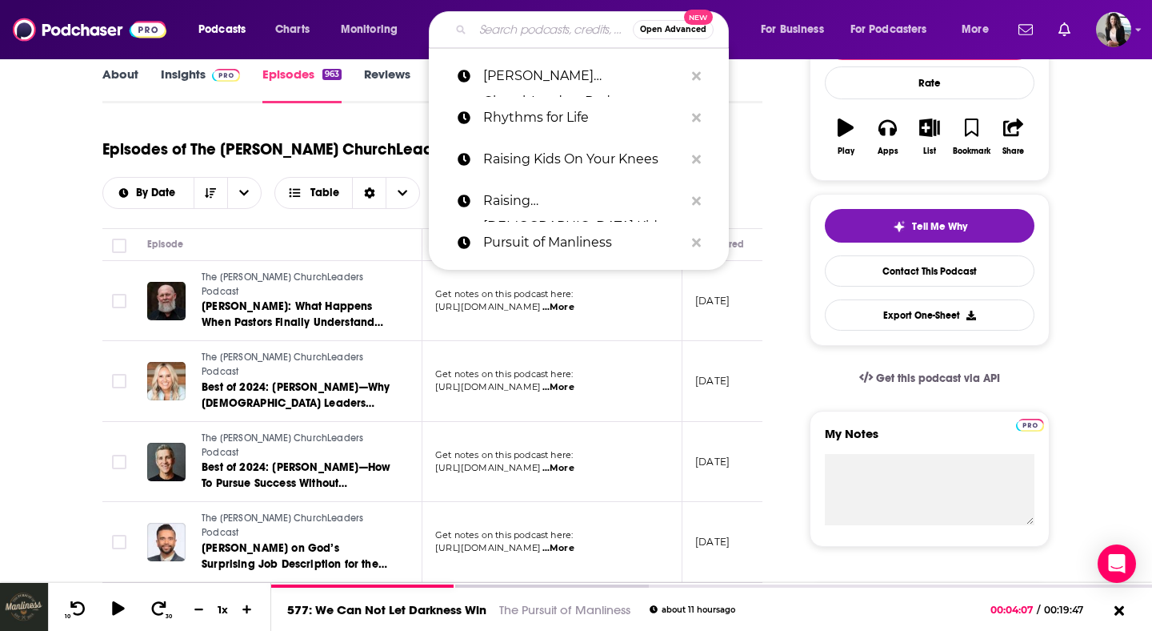
click at [562, 30] on input "Search podcasts, credits, & more..." at bounding box center [553, 30] width 160 height 26
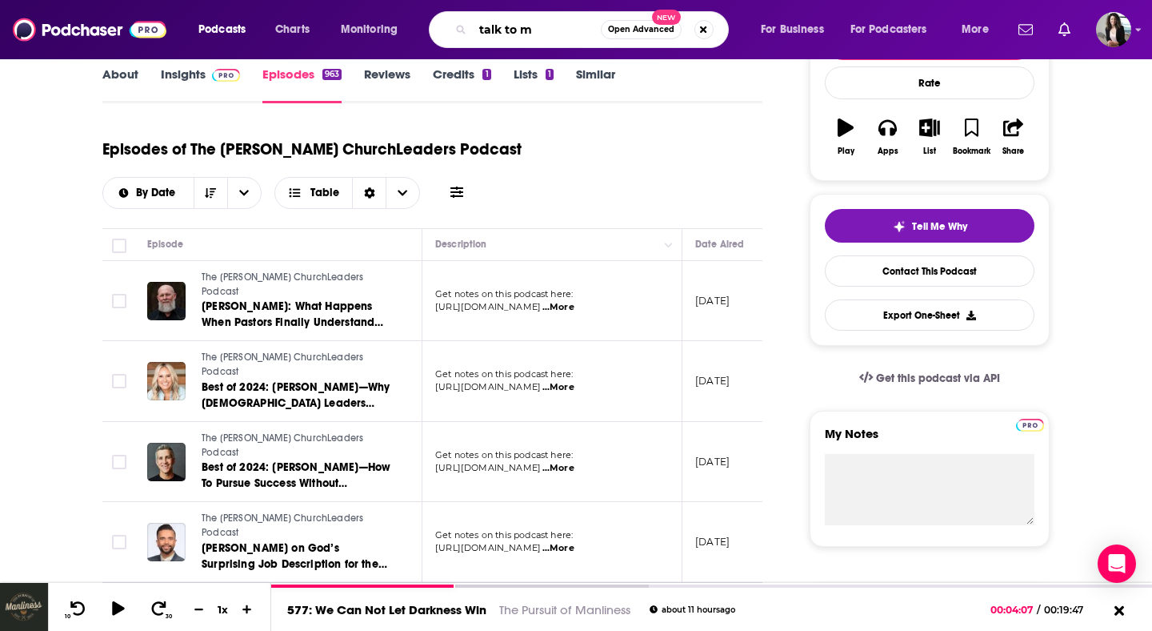
type input "talk to me"
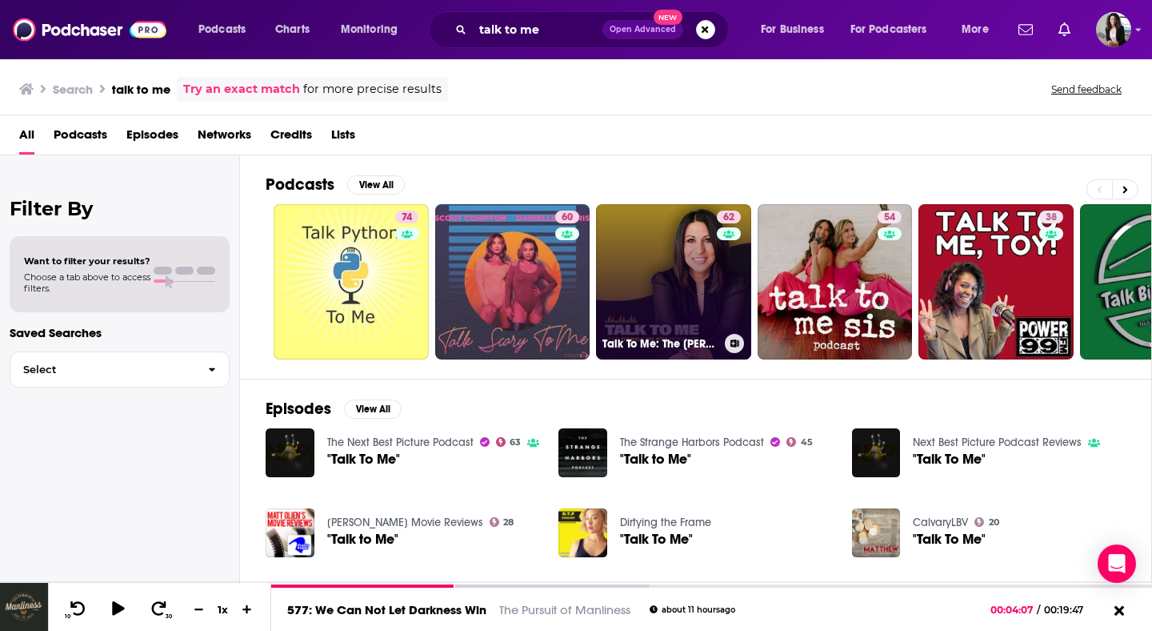
click at [651, 272] on link "62 Talk To Me: The Debra Fileta Podcast" at bounding box center [673, 281] width 155 height 155
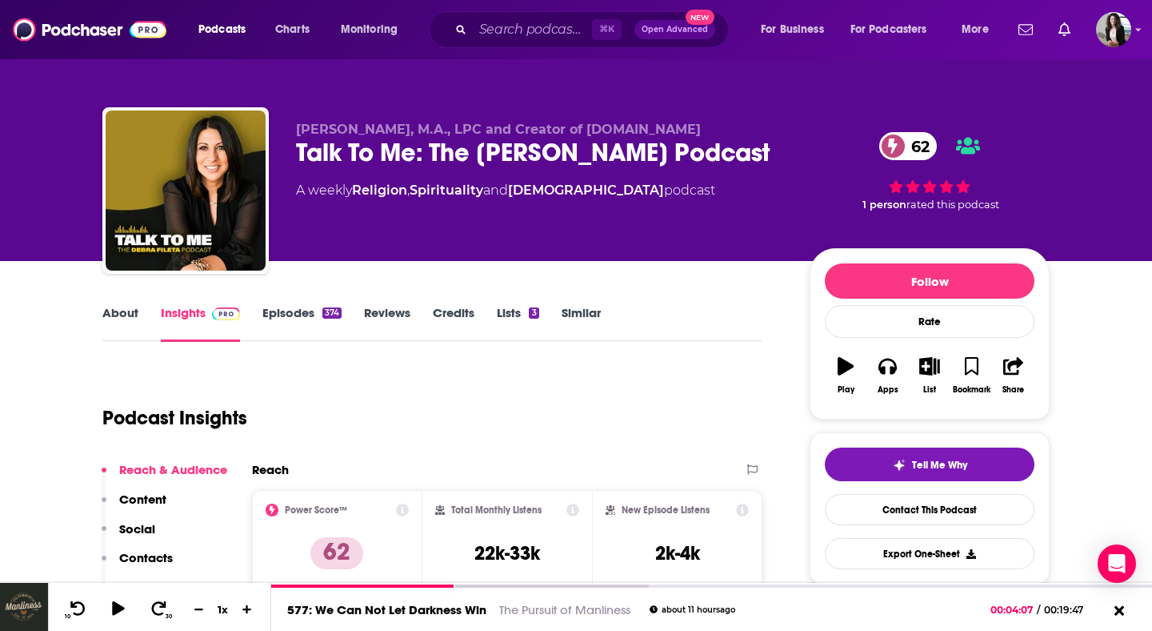
click at [302, 311] on link "Episodes 374" at bounding box center [302, 323] width 79 height 37
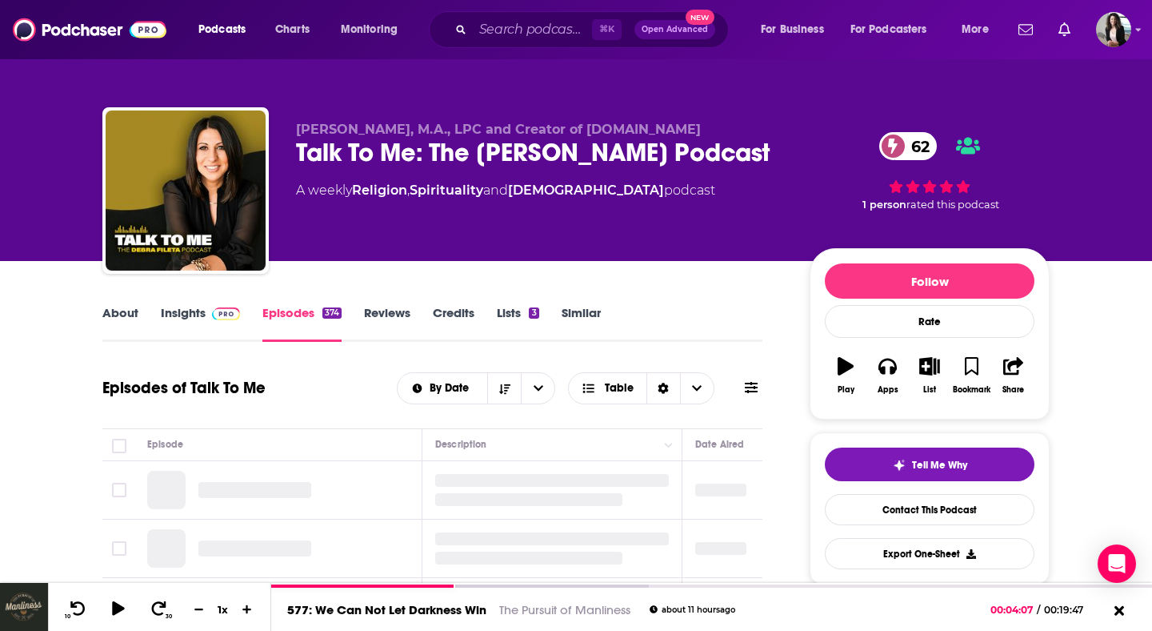
click at [226, 317] on img at bounding box center [226, 313] width 28 height 13
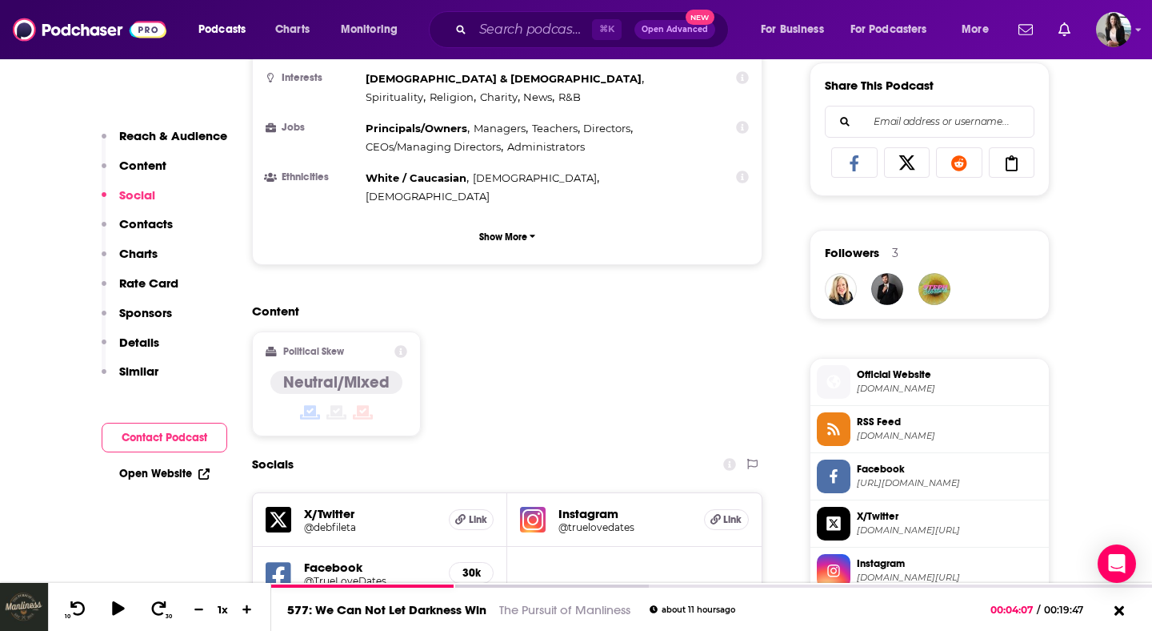
scroll to position [1151, 0]
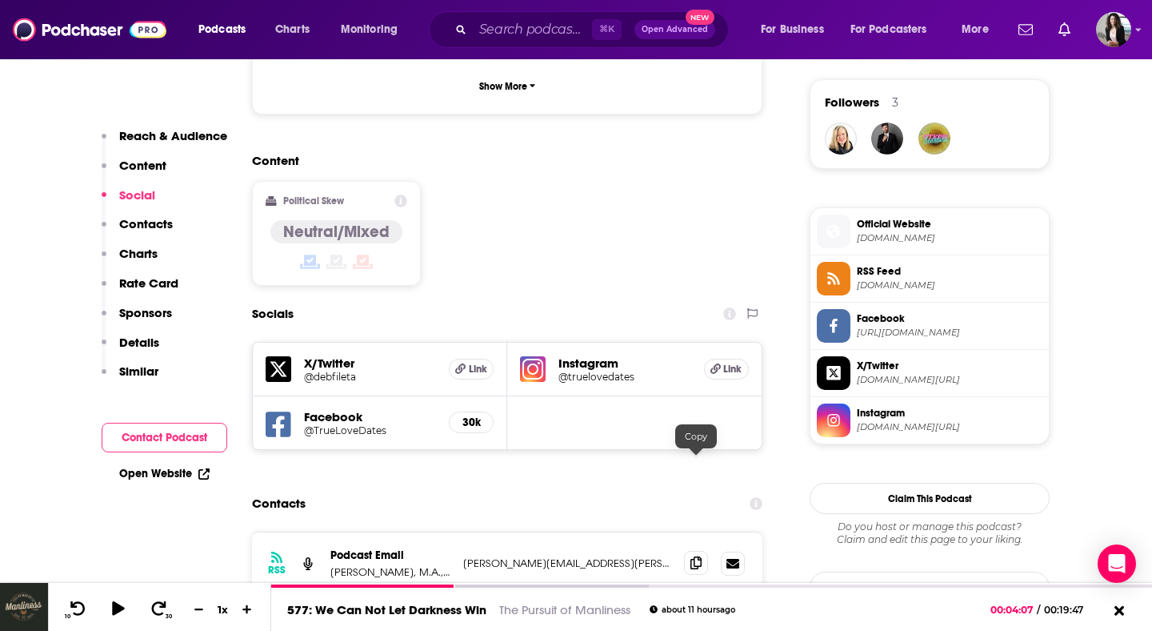
click at [703, 551] on span at bounding box center [696, 563] width 24 height 24
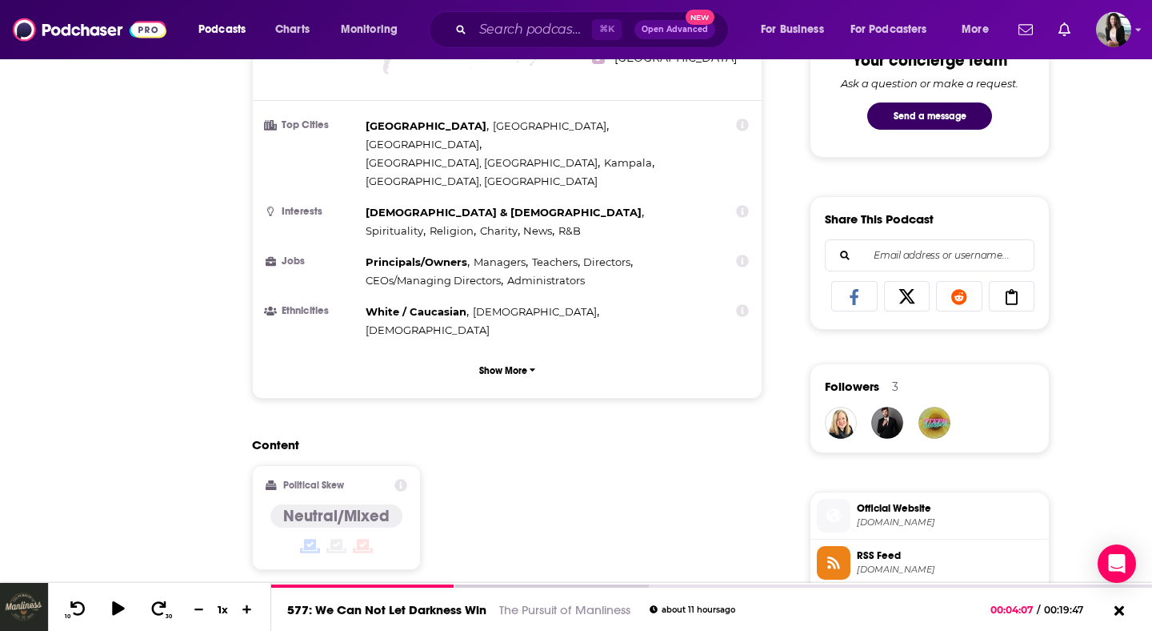
scroll to position [201, 0]
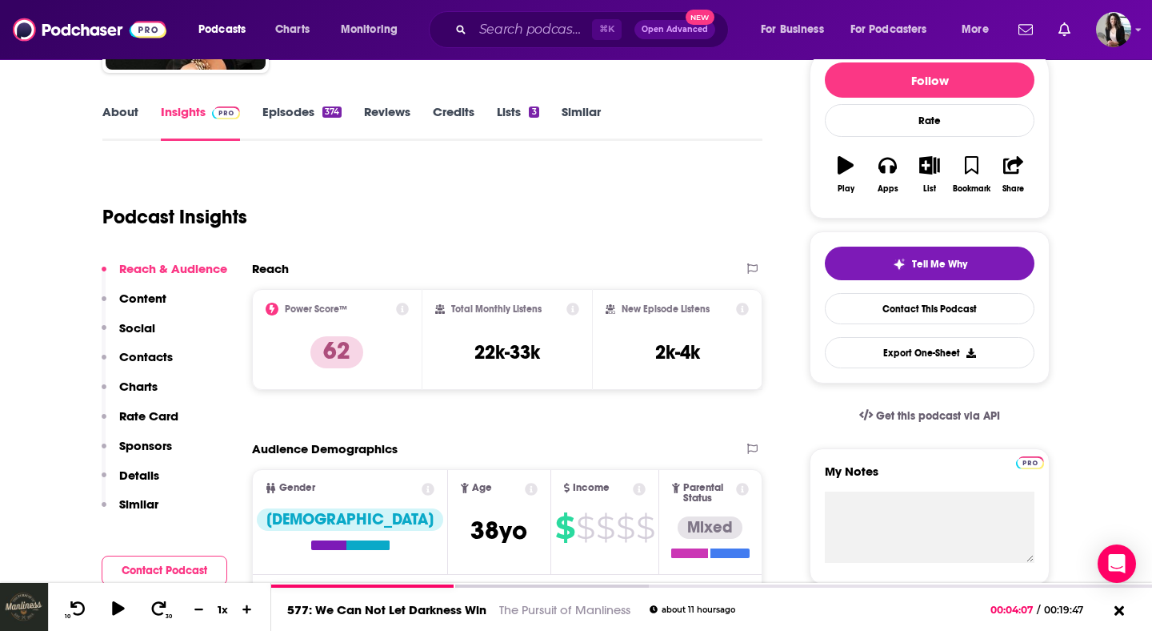
click at [126, 110] on link "About" at bounding box center [120, 122] width 36 height 37
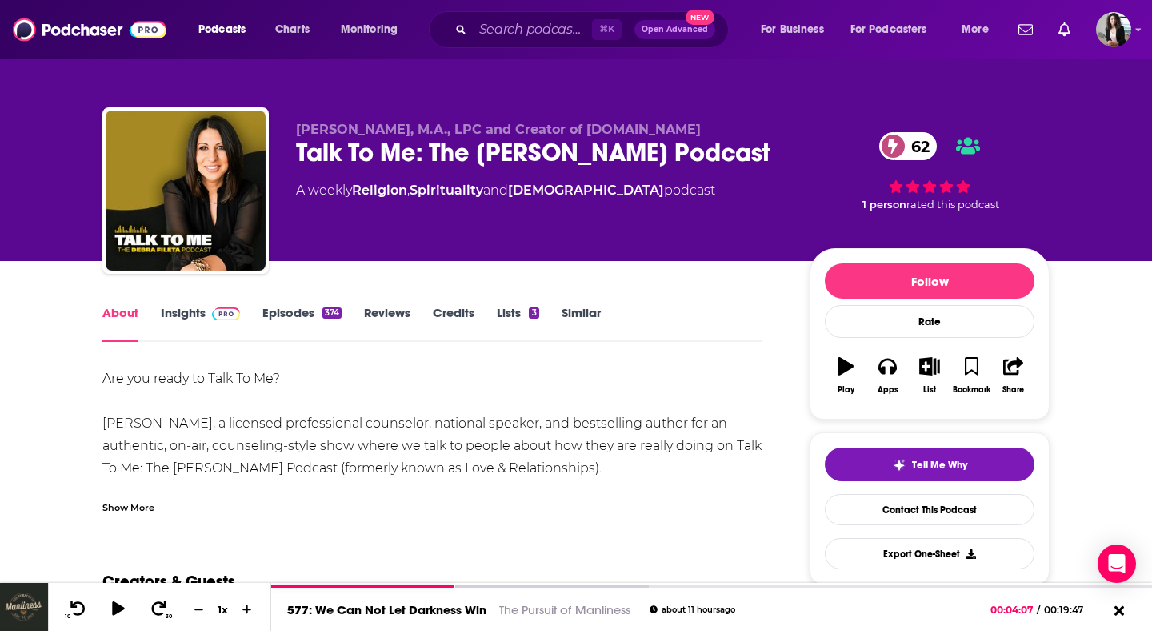
scroll to position [88, 0]
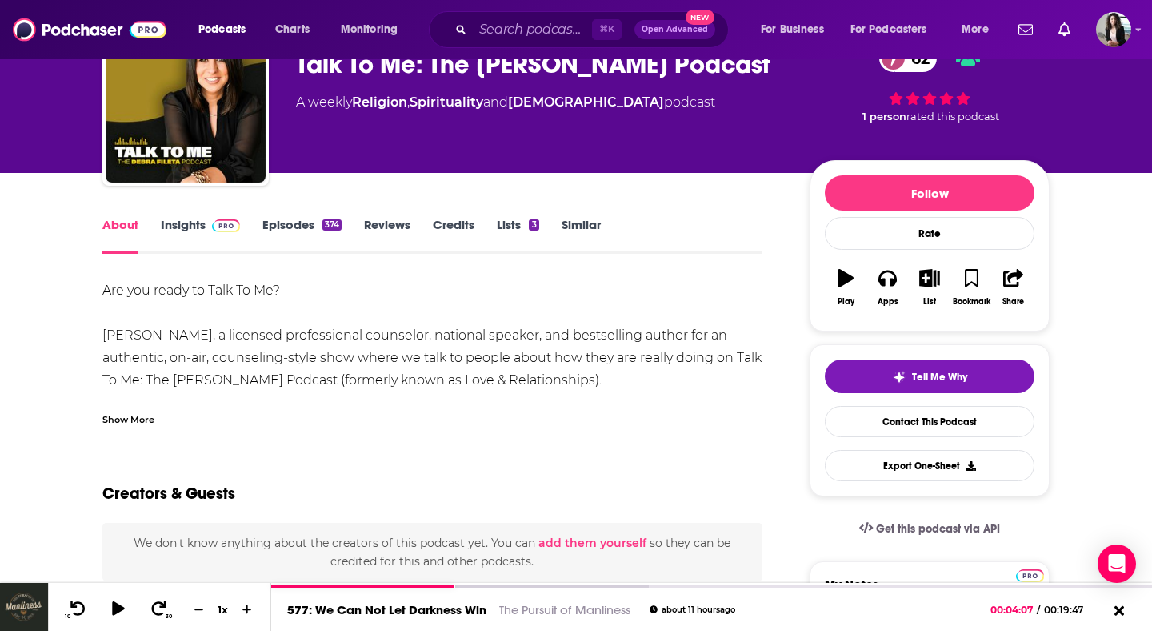
click at [135, 416] on div "Show More" at bounding box center [128, 418] width 52 height 15
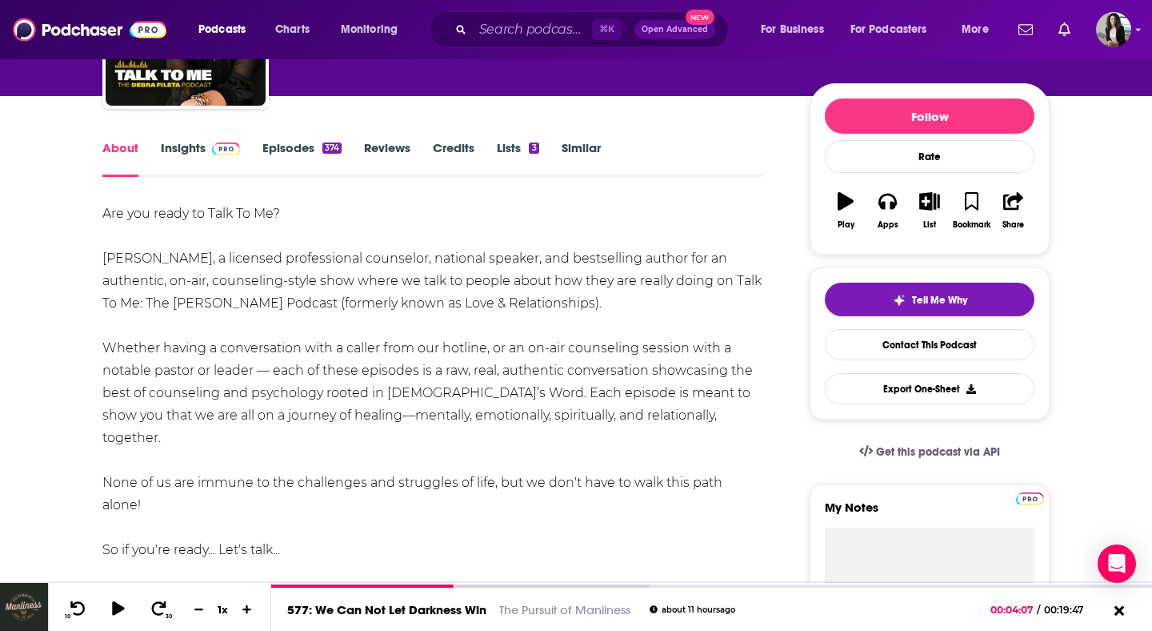
scroll to position [166, 0]
